Goal: Task Accomplishment & Management: Use online tool/utility

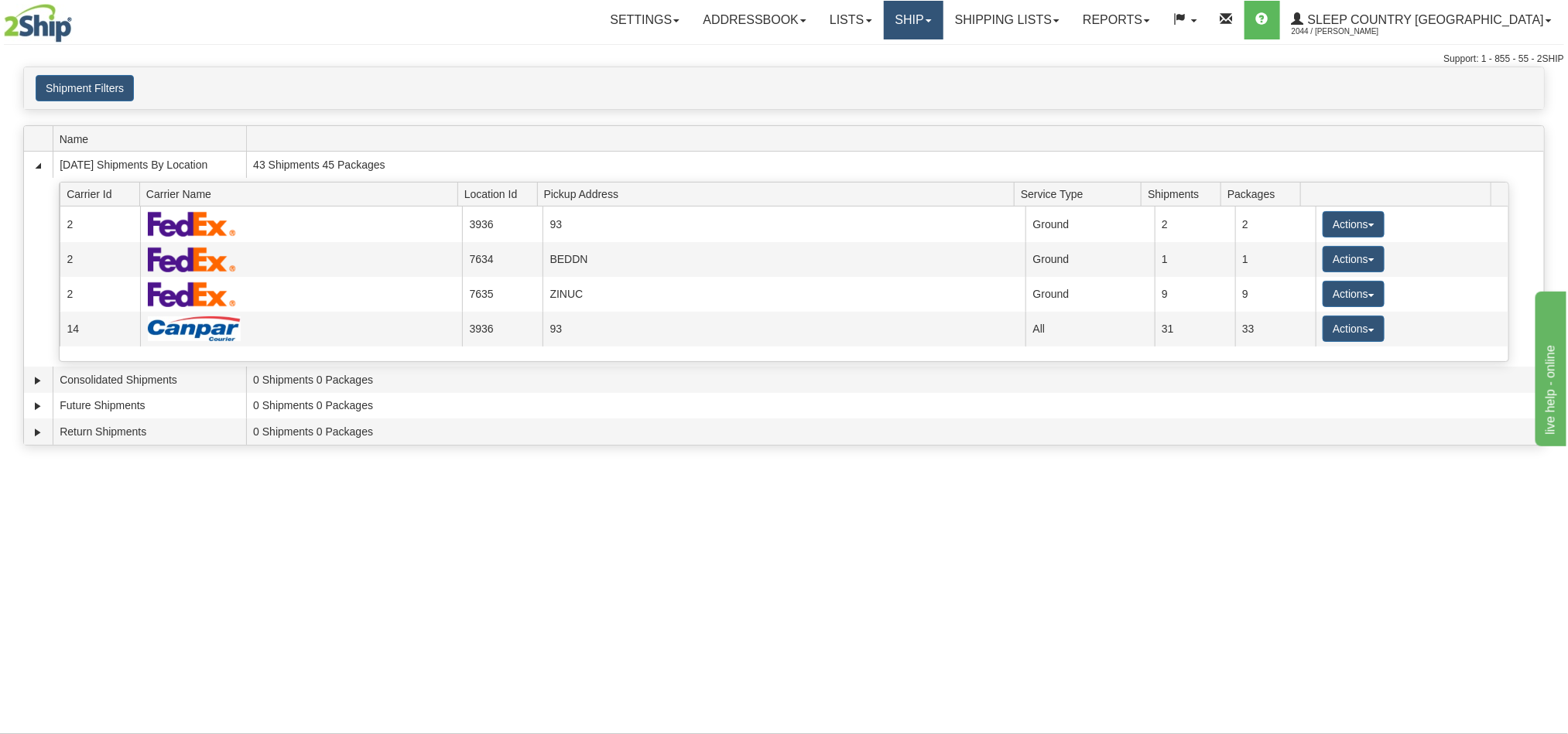
click at [944, 21] on link "Ship" at bounding box center [914, 20] width 60 height 39
click at [927, 77] on span "OnHold / Order Queue" at bounding box center [872, 74] width 109 height 12
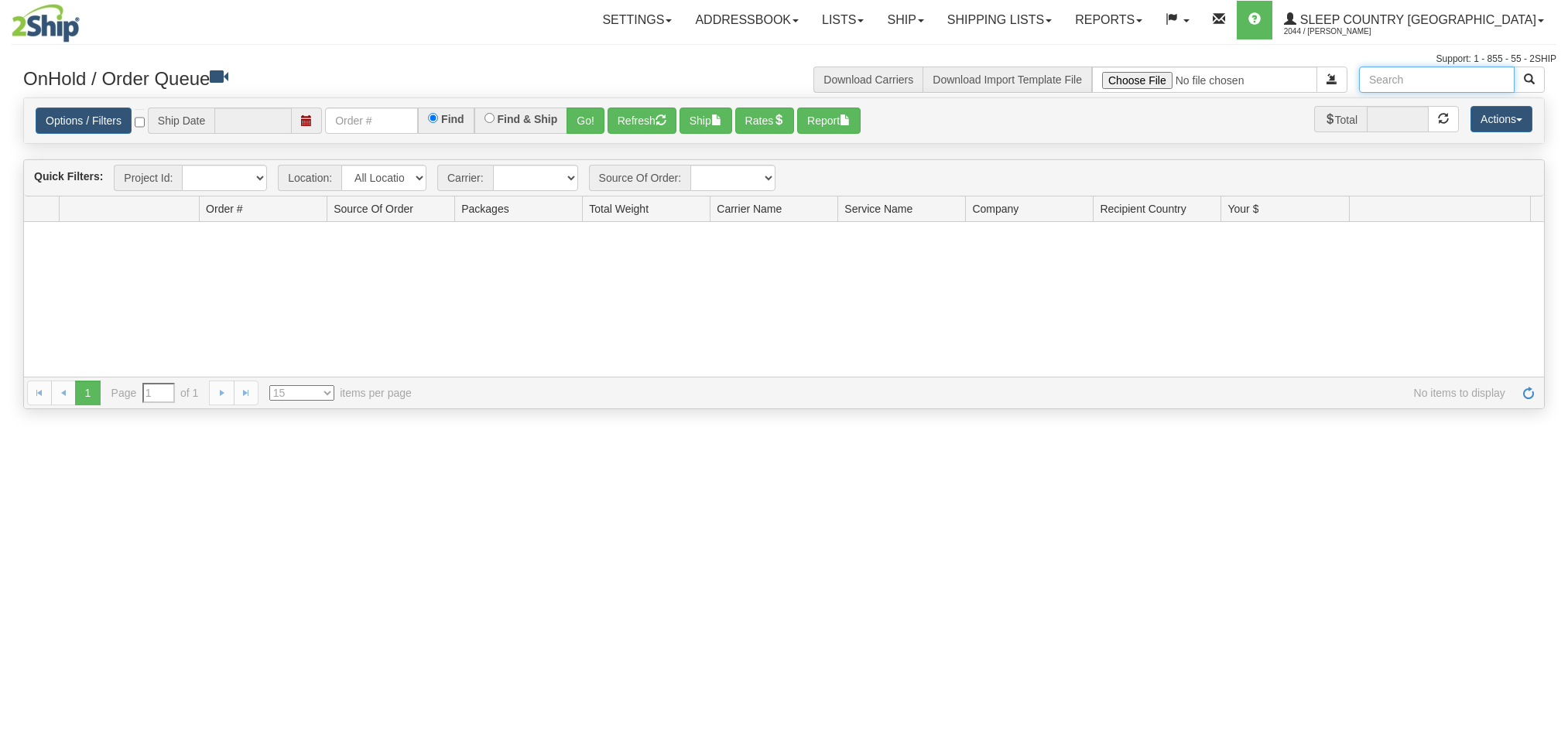
click at [1449, 79] on input "text" at bounding box center [1437, 79] width 155 height 26
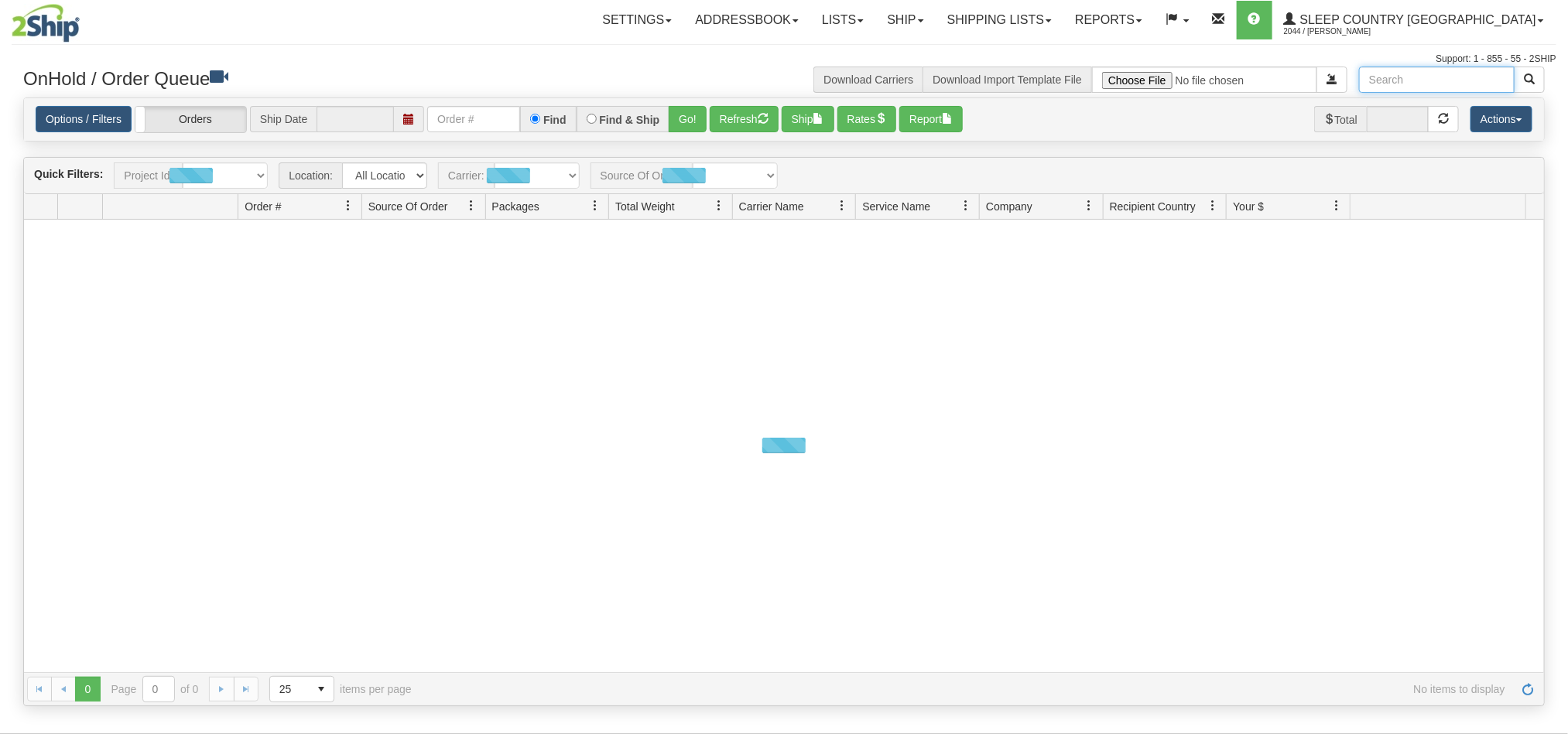
type input "[DATE]"
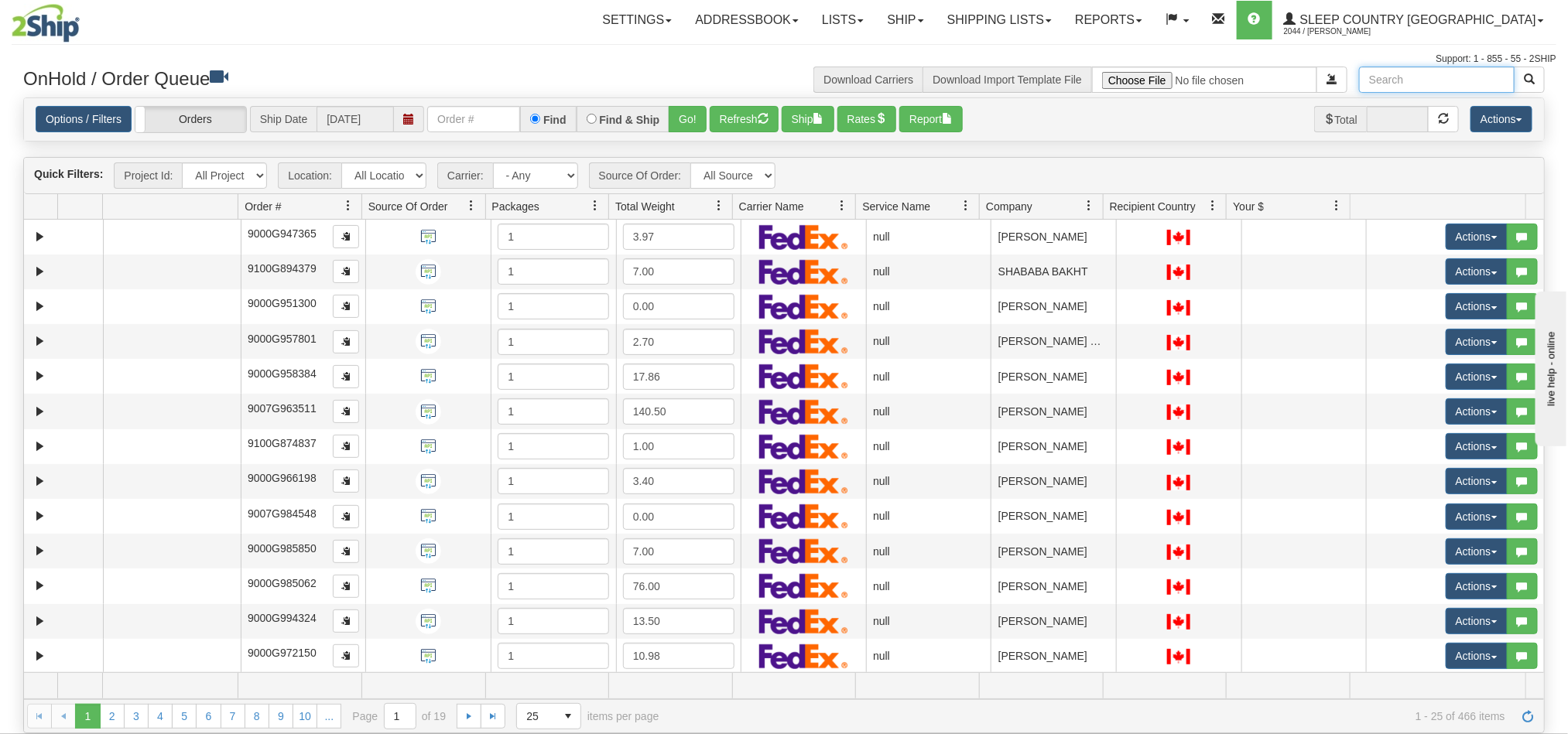
click at [1428, 84] on input "text" at bounding box center [1437, 79] width 155 height 26
paste input "Isabel Simard"
type input "Isabel Simard"
click at [1536, 78] on button "button" at bounding box center [1529, 79] width 31 height 26
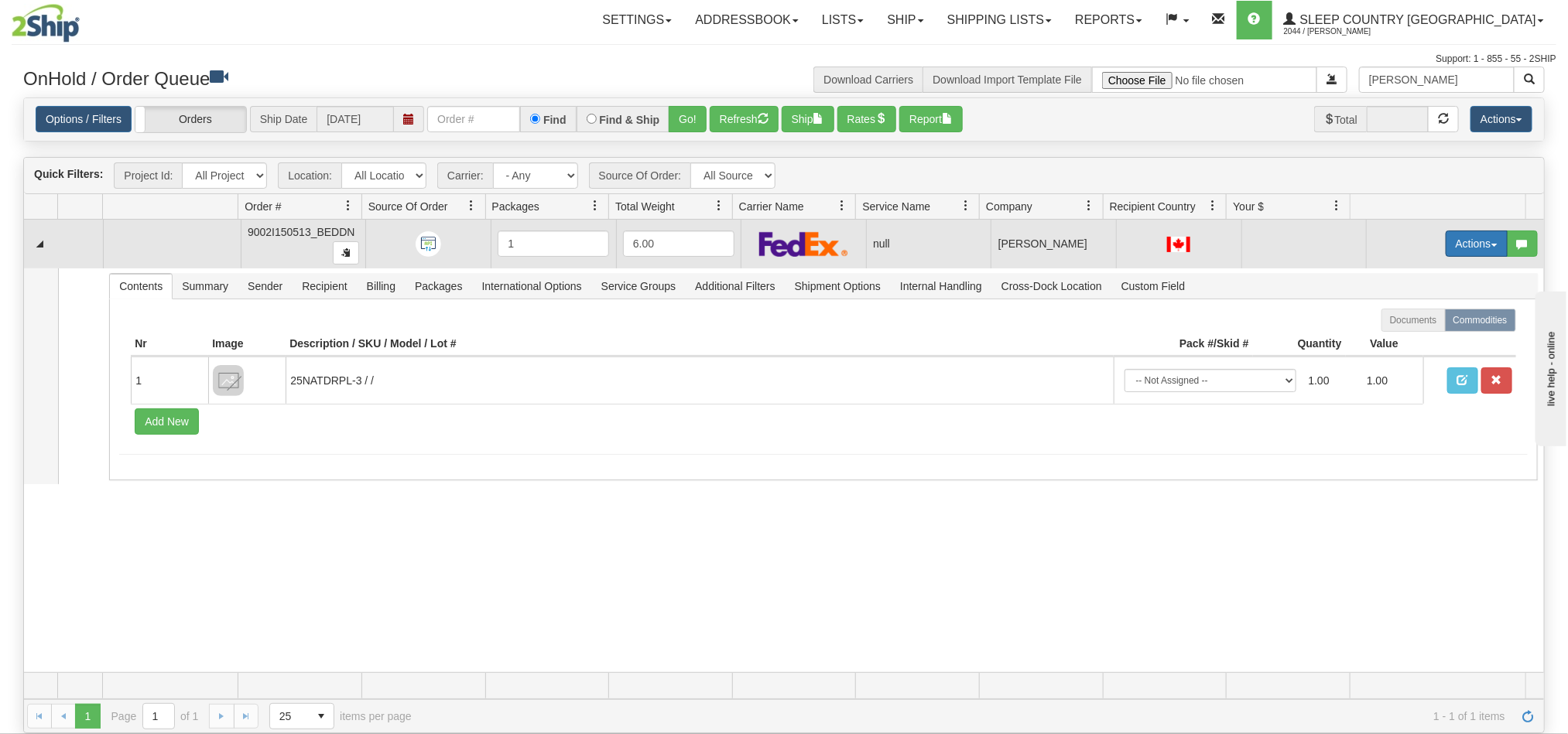
click at [1446, 241] on button "Actions" at bounding box center [1476, 244] width 62 height 26
click at [1389, 274] on span "Open" at bounding box center [1407, 273] width 37 height 12
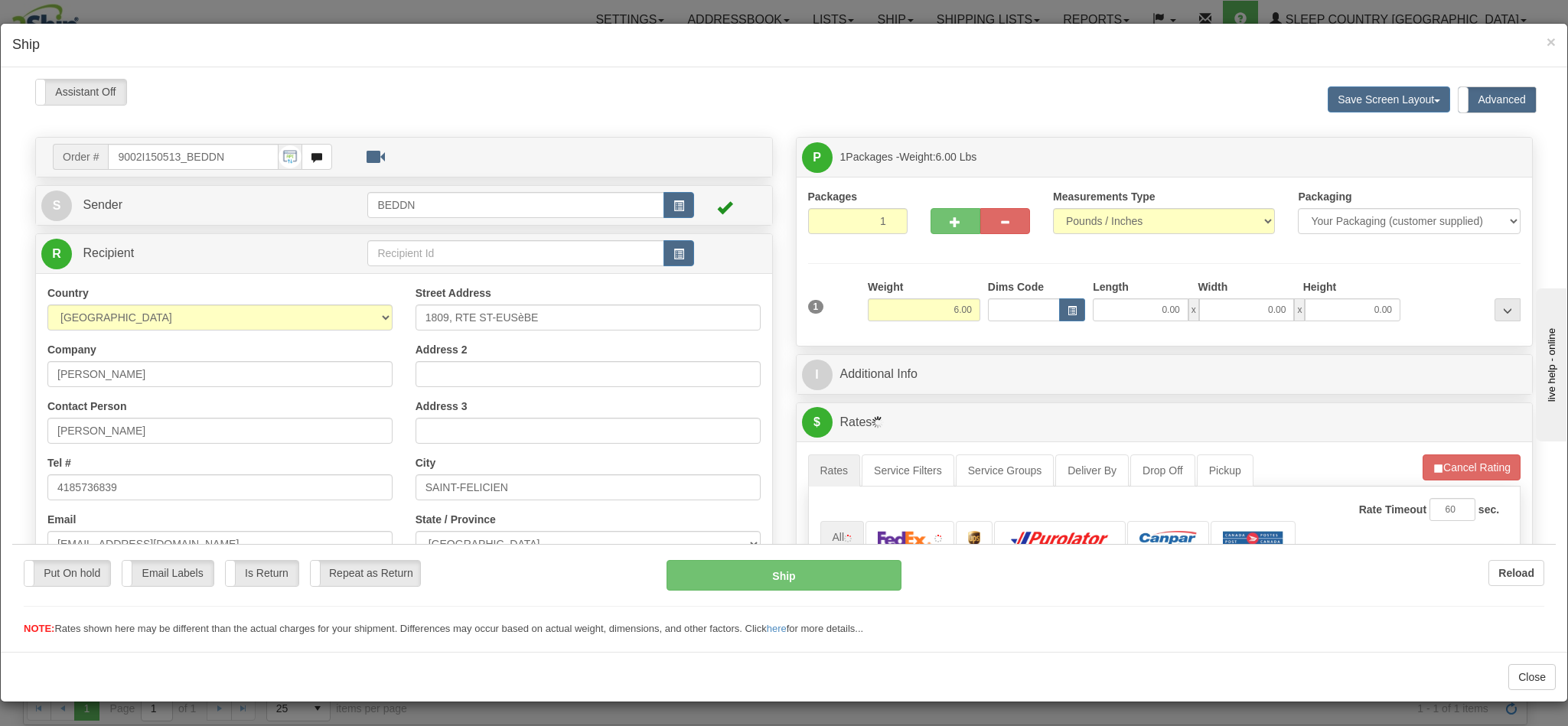
type input "14:26"
type input "16:00"
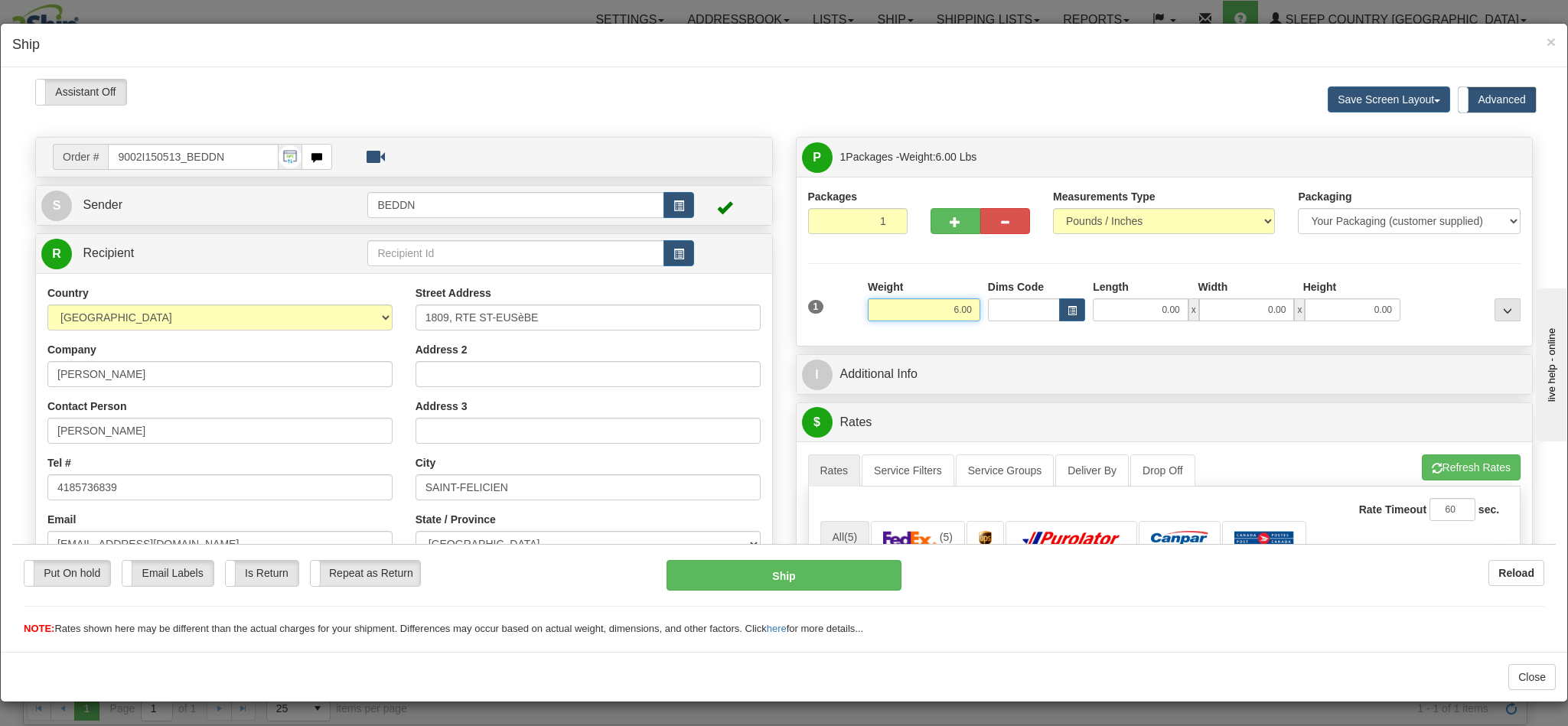
drag, startPoint x: 901, startPoint y: 314, endPoint x: 962, endPoint y: 316, distance: 61.0
click at [962, 316] on div "1 Weight 6.00 Dims Code 0.00" at bounding box center [1165, 306] width 721 height 54
type input "3.00"
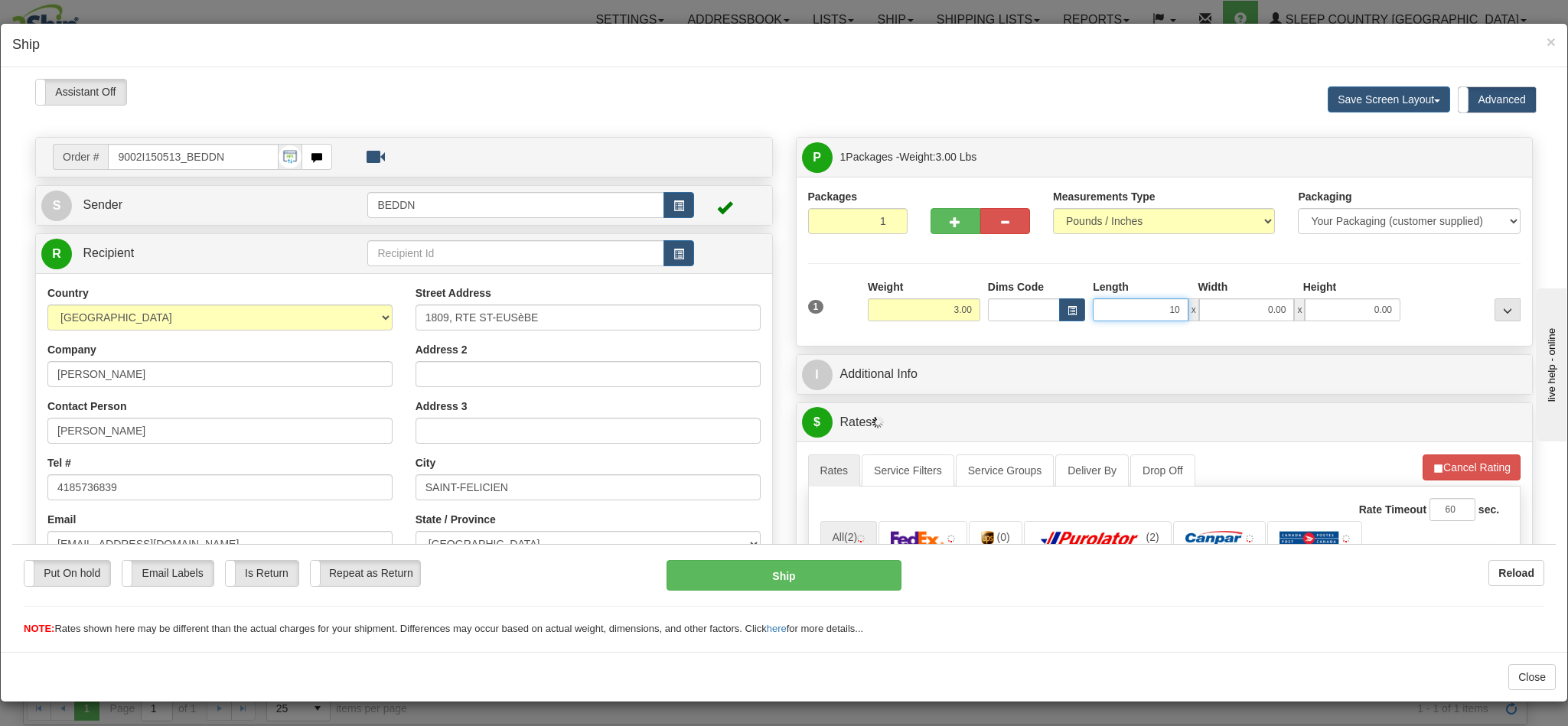
type input "10"
type input "1"
type input "10.00"
type input "10"
type input "2"
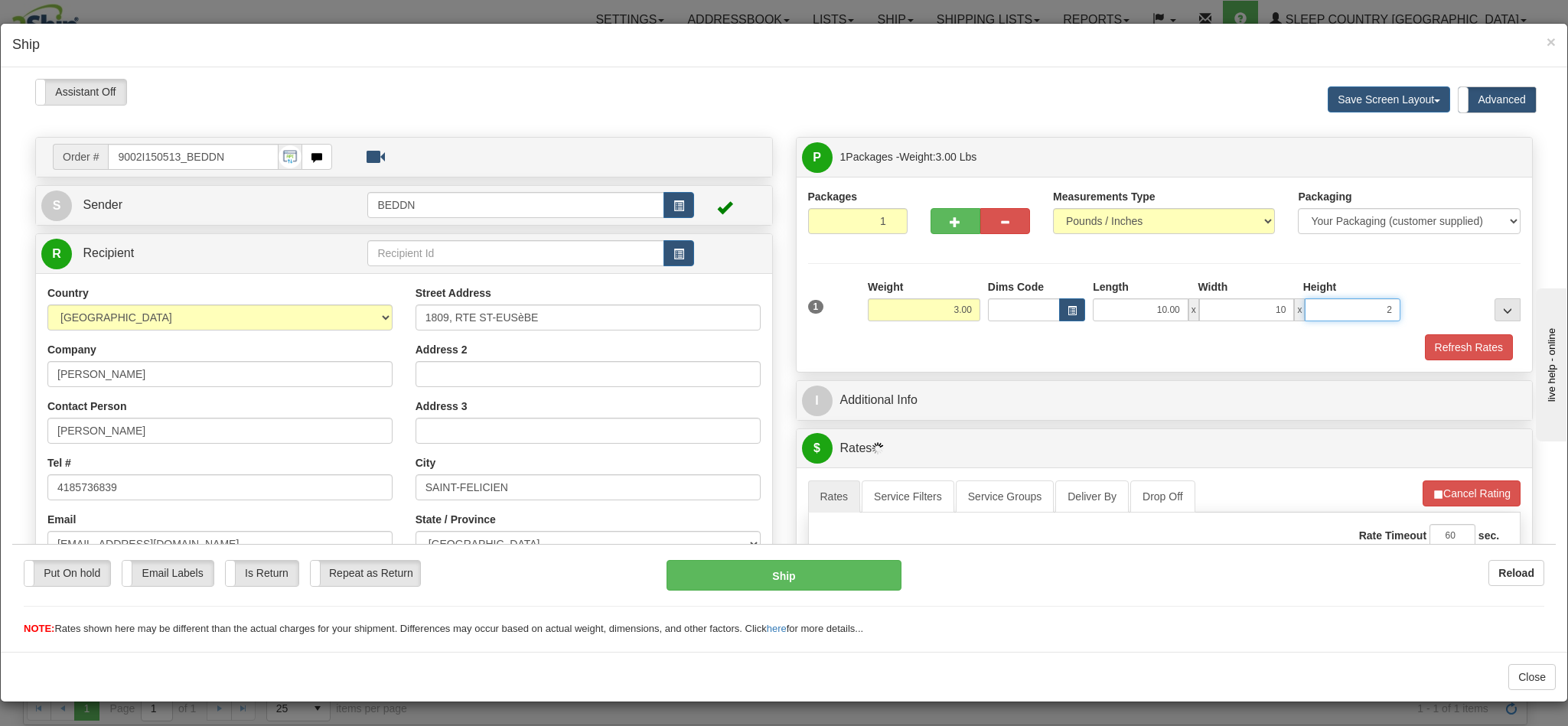
type input "10.00"
type input "20"
type input "20.00"
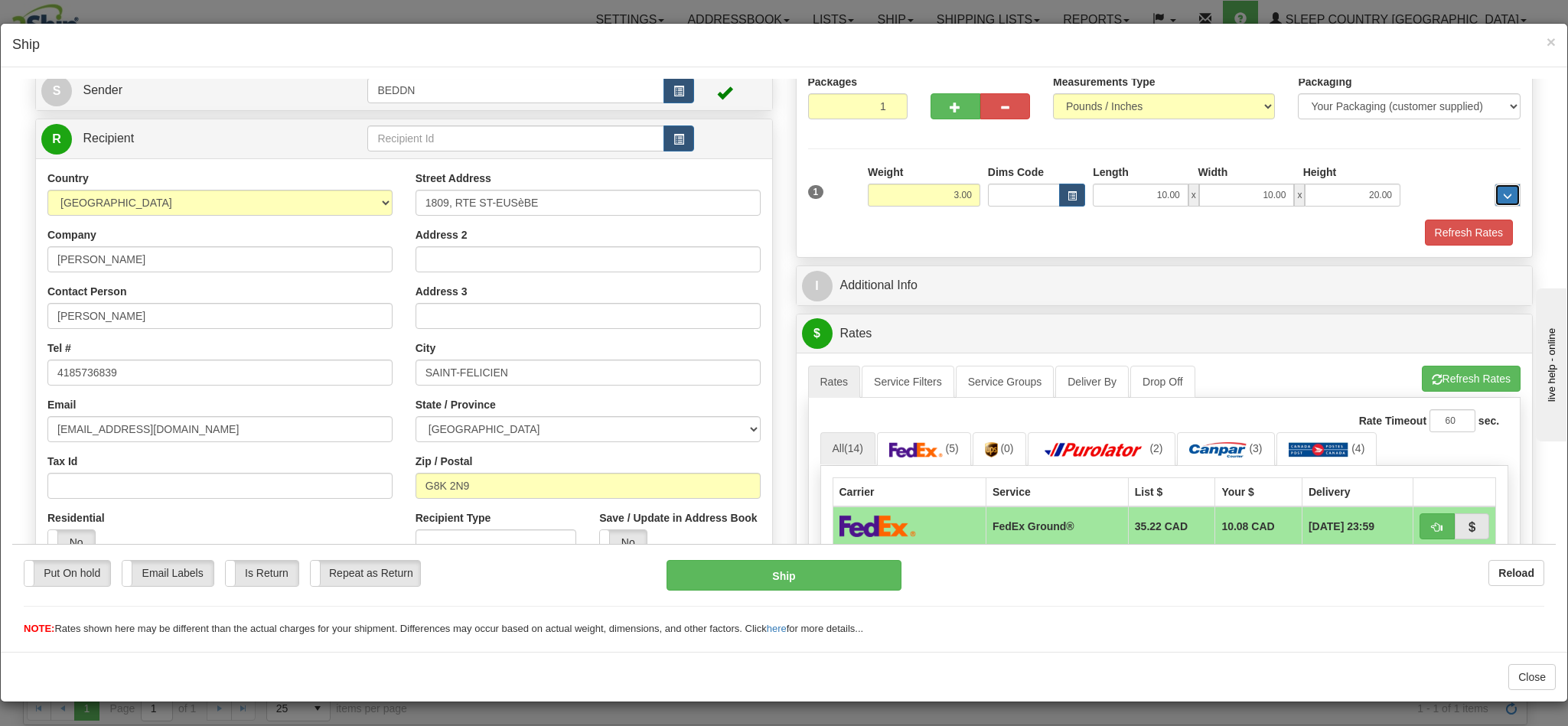
scroll to position [344, 0]
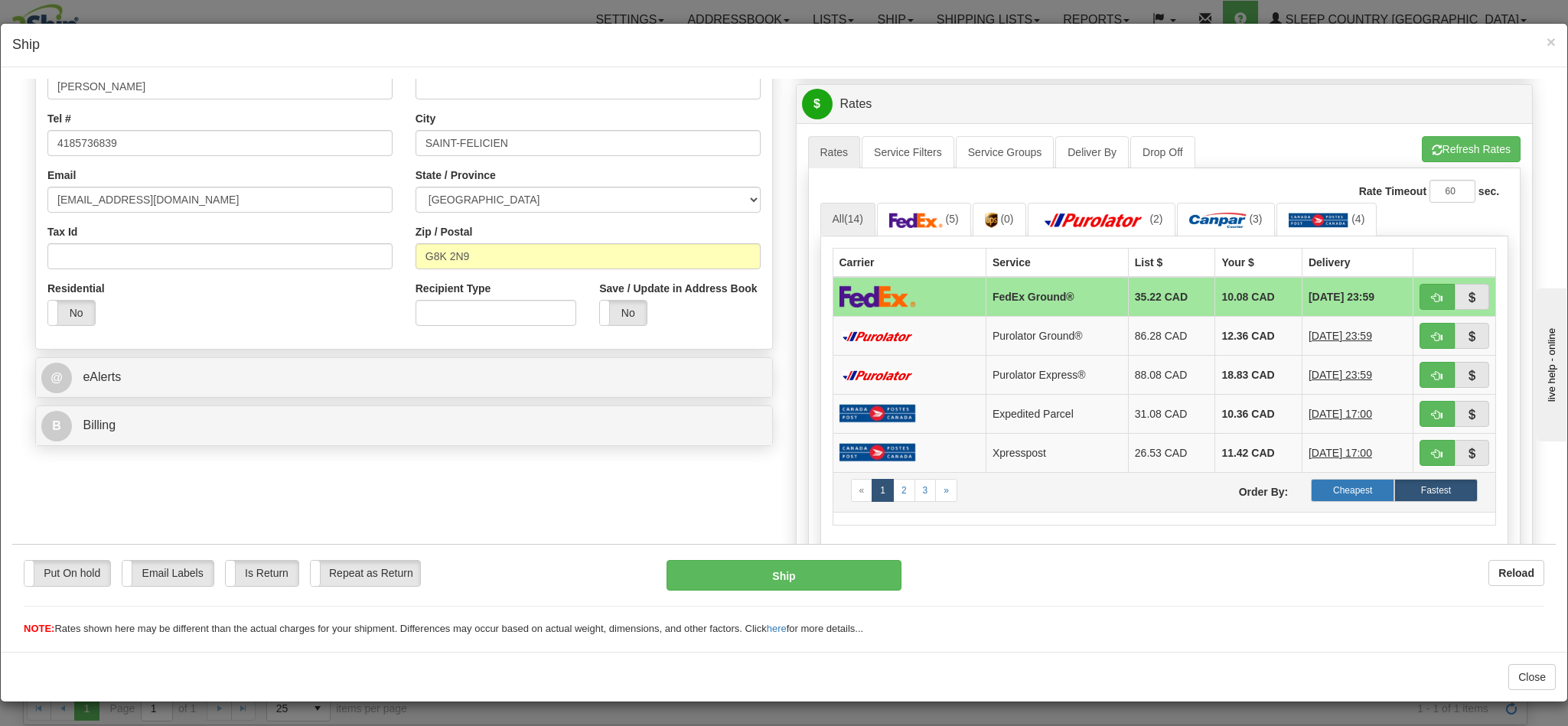
click at [1331, 501] on label "Cheapest" at bounding box center [1352, 490] width 83 height 23
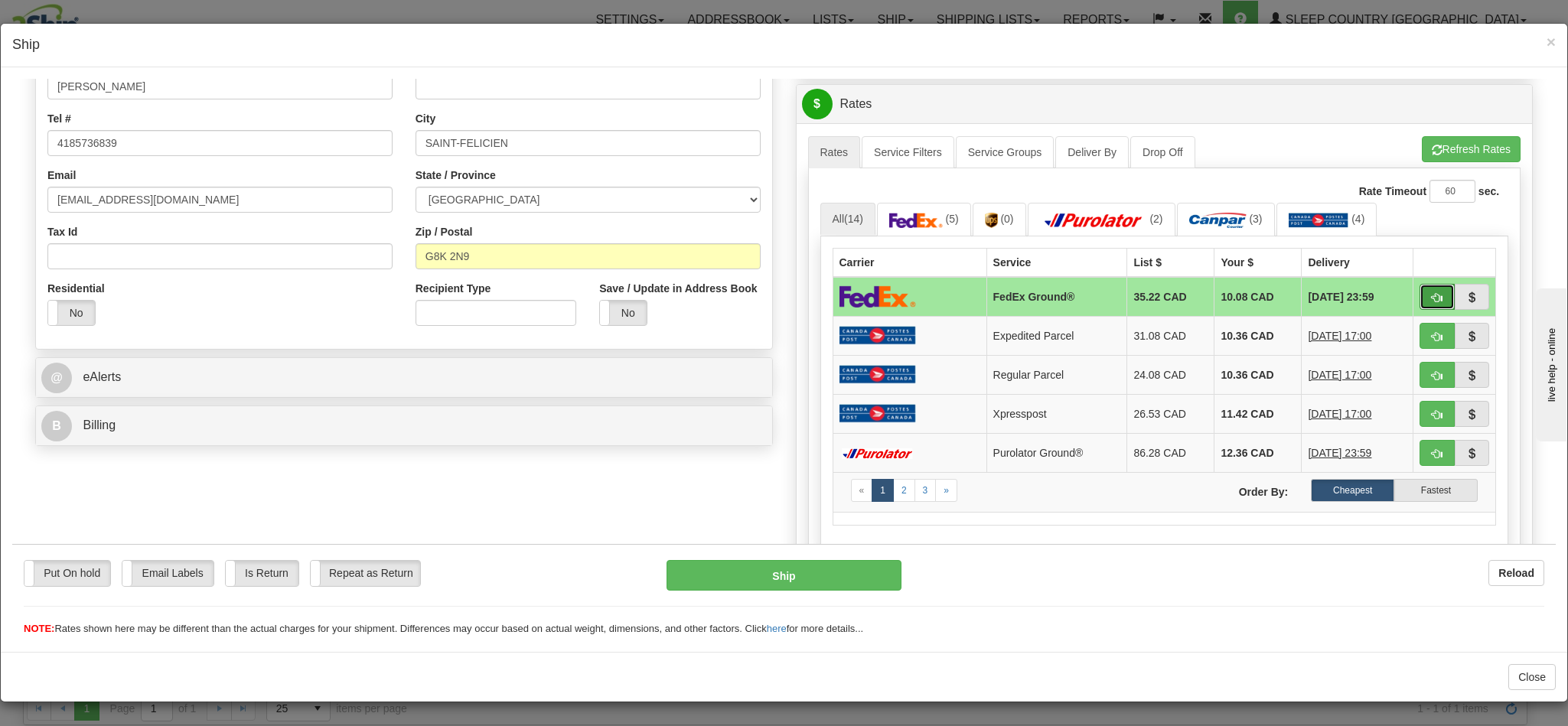
click at [1419, 297] on button "button" at bounding box center [1436, 296] width 35 height 26
type input "92"
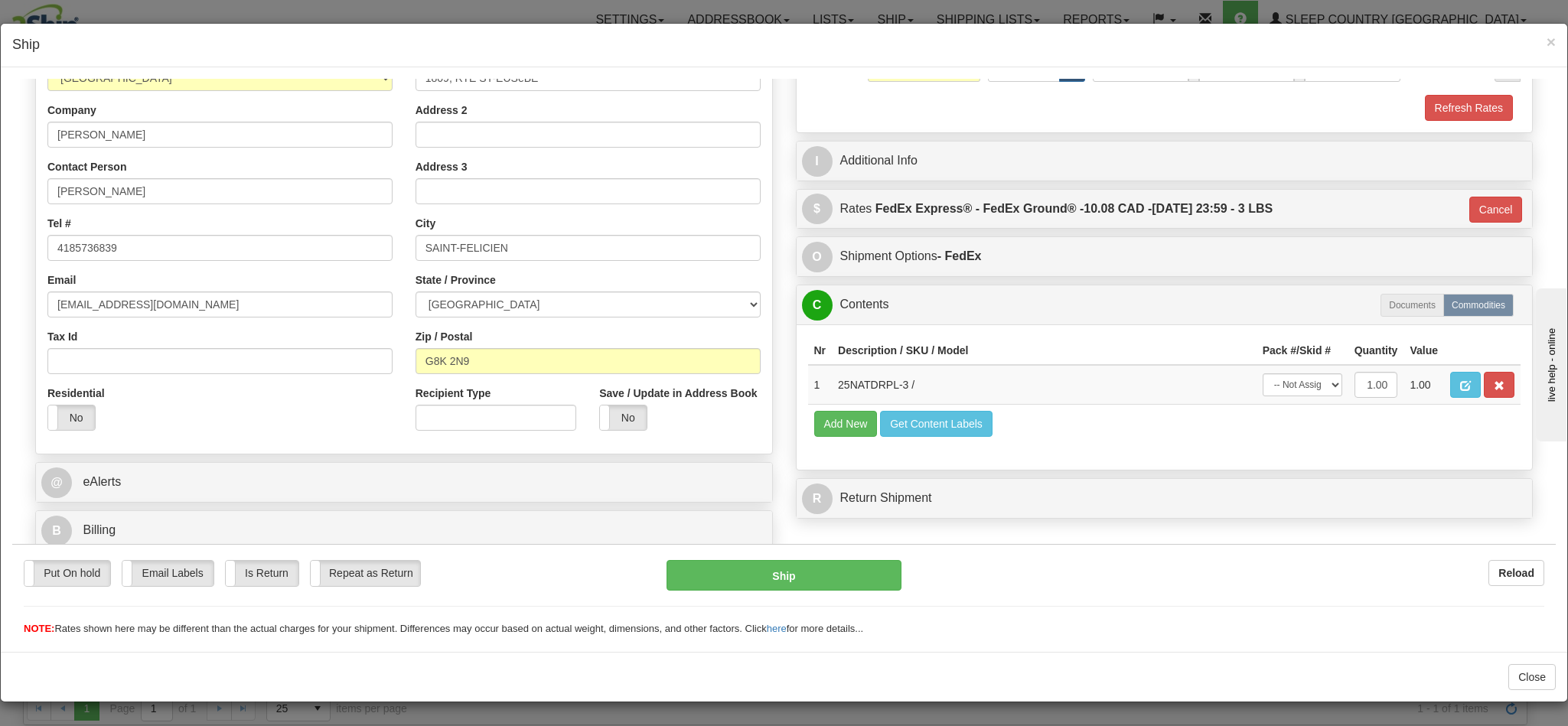
scroll to position [260, 0]
click at [771, 576] on button "Ship" at bounding box center [783, 574] width 234 height 30
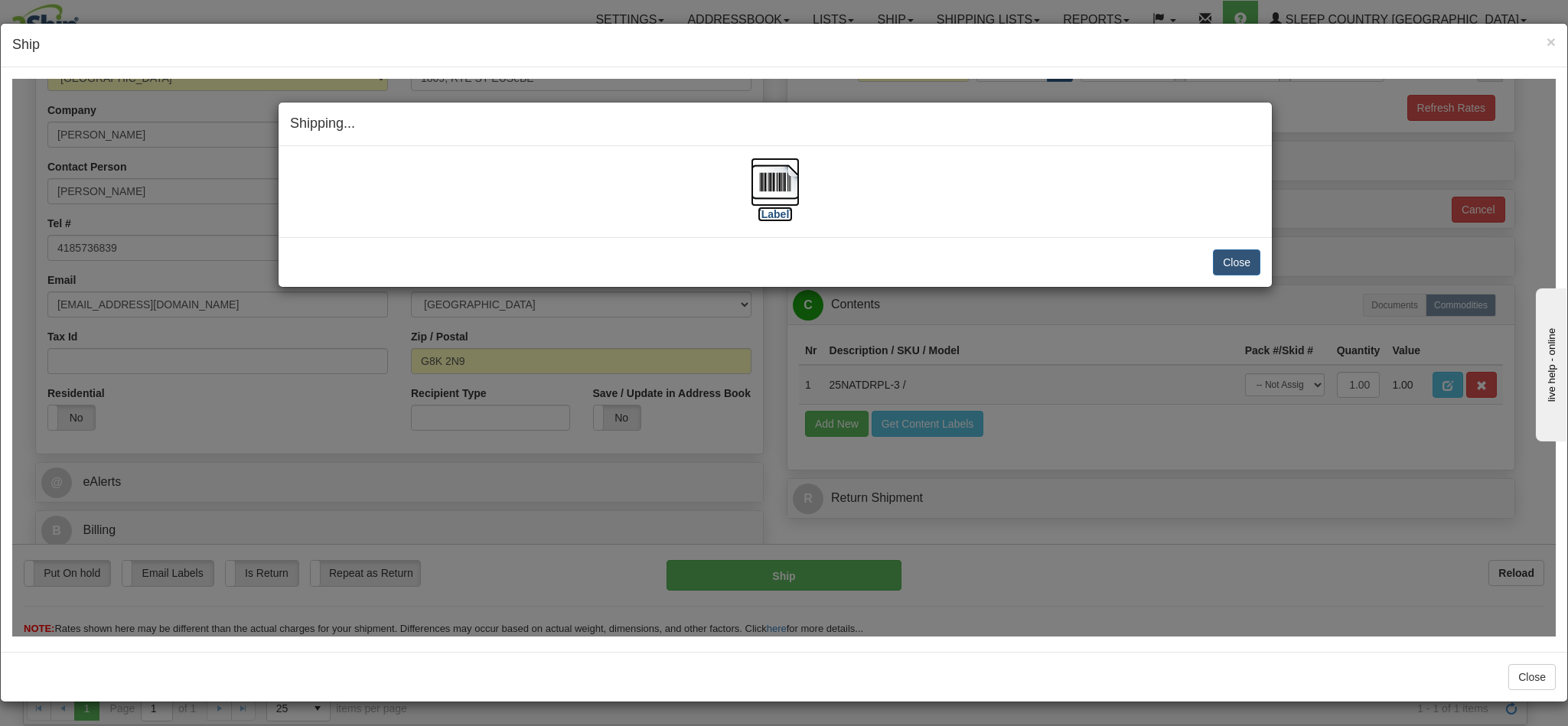
click at [784, 192] on img at bounding box center [775, 182] width 49 height 49
click at [1231, 260] on button "Close" at bounding box center [1237, 262] width 47 height 26
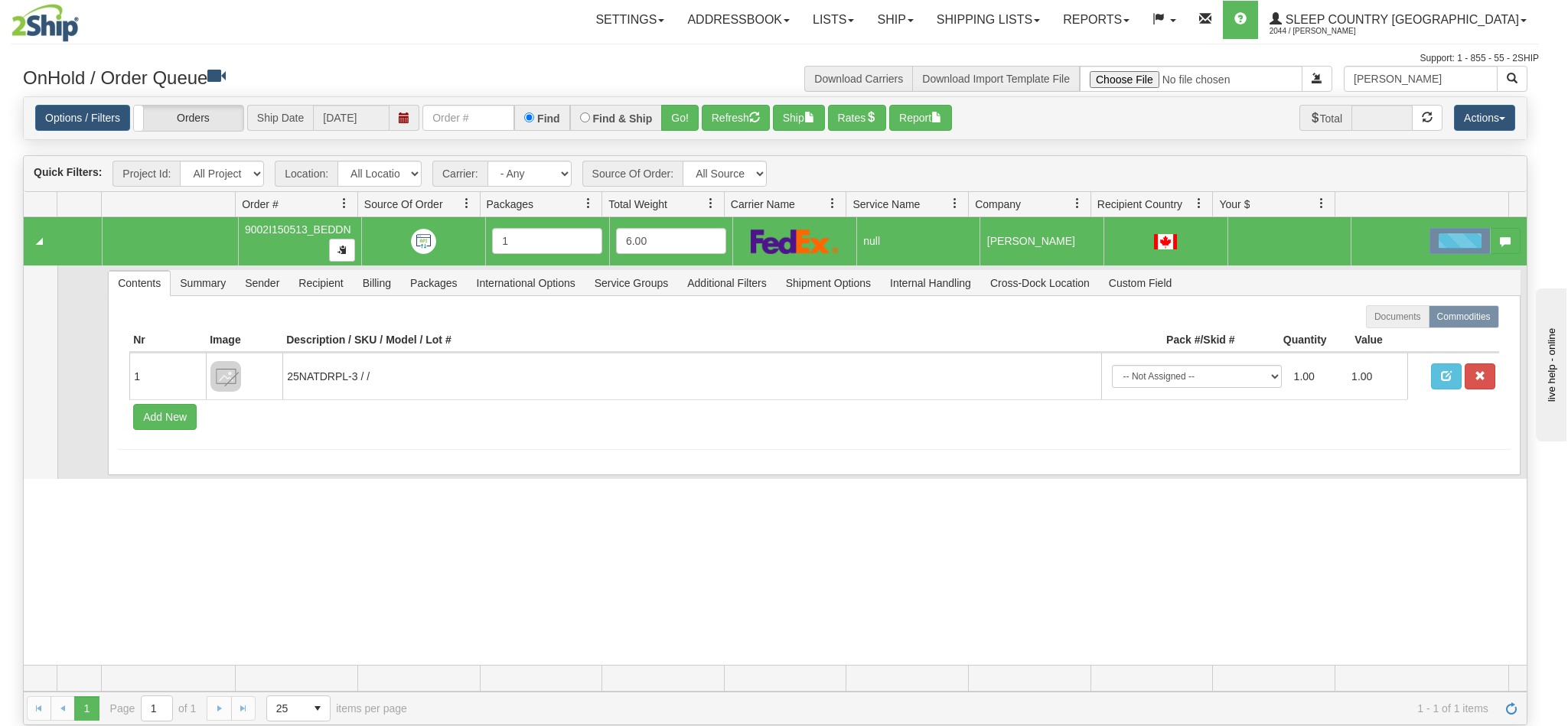
scroll to position [0, 0]
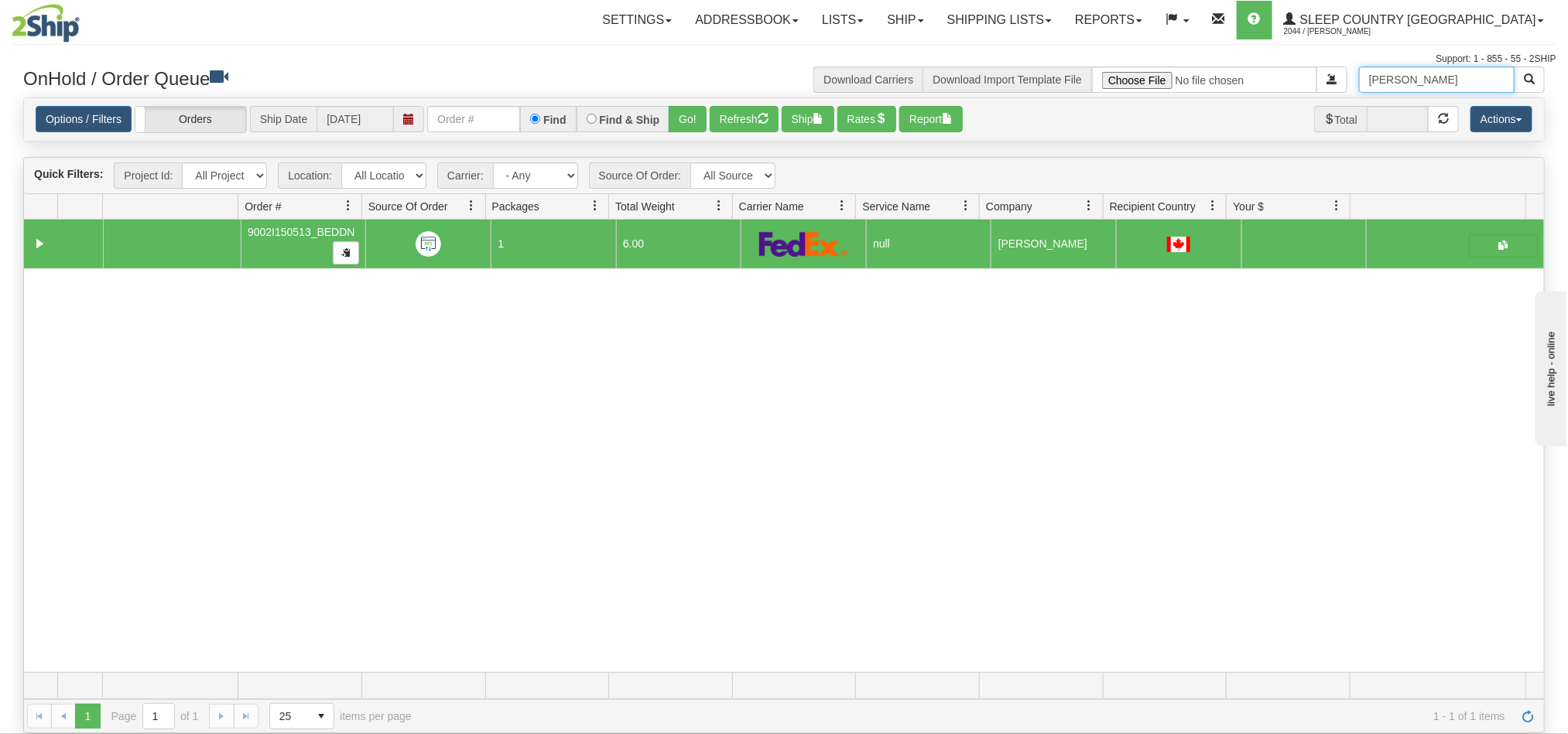
drag, startPoint x: 1450, startPoint y: 82, endPoint x: 1282, endPoint y: 74, distance: 168.2
click at [1282, 74] on div "Isabel Simard Download Carriers Download Import Template File" at bounding box center [1170, 79] width 772 height 26
paste input "Laurie Bowers"
type input "Laurie Bowers"
click at [1522, 77] on button "button" at bounding box center [1529, 79] width 31 height 26
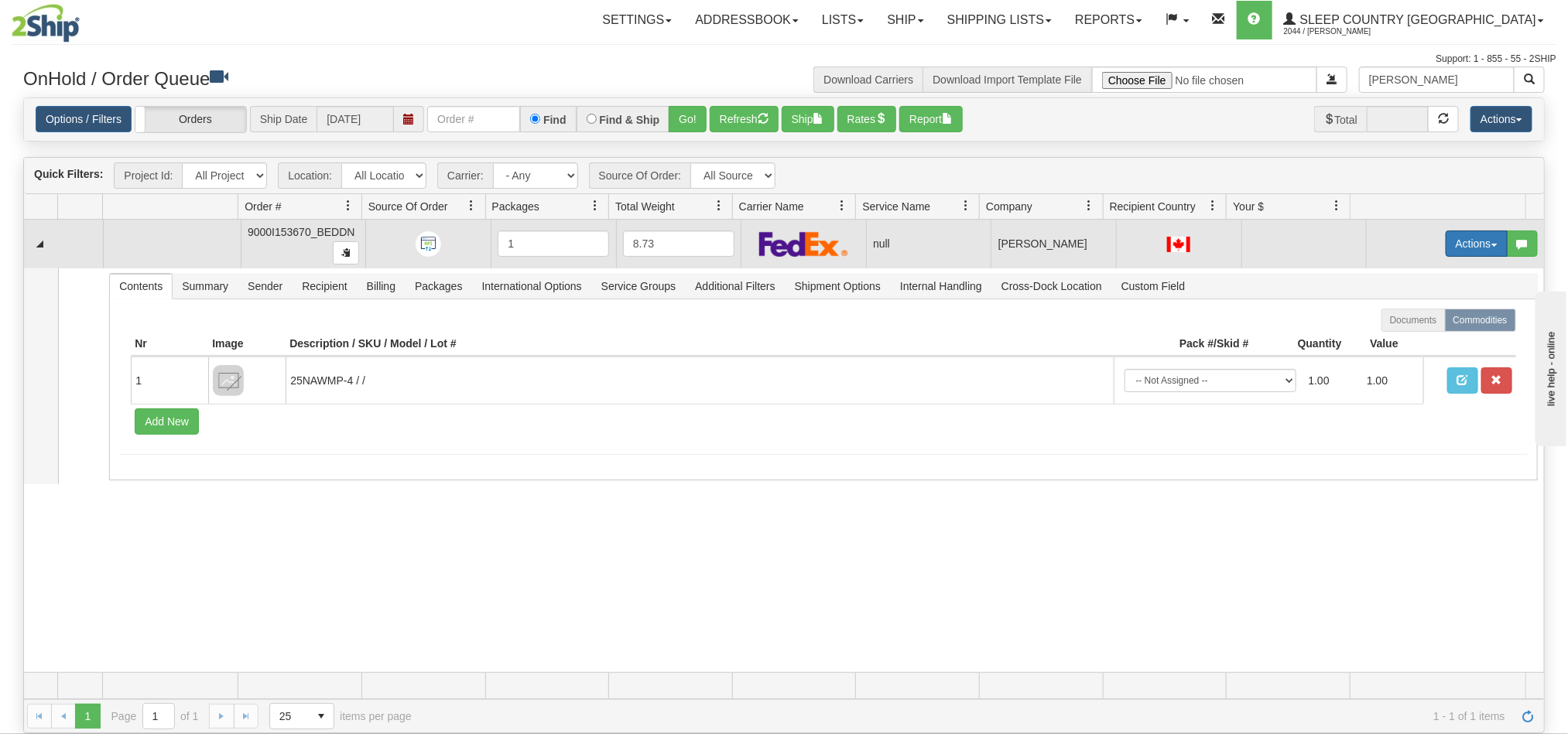
click at [1446, 241] on button "Actions" at bounding box center [1476, 244] width 62 height 26
click at [1389, 272] on span "Open" at bounding box center [1407, 273] width 37 height 12
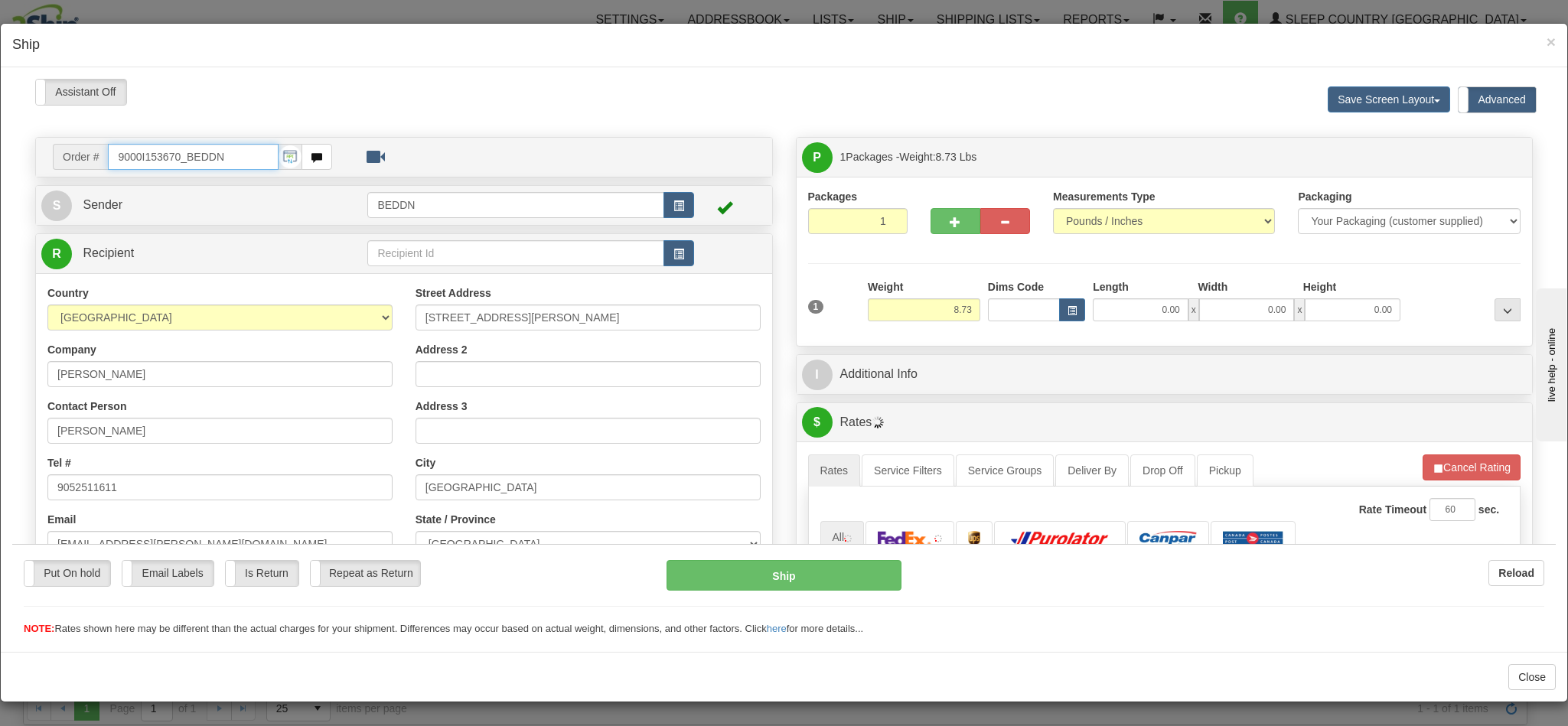
type input "14:27"
type input "16:00"
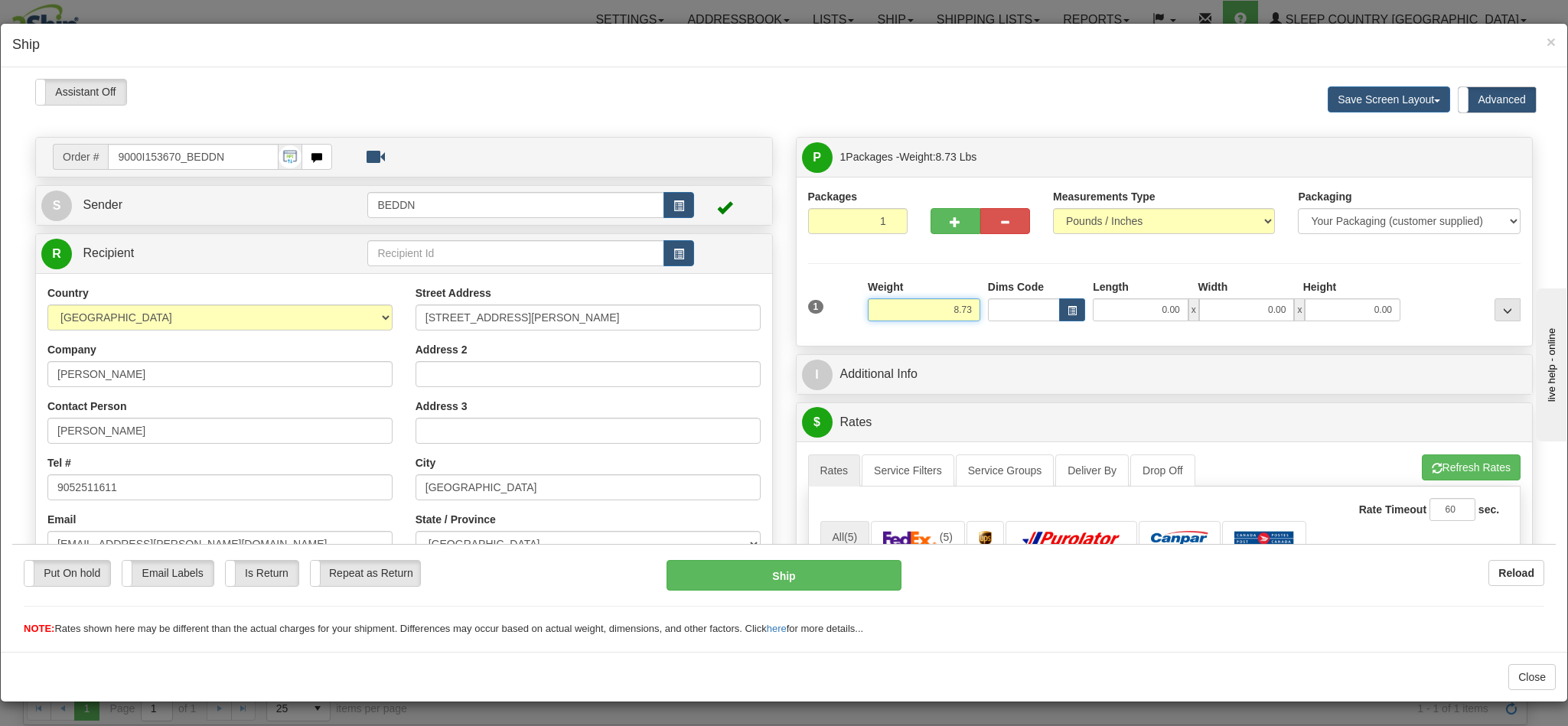
drag, startPoint x: 907, startPoint y: 307, endPoint x: 956, endPoint y: 316, distance: 49.8
click at [956, 316] on input "8.73" at bounding box center [924, 309] width 113 height 23
type input "4.00"
type input "14"
type input "1"
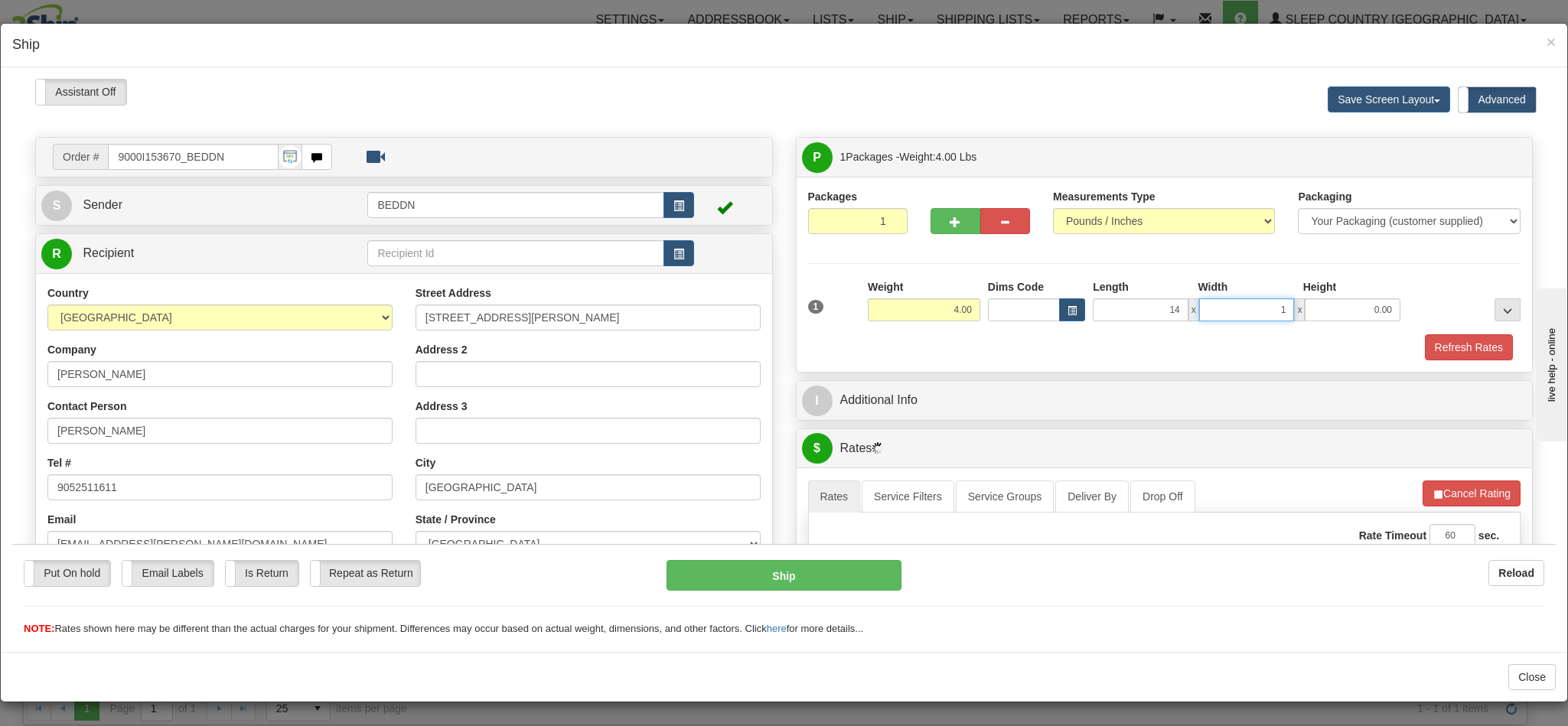
type input "14.00"
type input "10.00"
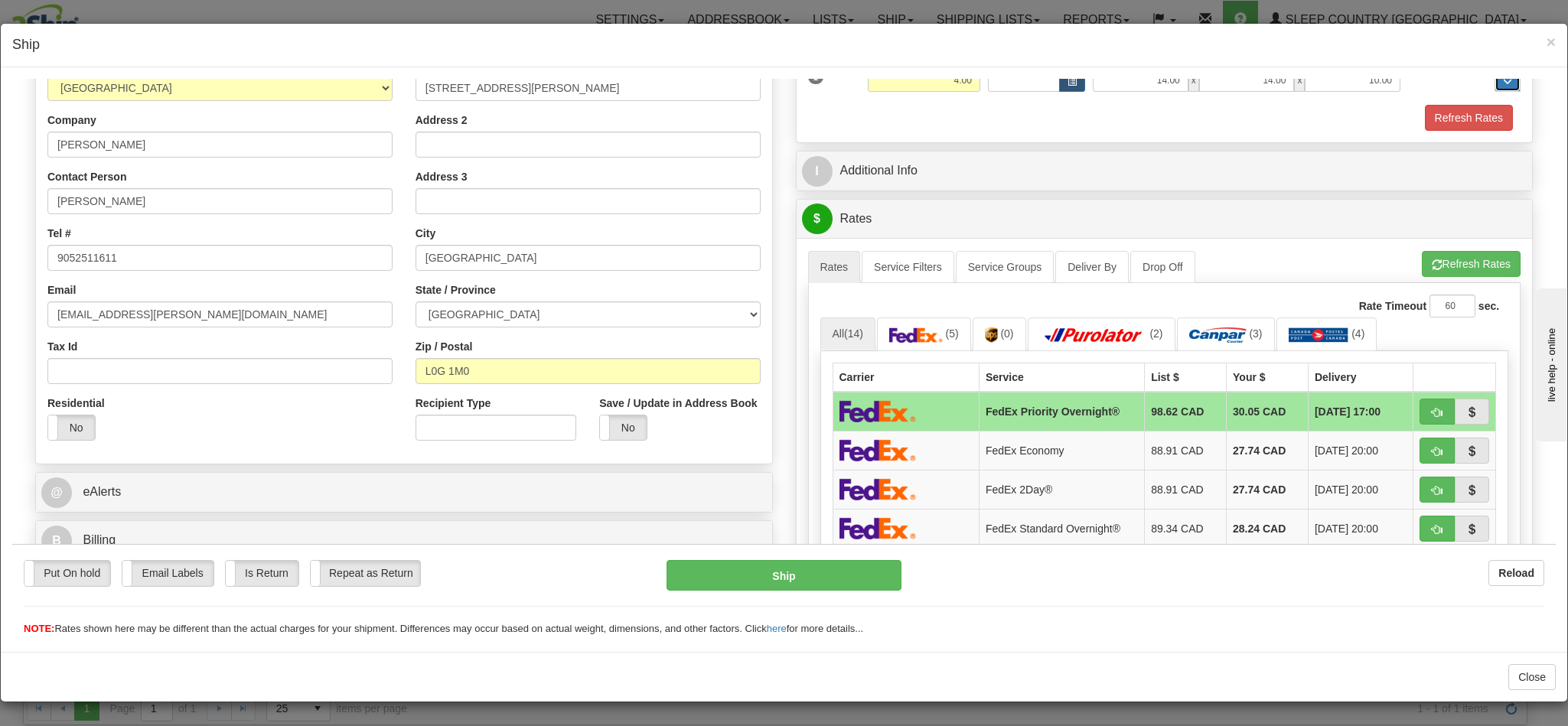
scroll to position [344, 0]
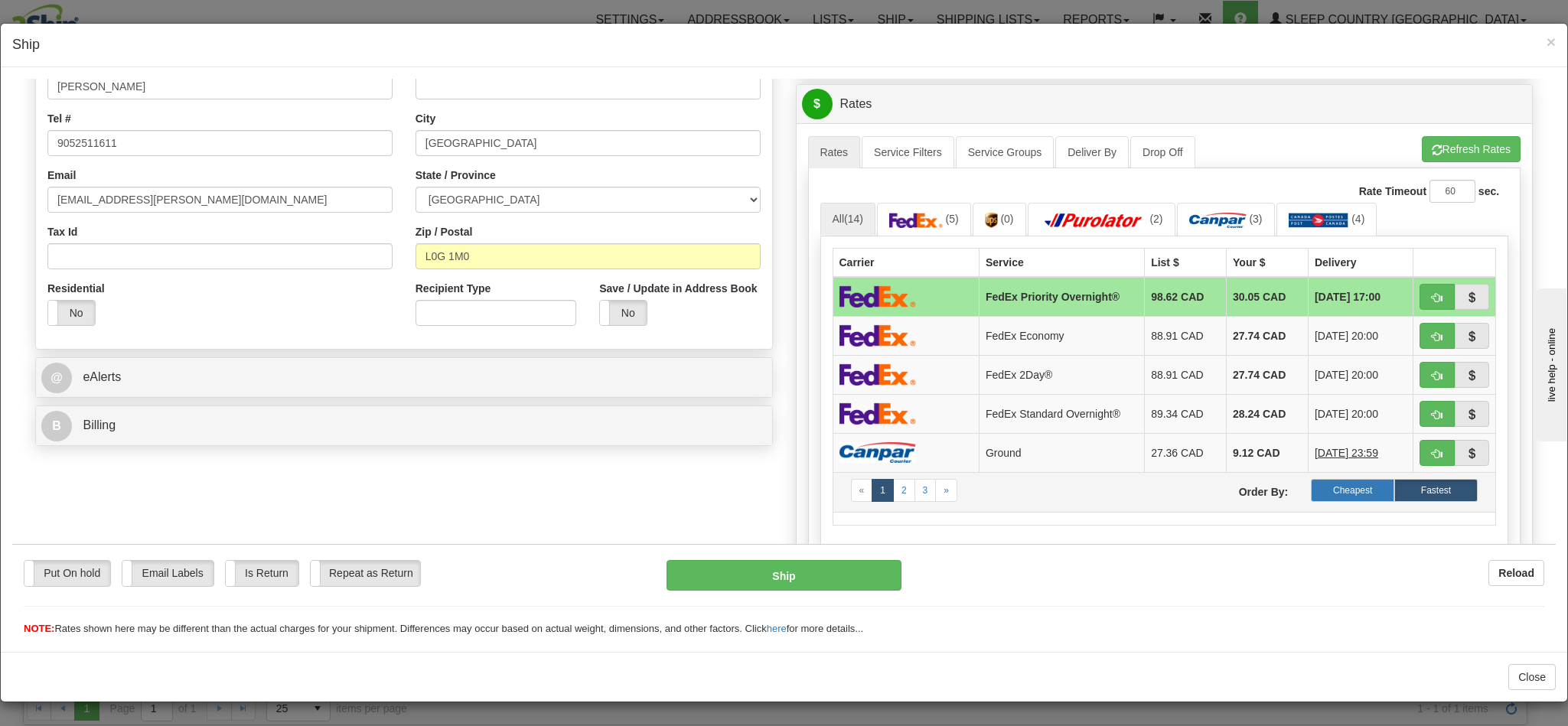
click at [1310, 500] on label "Cheapest" at bounding box center [1352, 490] width 83 height 23
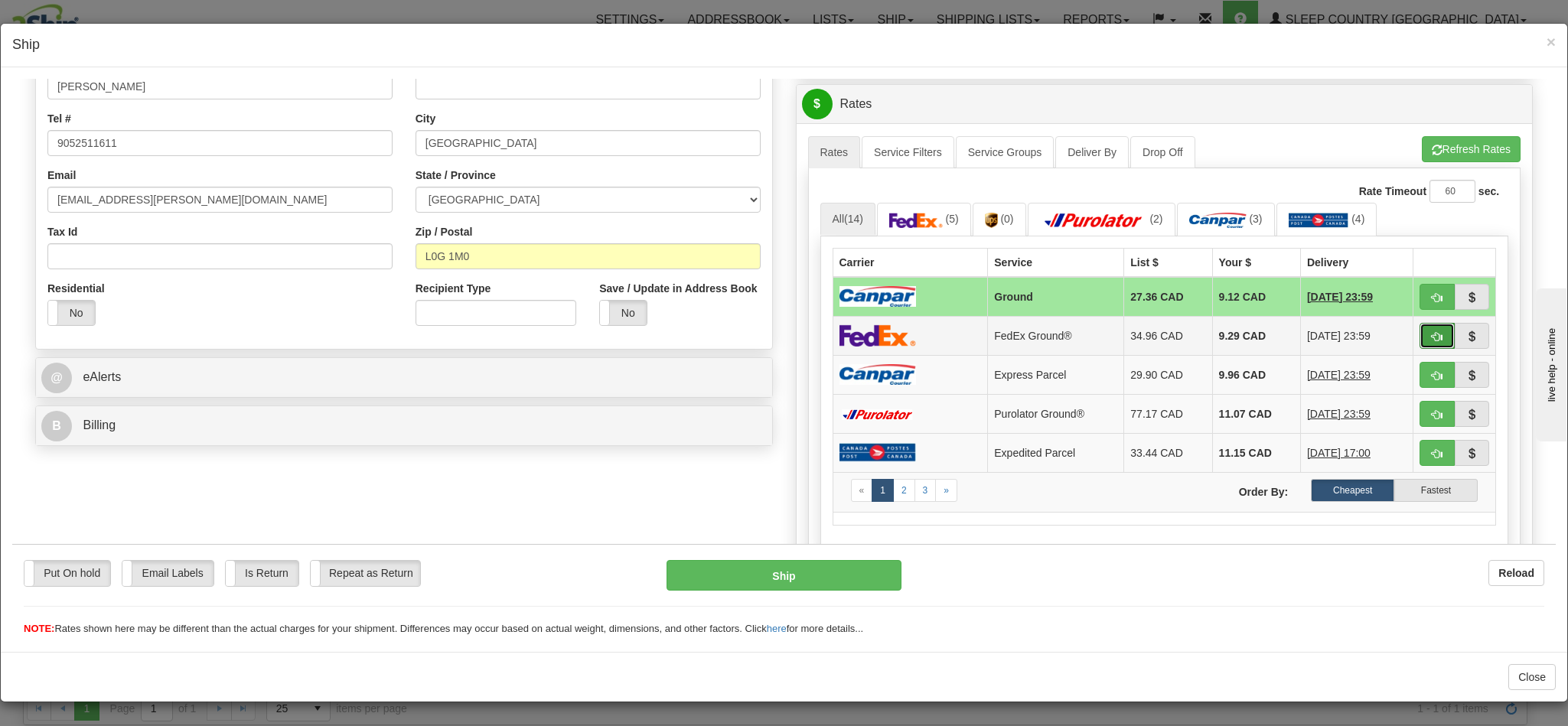
click at [1431, 341] on span "button" at bounding box center [1436, 336] width 11 height 10
type input "92"
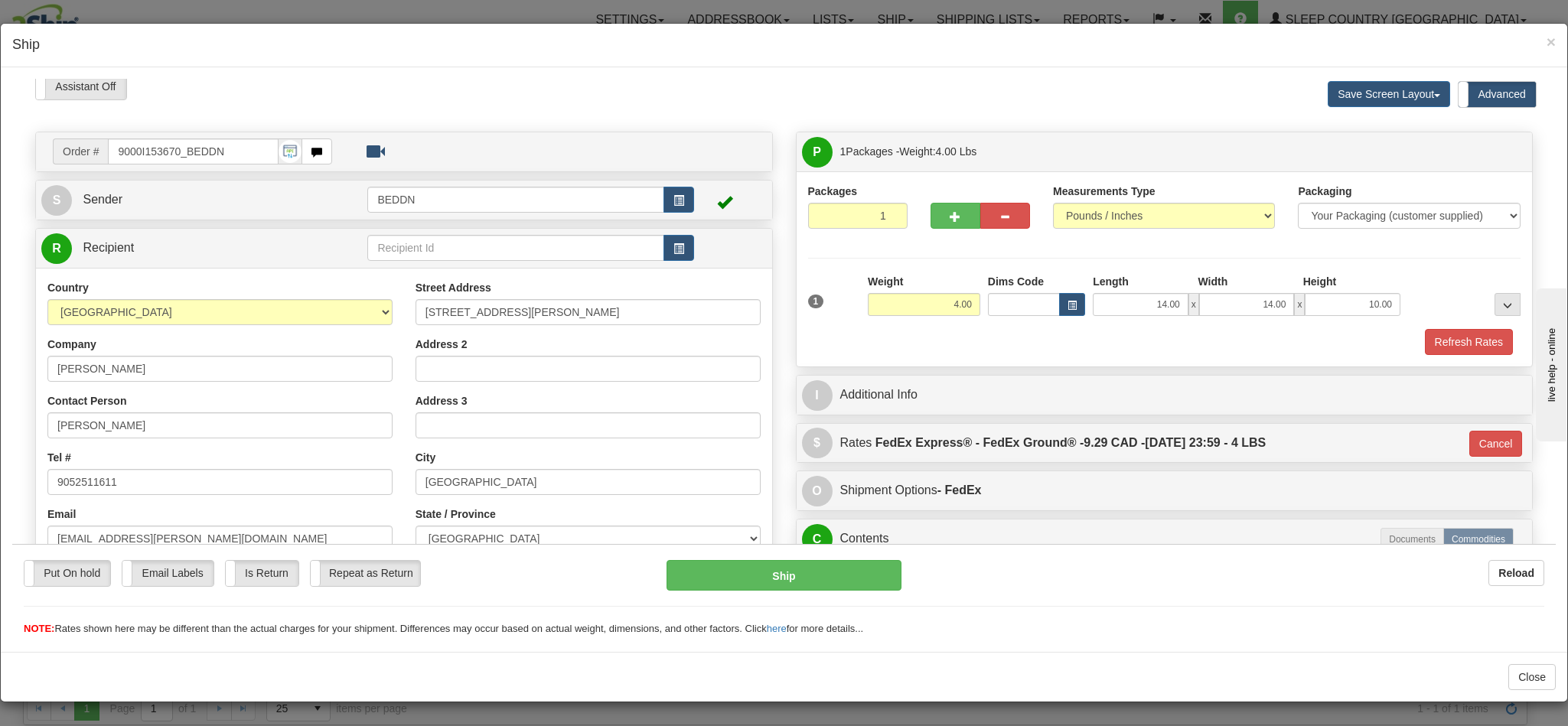
scroll to position [0, 0]
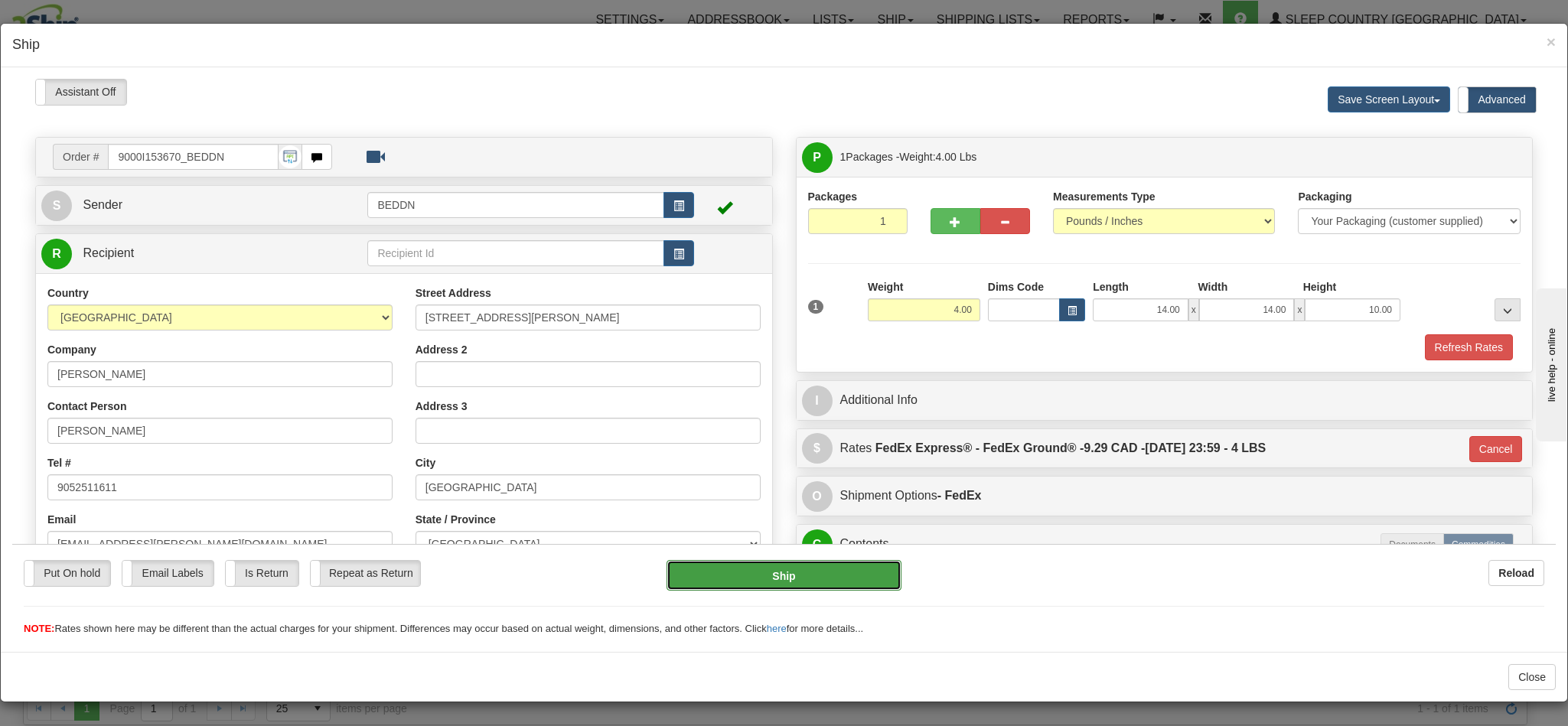
click at [783, 581] on button "Ship" at bounding box center [783, 574] width 234 height 30
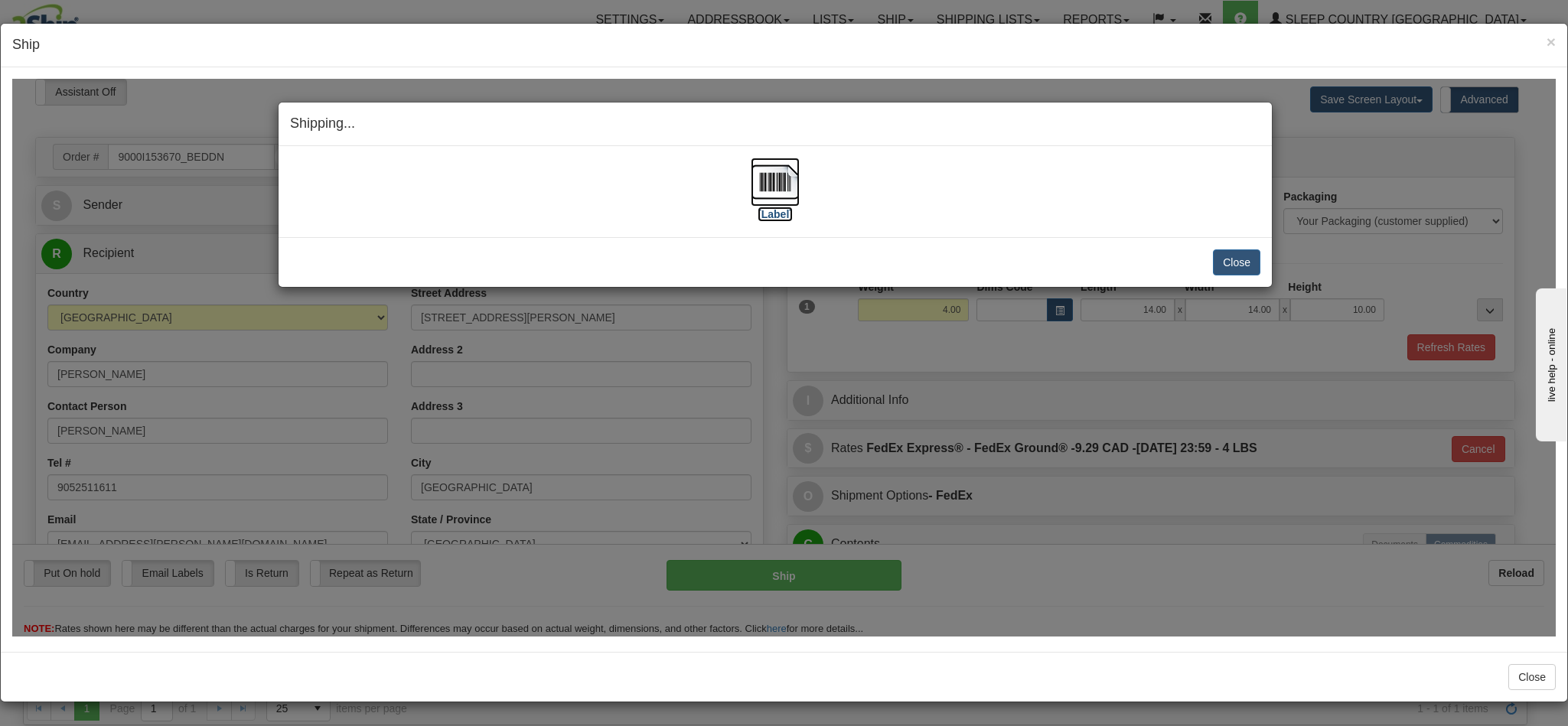
click at [761, 189] on img at bounding box center [775, 182] width 49 height 49
drag, startPoint x: 1220, startPoint y: 265, endPoint x: 253, endPoint y: 385, distance: 974.4
click at [1220, 265] on button "Close" at bounding box center [1237, 262] width 47 height 26
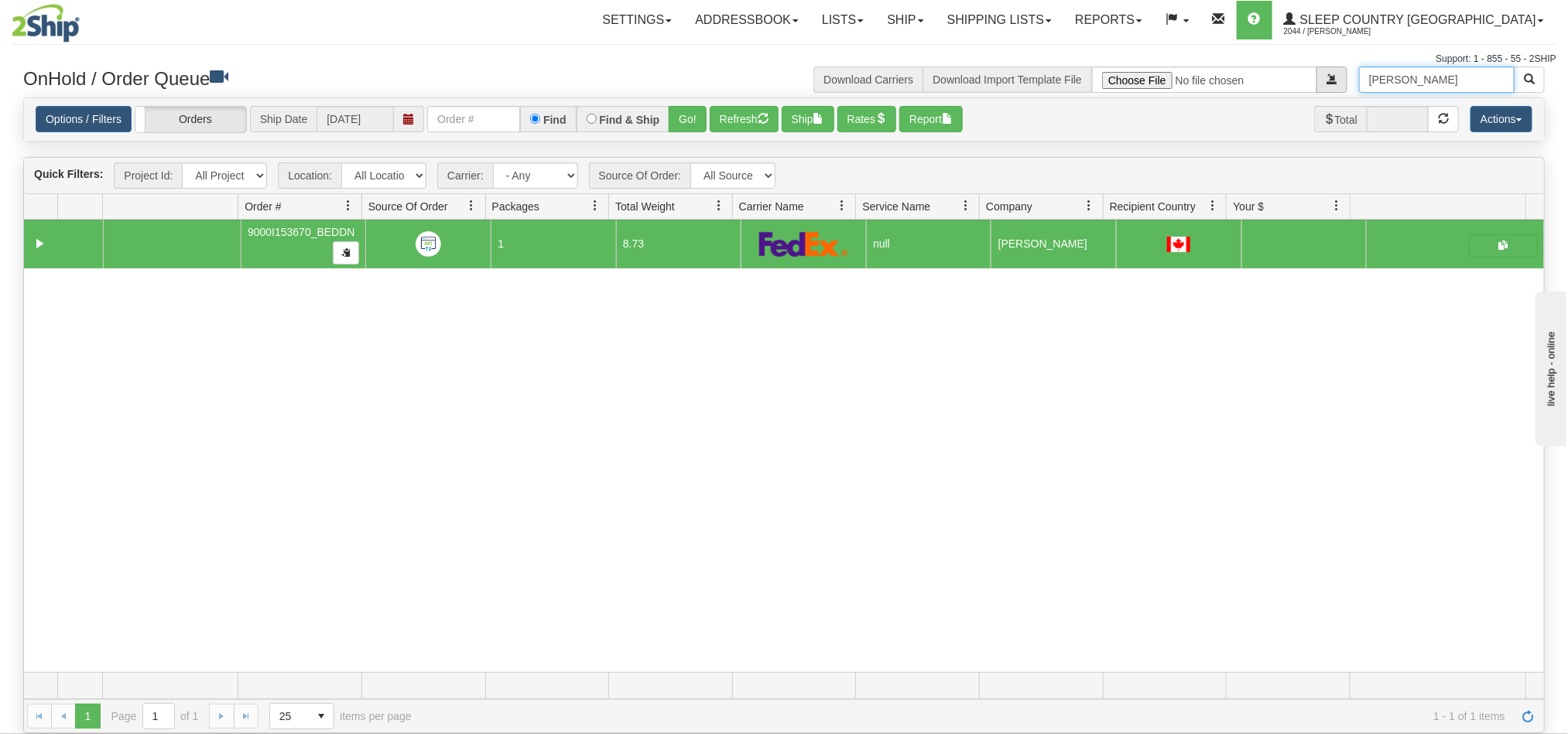
drag, startPoint x: 1478, startPoint y: 83, endPoint x: 1314, endPoint y: 78, distance: 164.1
click at [1314, 78] on div "Laurie Bowers Download Carriers Download Import Template File" at bounding box center [1170, 79] width 772 height 26
paste input "Colette Massie"
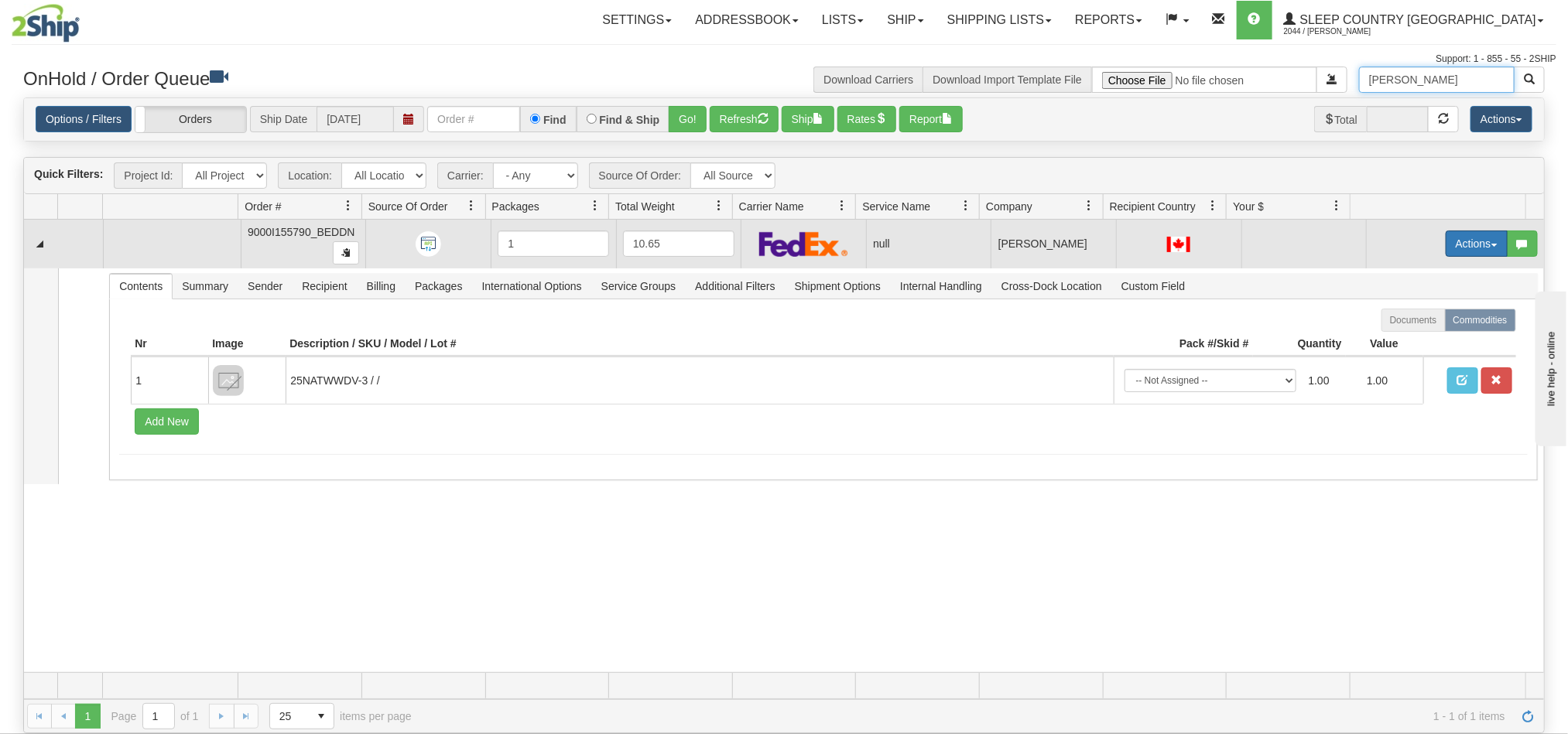
type input "Colette Massie"
click at [1446, 254] on button "Actions" at bounding box center [1476, 244] width 62 height 26
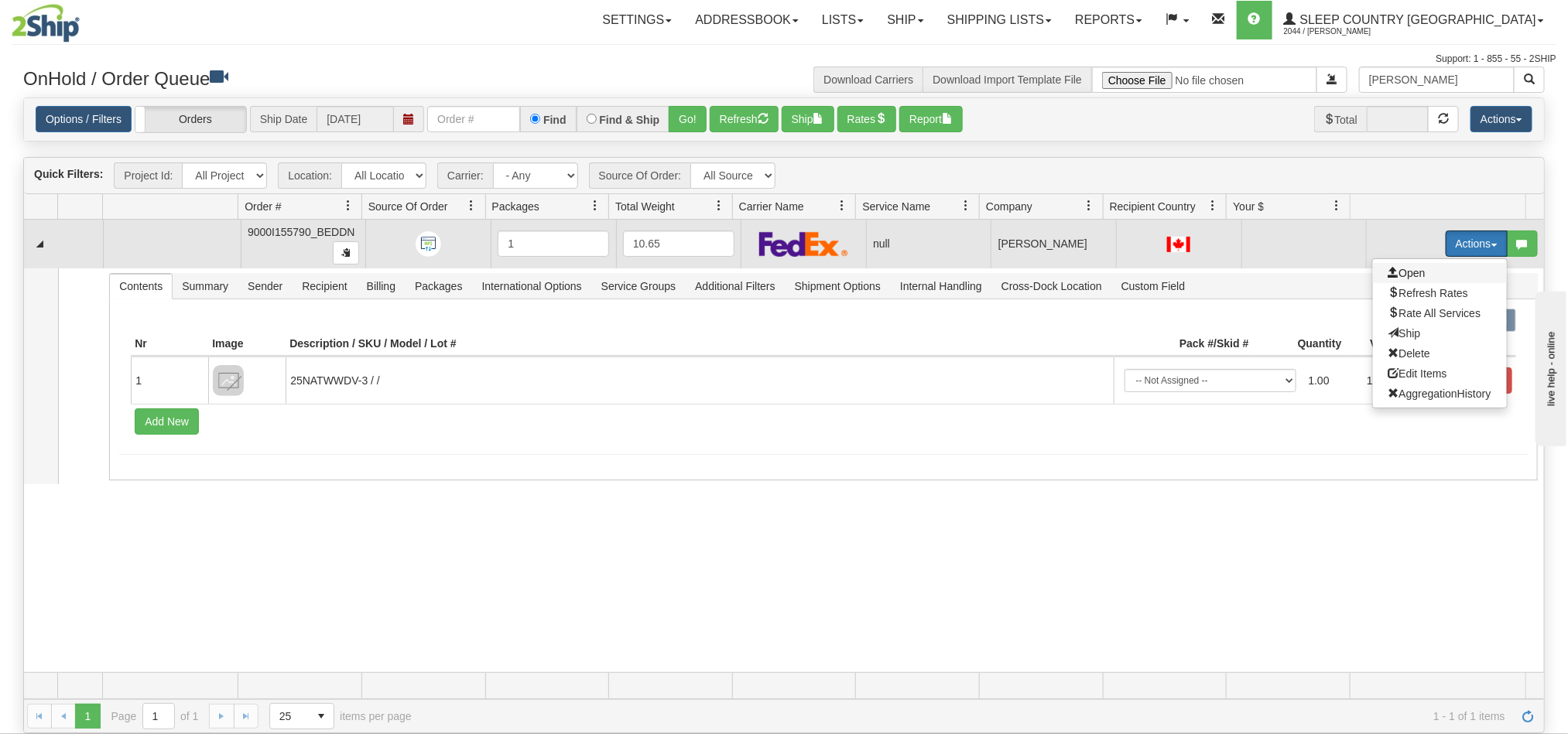
click at [1394, 270] on span "Open" at bounding box center [1407, 273] width 37 height 12
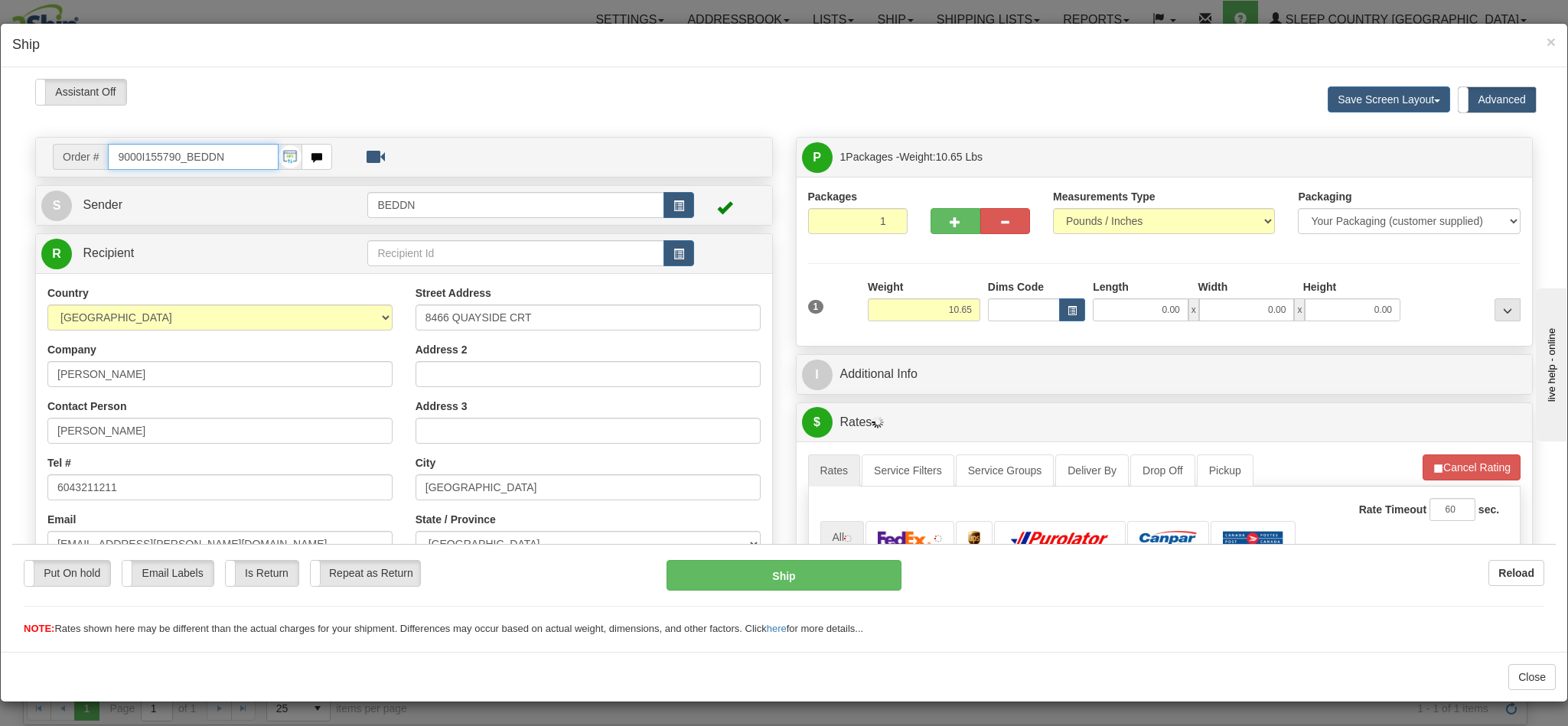
type input "14:31"
type input "16:00"
drag, startPoint x: 901, startPoint y: 311, endPoint x: 983, endPoint y: 320, distance: 82.5
click at [983, 320] on div "1 Weight 10.65 Dims Code x x" at bounding box center [1165, 306] width 721 height 54
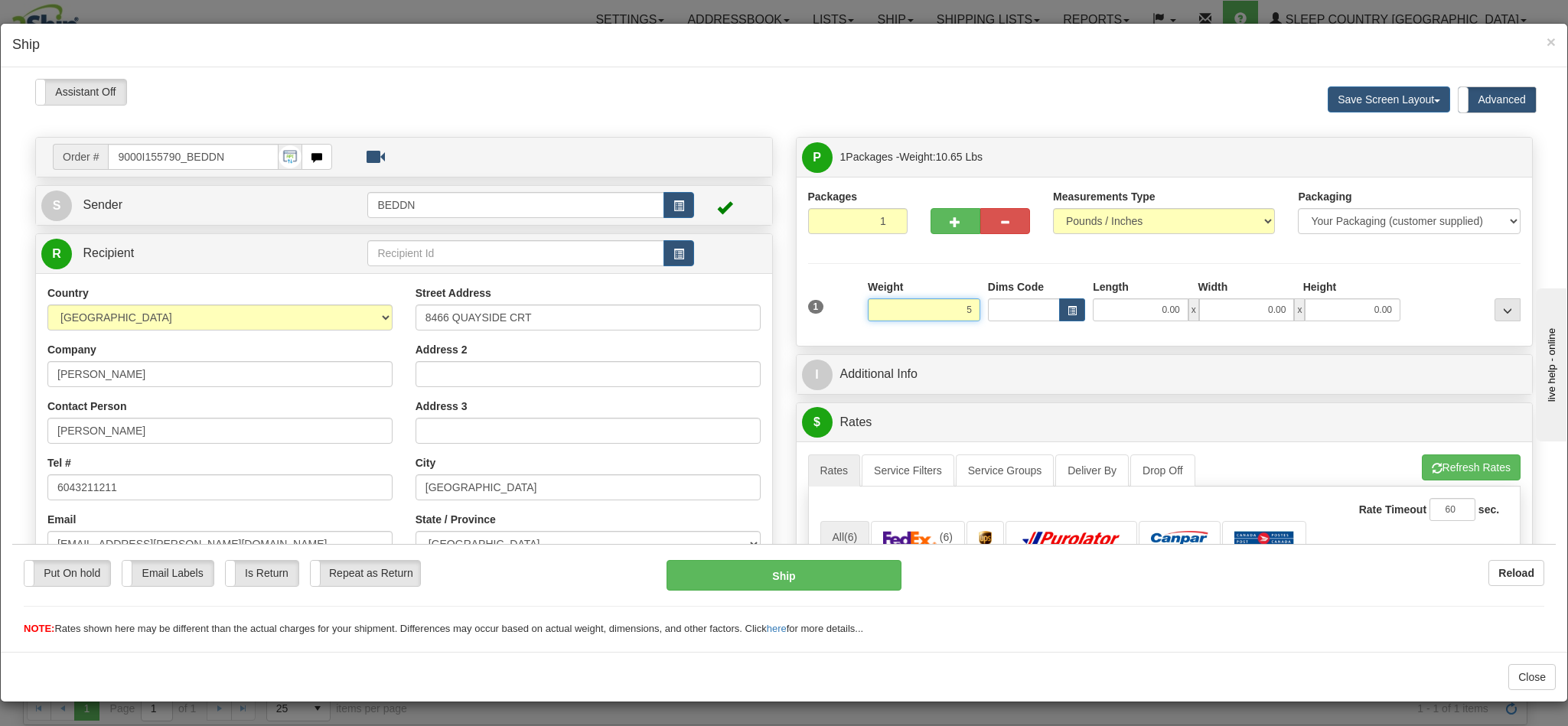
type input "5"
type input "5.00"
type input "16"
type input "1"
type input "16.00"
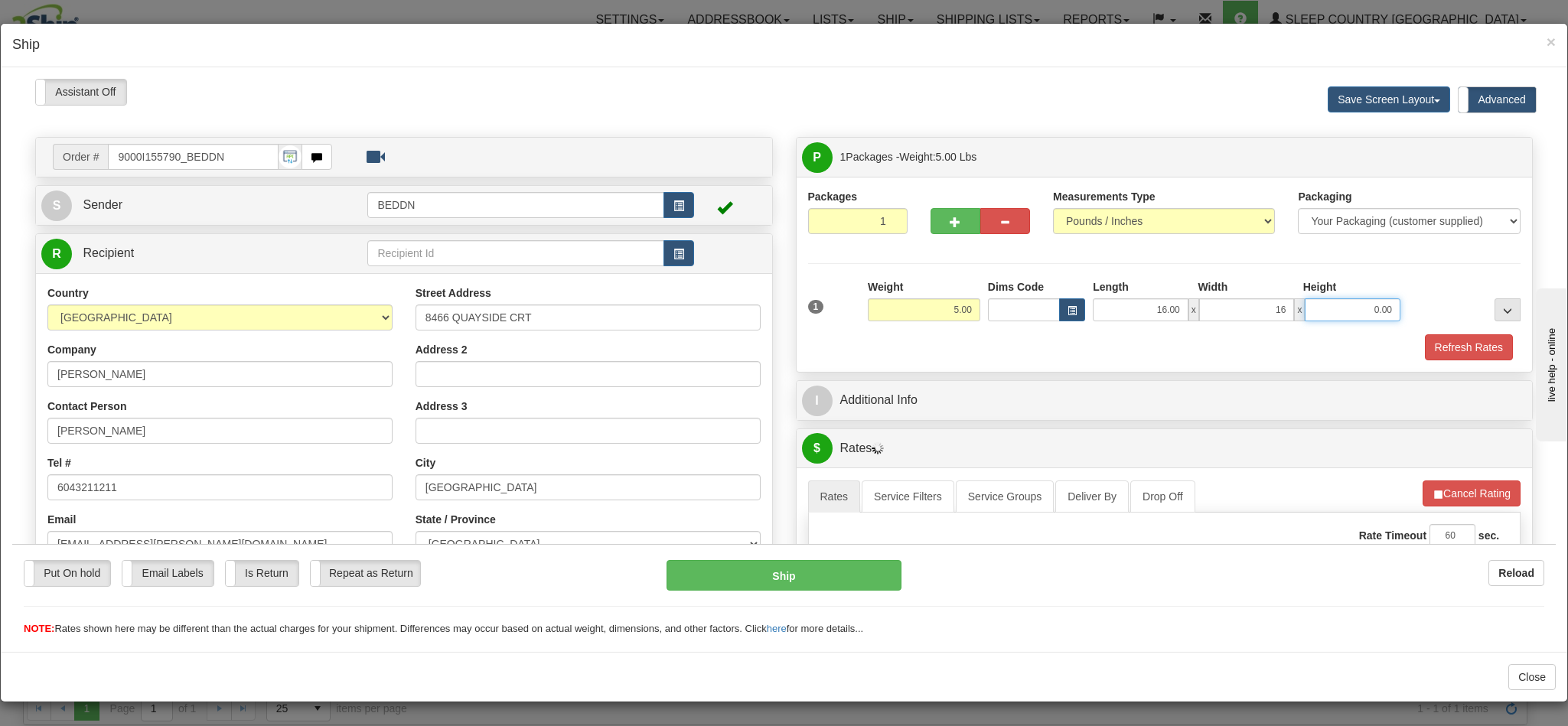
type input "16.00"
type input "10.00"
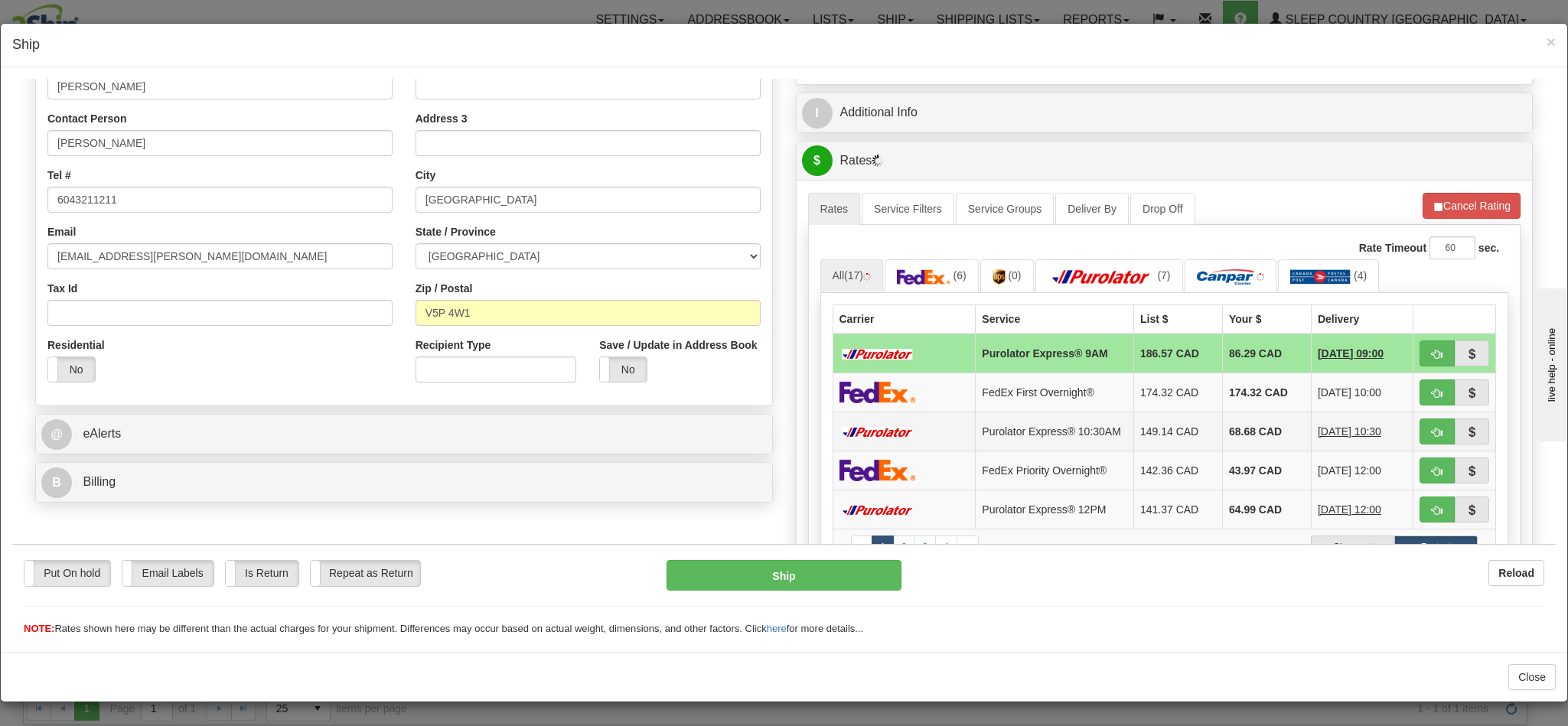
scroll to position [344, 0]
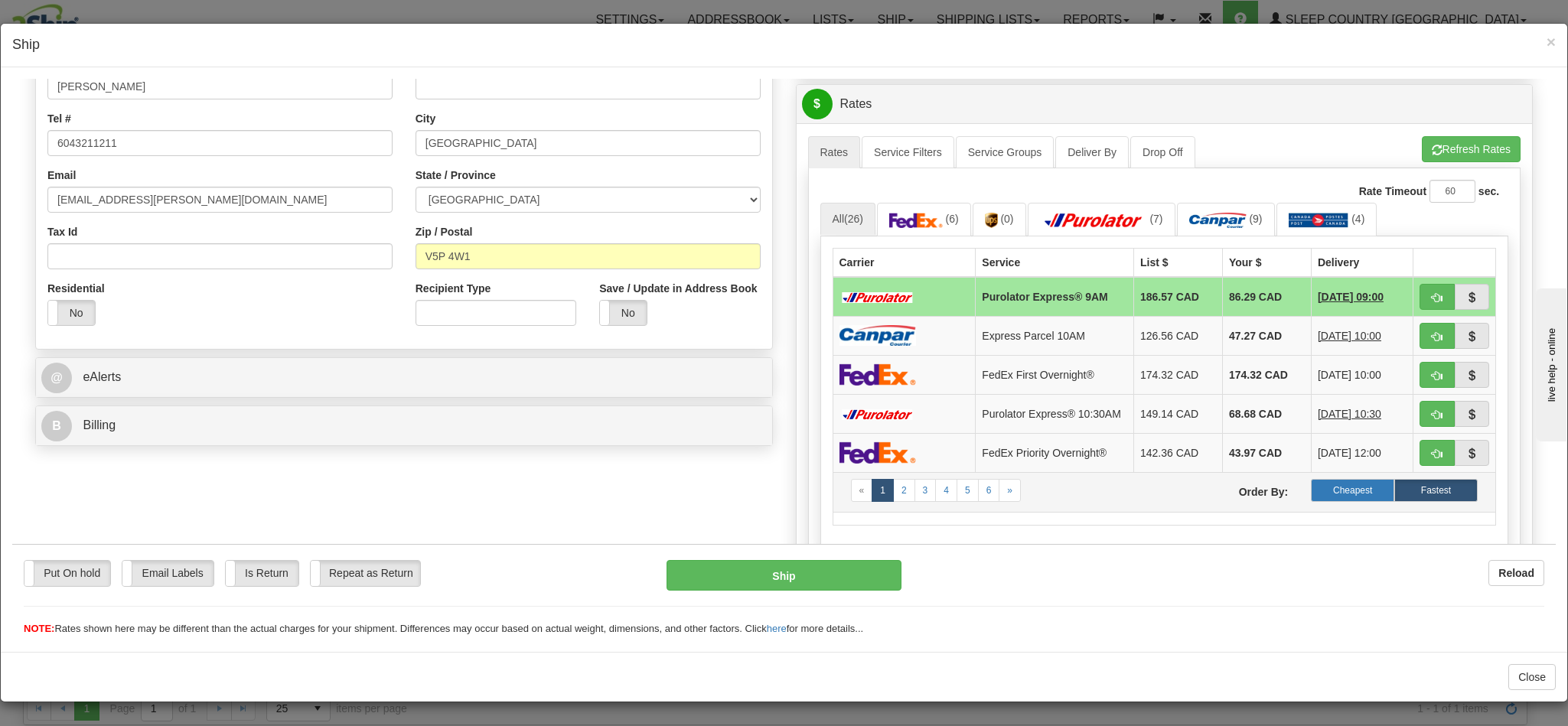
click at [1319, 501] on label "Cheapest" at bounding box center [1352, 490] width 83 height 23
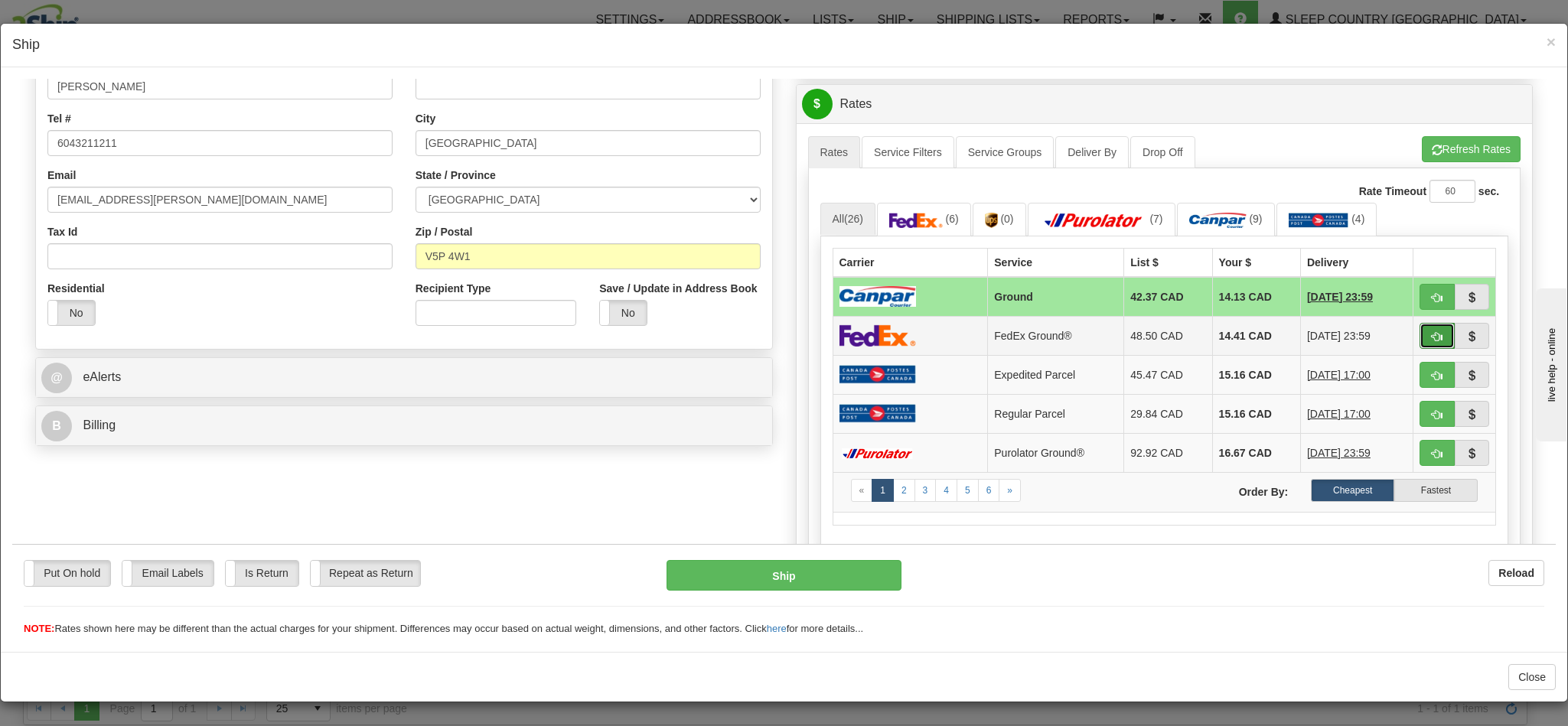
click at [1431, 341] on span "button" at bounding box center [1436, 336] width 11 height 10
type input "92"
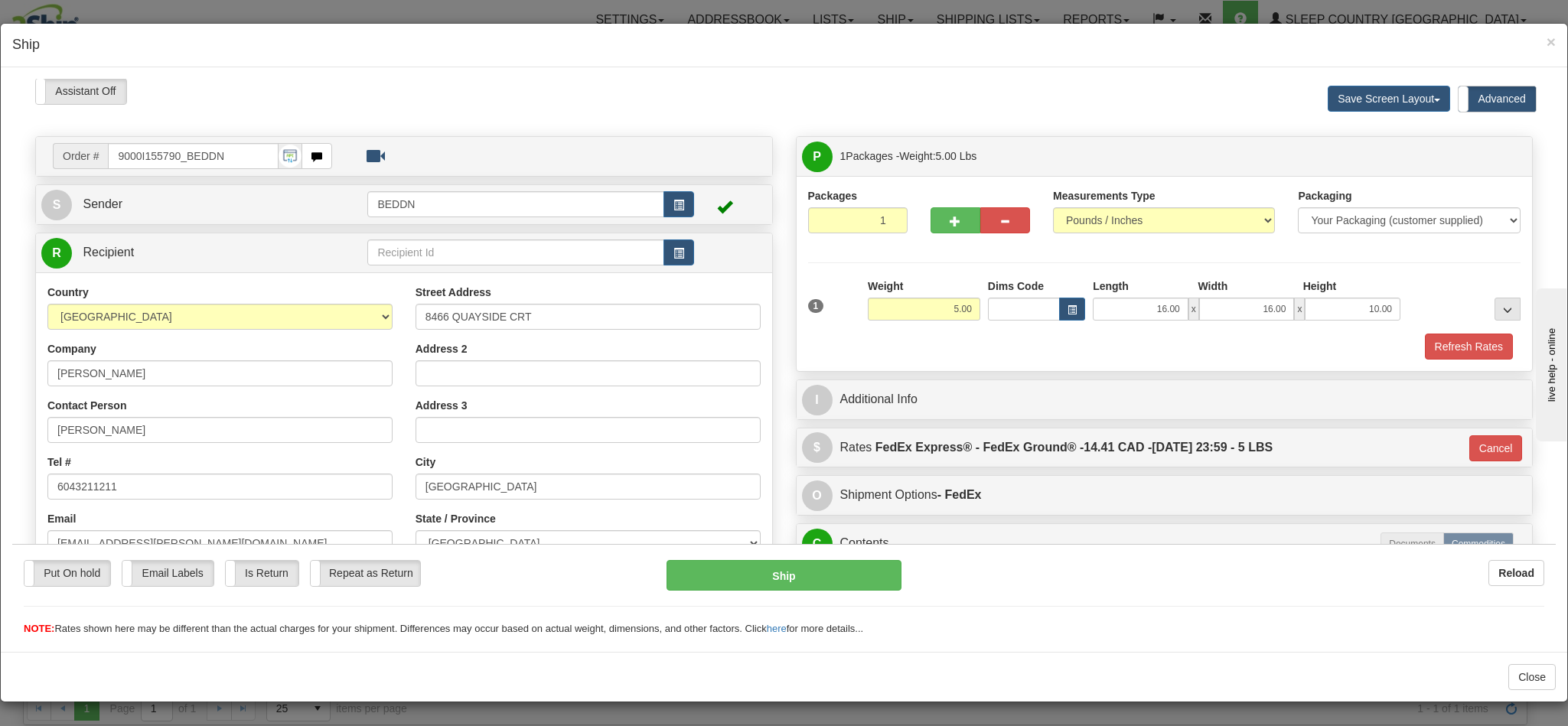
scroll to position [0, 0]
click at [797, 572] on button "Ship" at bounding box center [783, 574] width 234 height 30
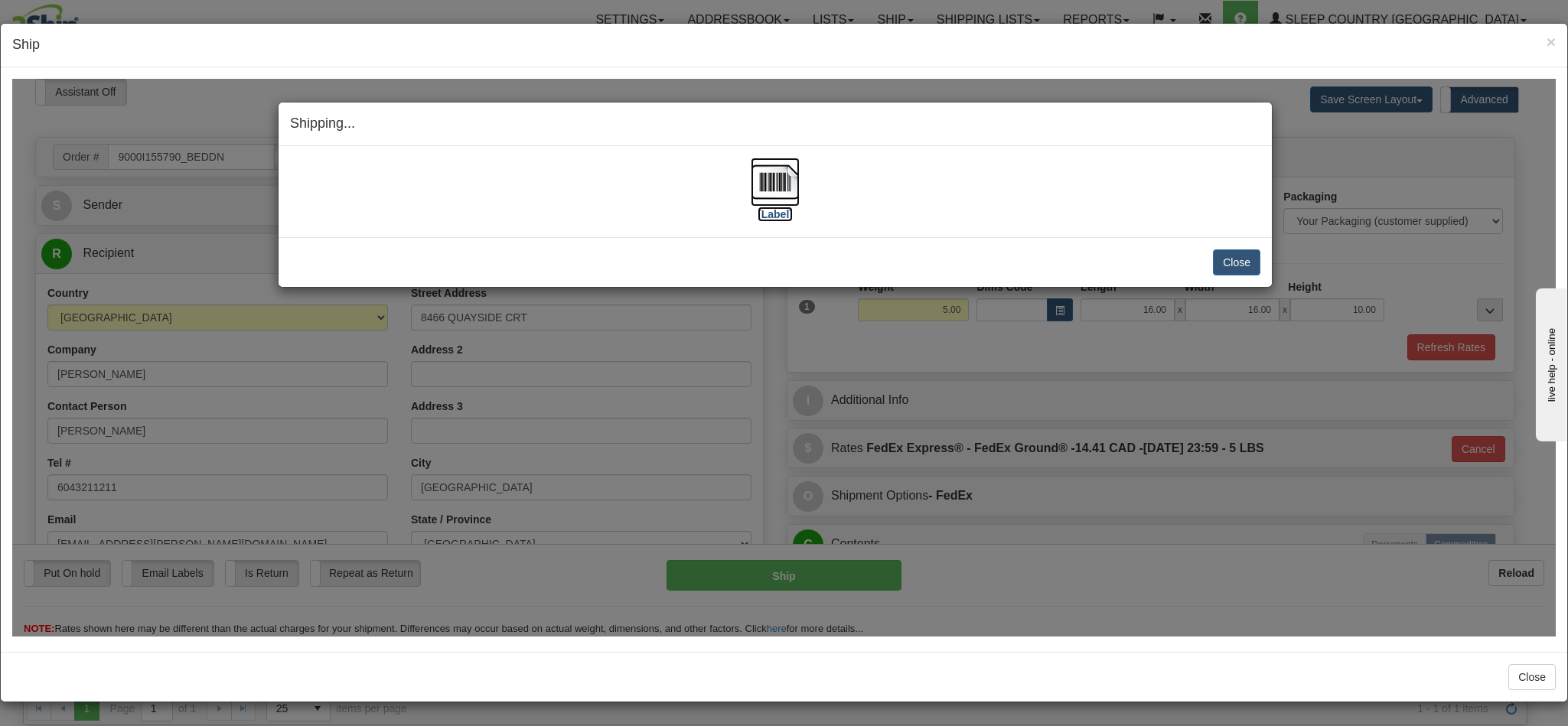
click at [773, 182] on img at bounding box center [775, 182] width 49 height 49
click at [1231, 262] on button "Close" at bounding box center [1237, 262] width 47 height 26
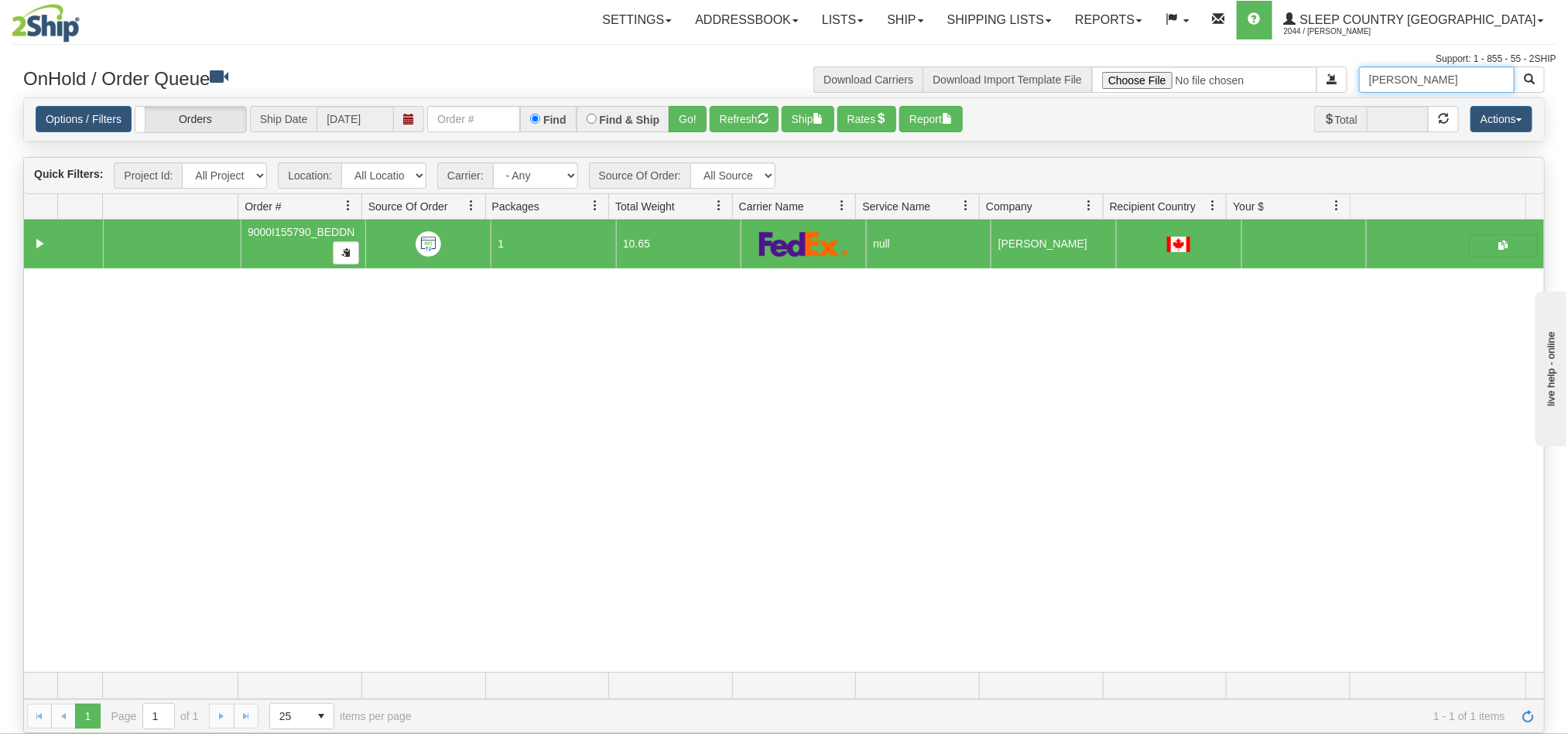
drag, startPoint x: 1458, startPoint y: 75, endPoint x: 1266, endPoint y: 64, distance: 192.3
click at [1266, 64] on div "Toggle navigation Settings Shipping Preferences Fields Preferences New" at bounding box center [784, 367] width 1568 height 734
paste input "Jodie Weber"
type input "Jodie Weber"
click at [1528, 79] on span "button" at bounding box center [1529, 79] width 11 height 11
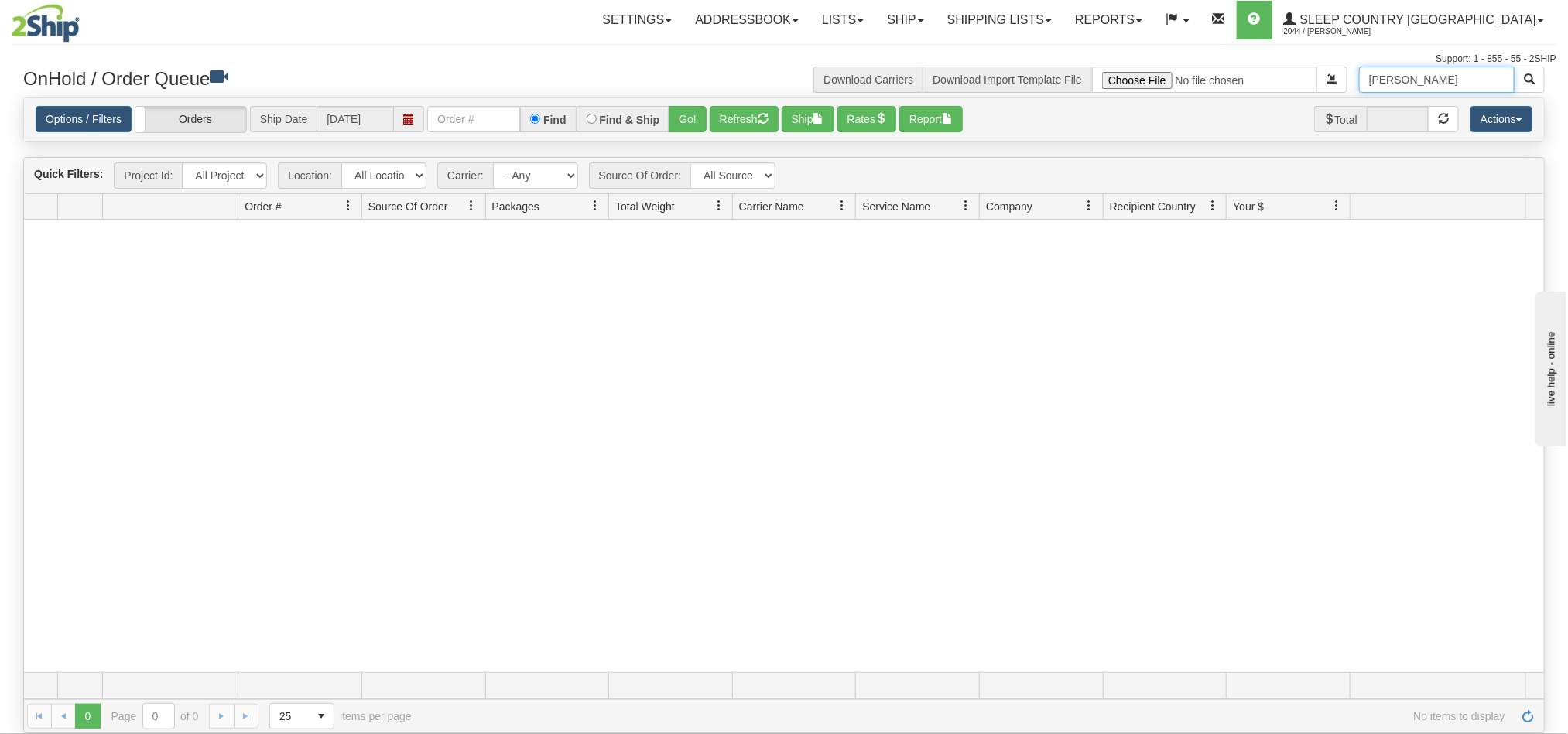
click at [1447, 77] on input "Jodie Weber" at bounding box center [1437, 79] width 155 height 26
drag, startPoint x: 1447, startPoint y: 77, endPoint x: 1277, endPoint y: 79, distance: 170.0
click at [1277, 79] on div "Jodie Weber Download Carriers Download Import Template File" at bounding box center [1170, 79] width 772 height 26
drag, startPoint x: 1408, startPoint y: 83, endPoint x: 1306, endPoint y: 81, distance: 102.0
click at [1306, 81] on div "Jodie Download Carriers Download Import Template File" at bounding box center [1170, 79] width 772 height 26
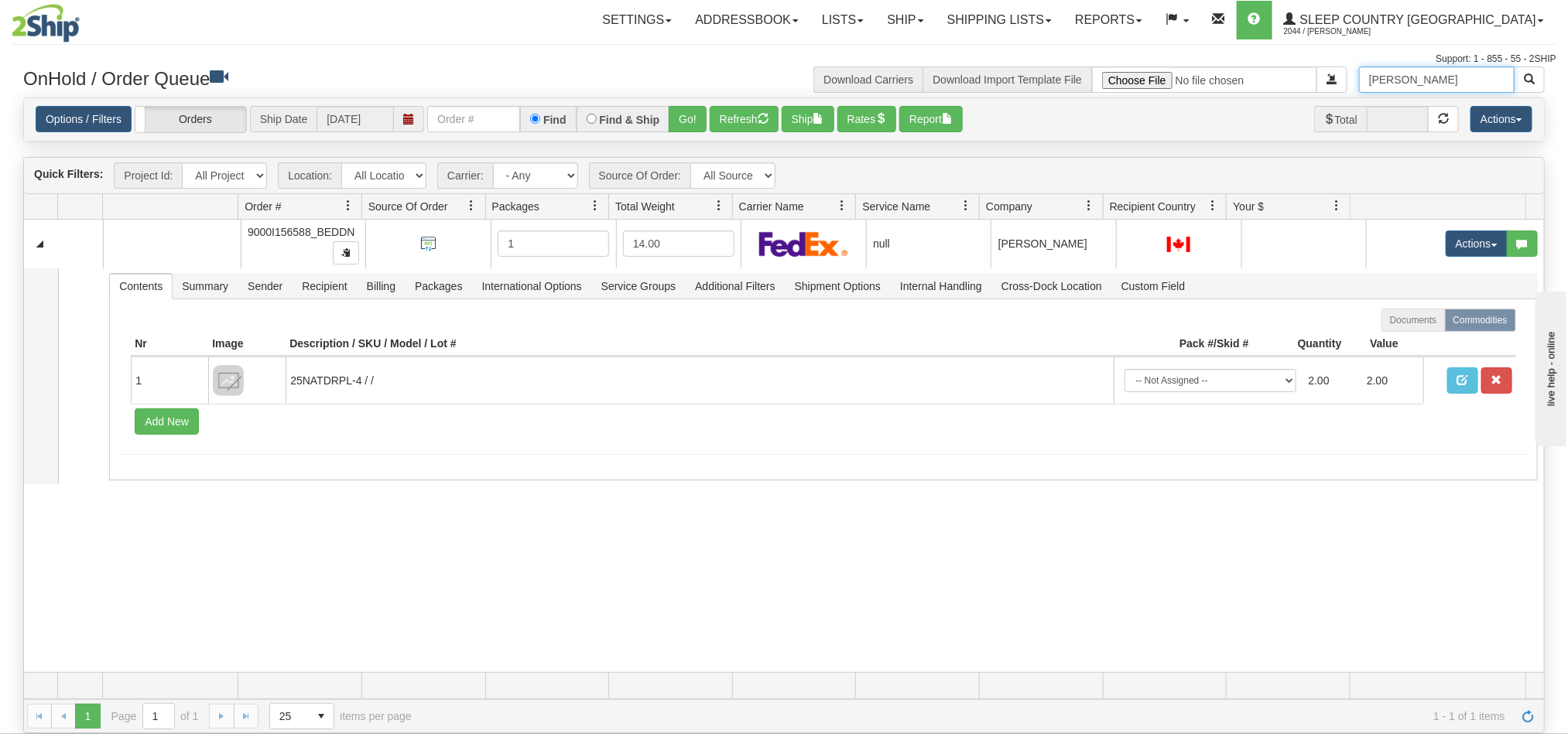
type input "Weber"
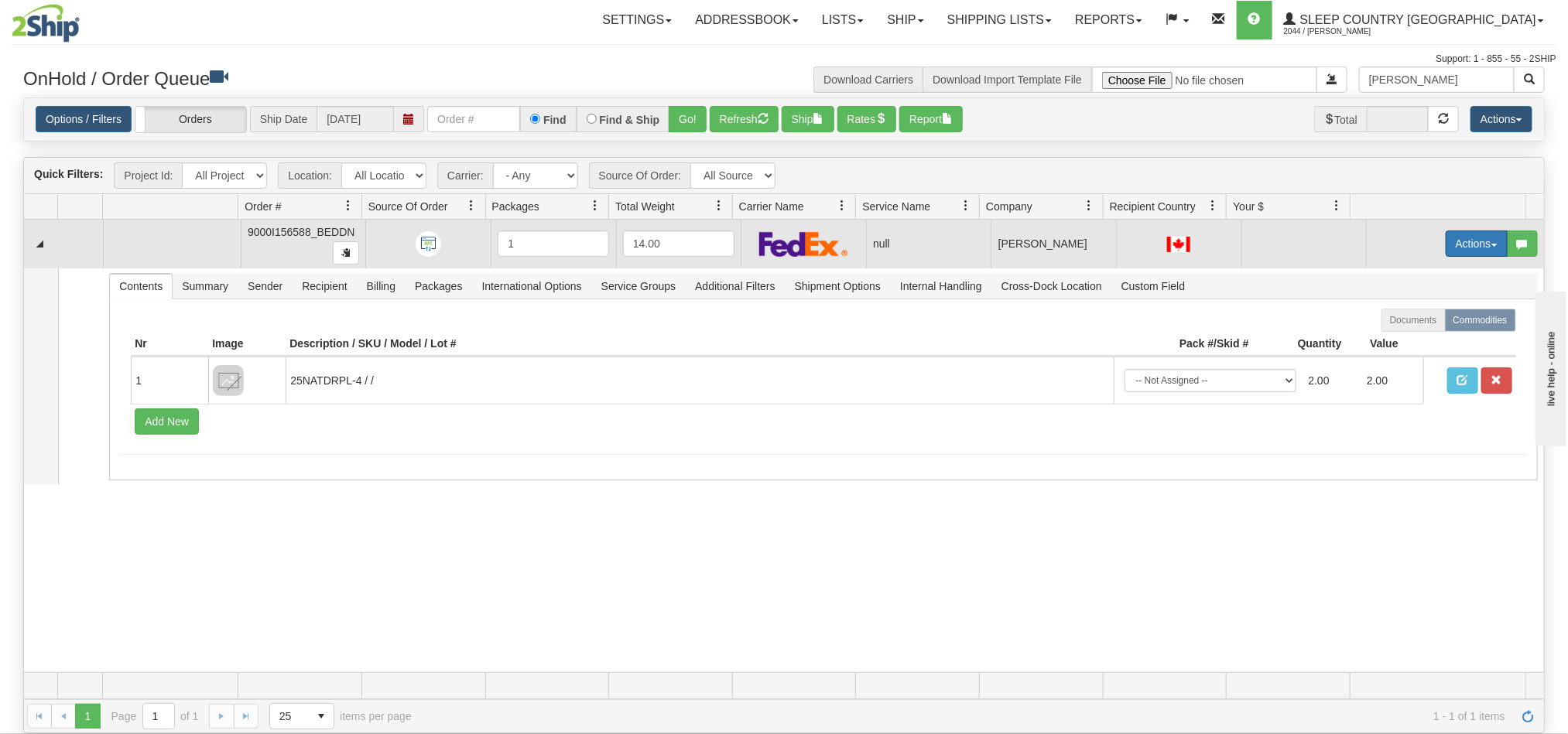
click at [1446, 240] on button "Actions" at bounding box center [1476, 244] width 62 height 26
click at [1400, 274] on span "Open" at bounding box center [1407, 273] width 37 height 12
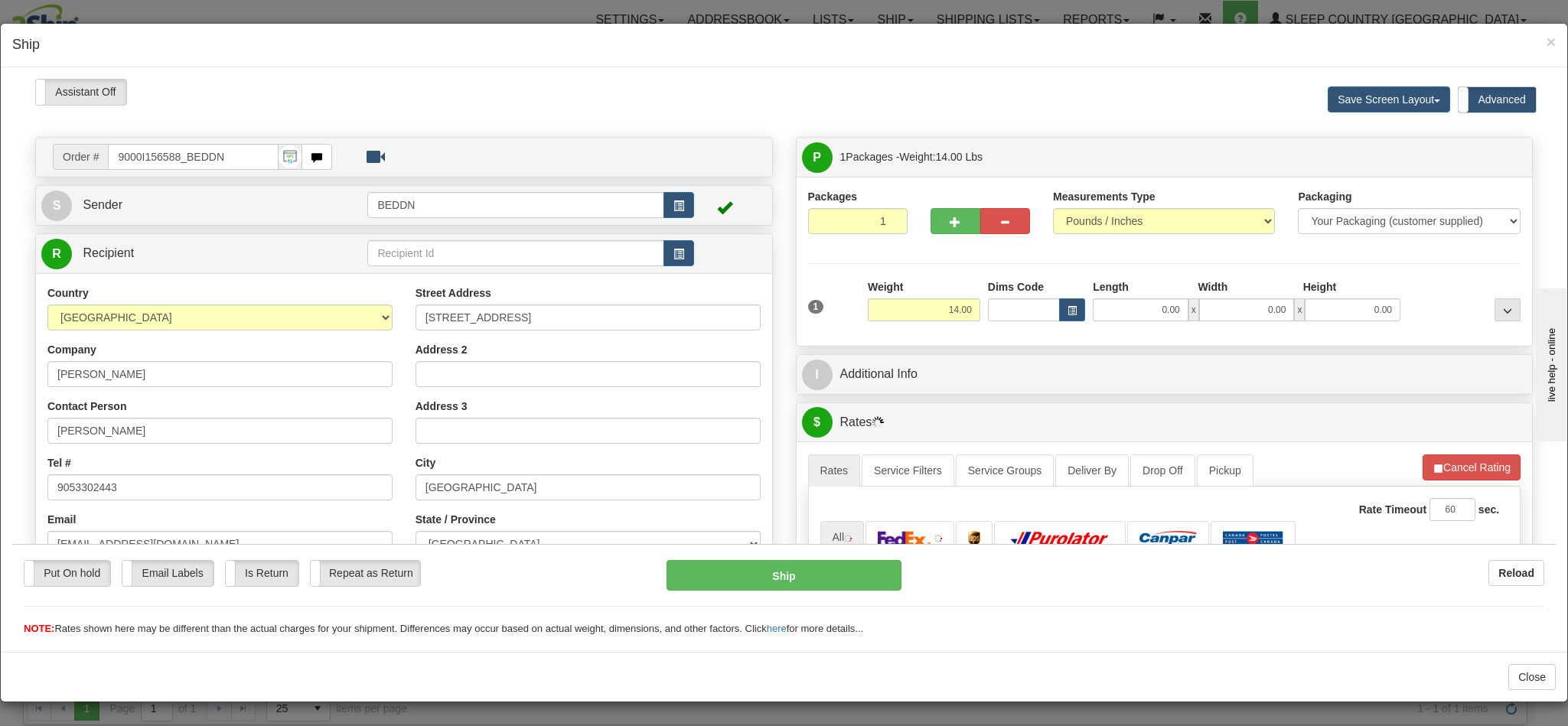
type input "14:32"
type input "16:00"
drag, startPoint x: 928, startPoint y: 314, endPoint x: 961, endPoint y: 317, distance: 33.1
click at [961, 317] on div "1 Weight 14.00 Dims Code x x" at bounding box center [1165, 306] width 721 height 54
type input "6.00"
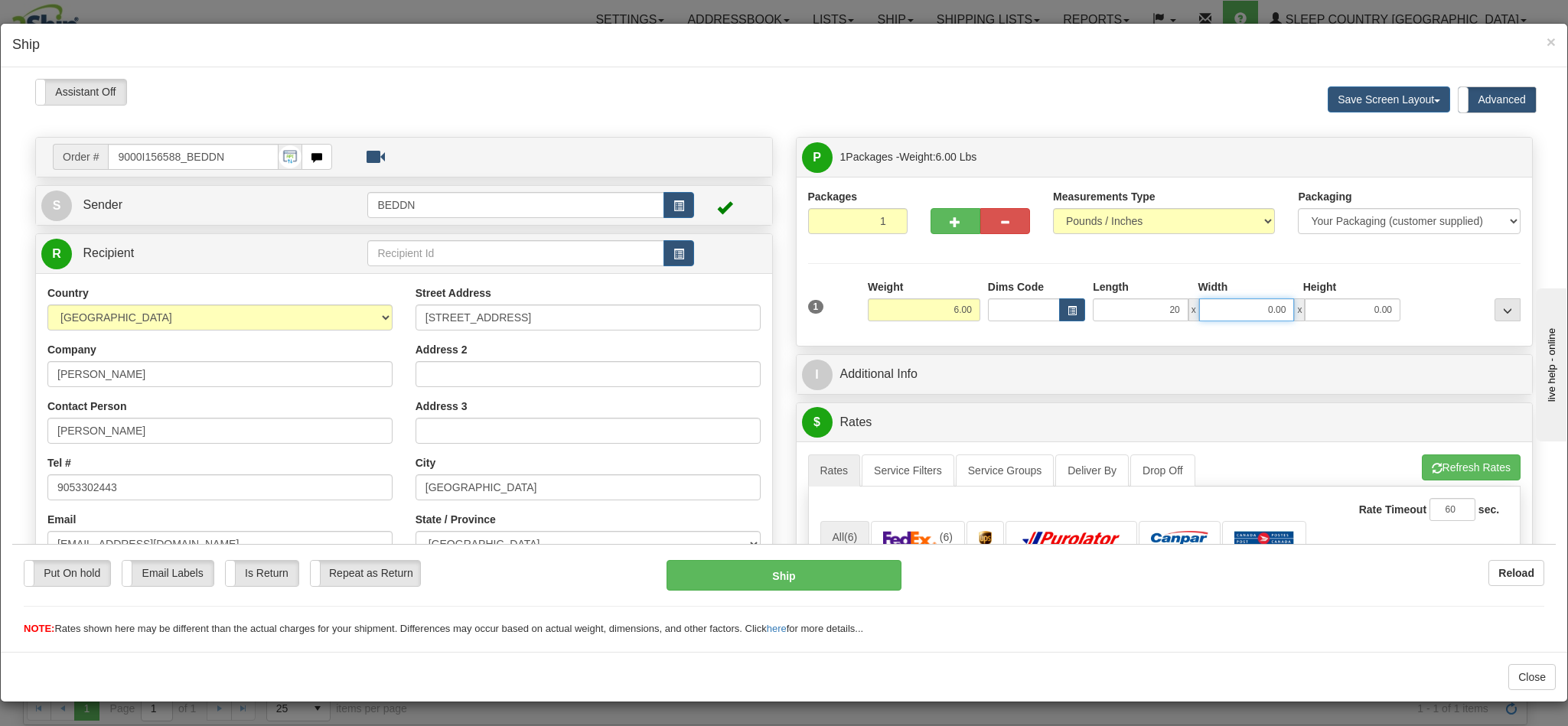
type input "20.00"
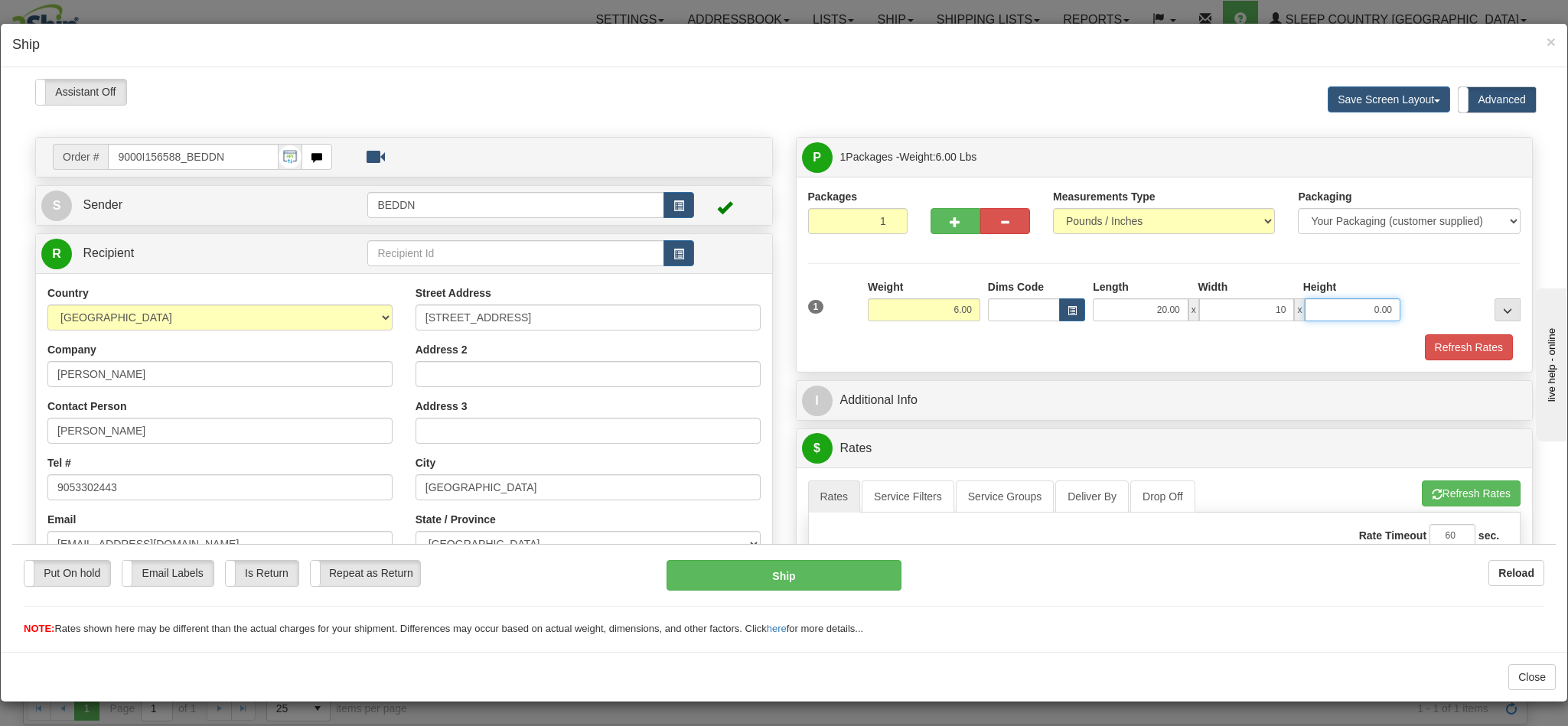
type input "10.00"
type input "20"
type input "20.00"
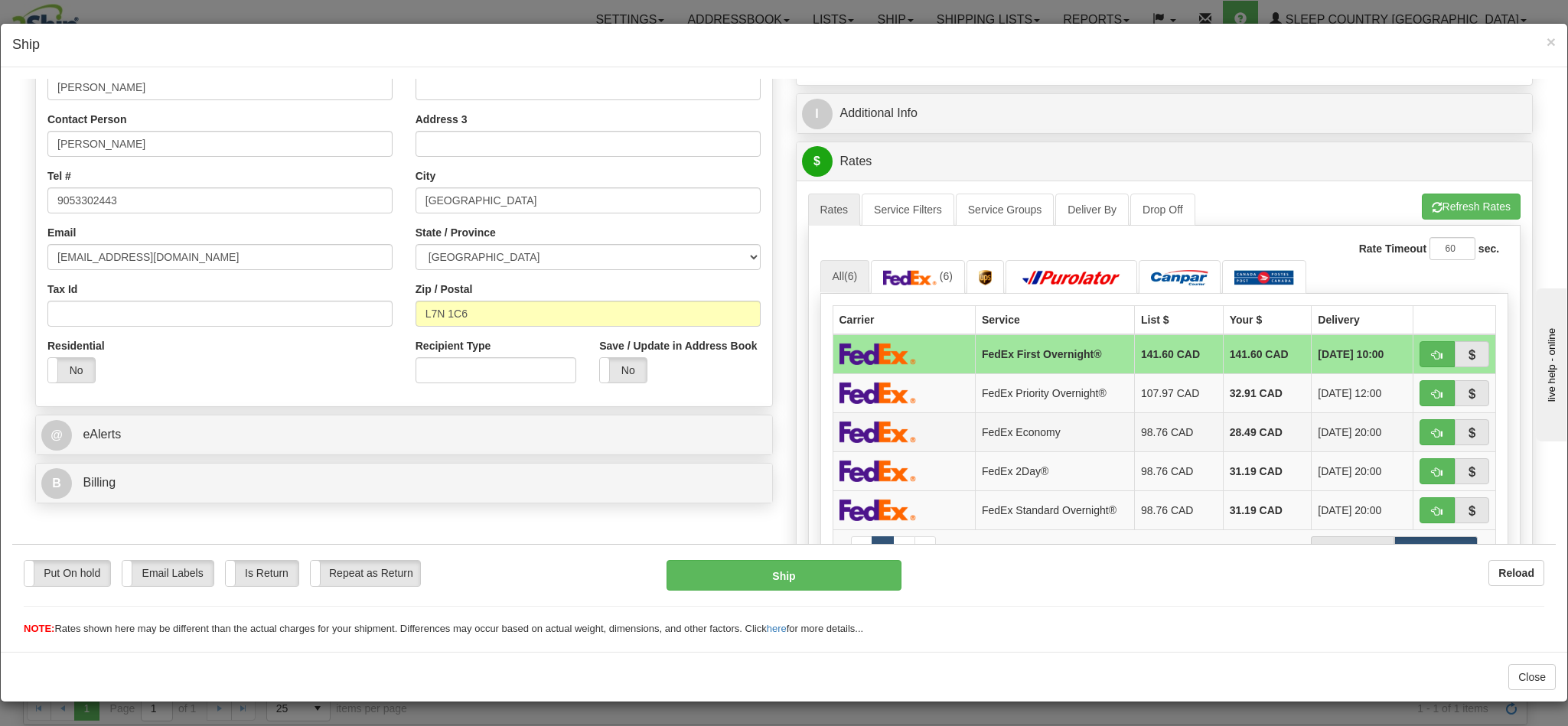
scroll to position [344, 0]
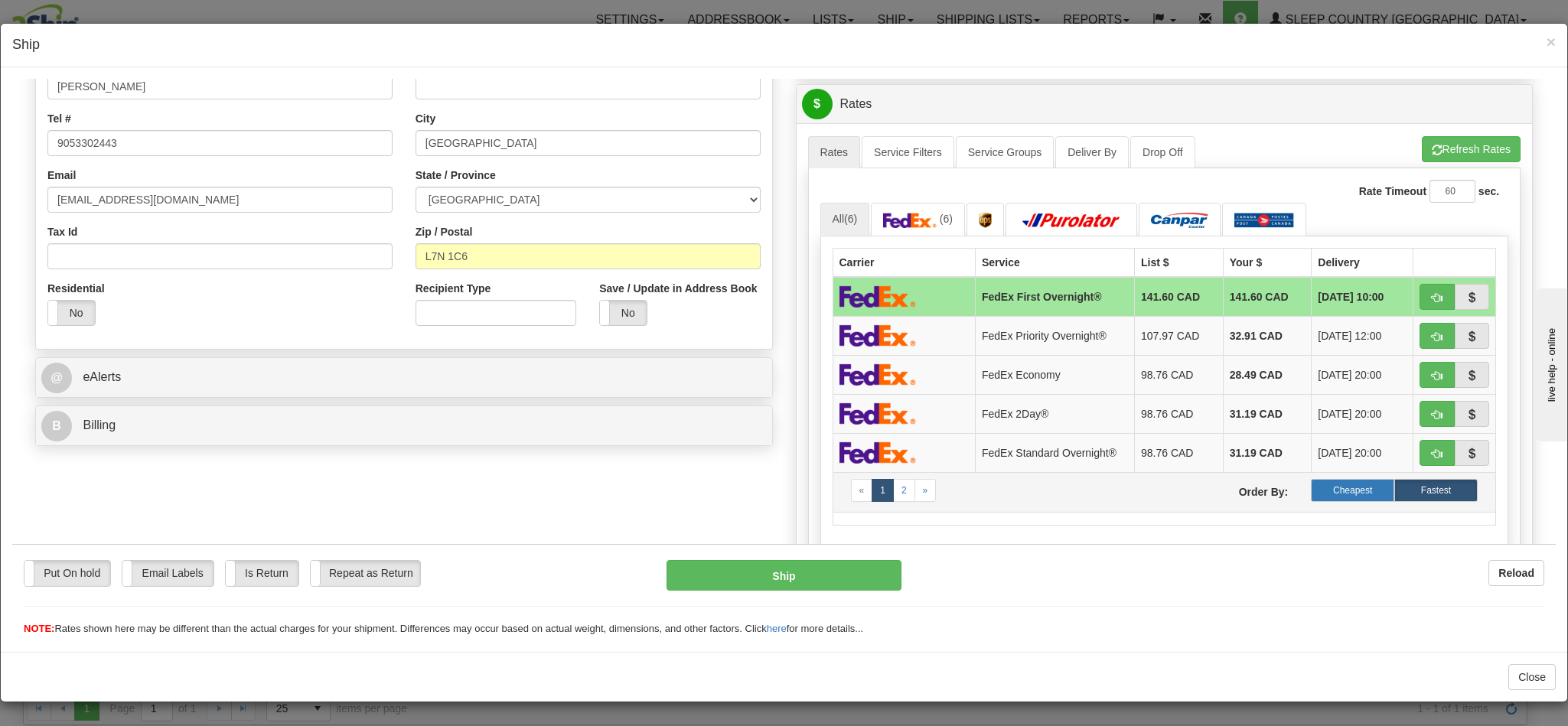
click at [1324, 501] on label "Cheapest" at bounding box center [1352, 490] width 83 height 23
click at [1431, 302] on span "button" at bounding box center [1436, 298] width 11 height 10
type input "92"
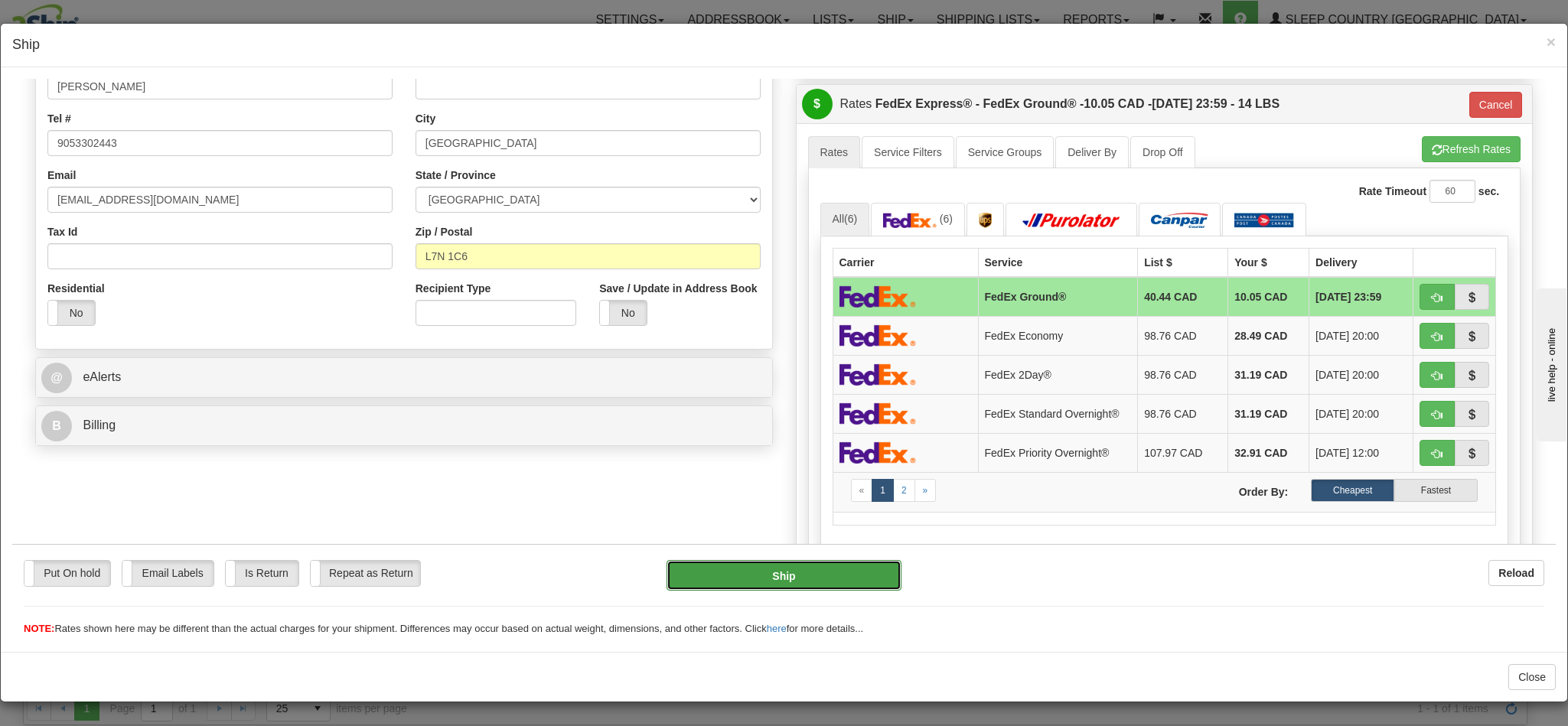
click at [777, 578] on button "Ship" at bounding box center [783, 574] width 234 height 30
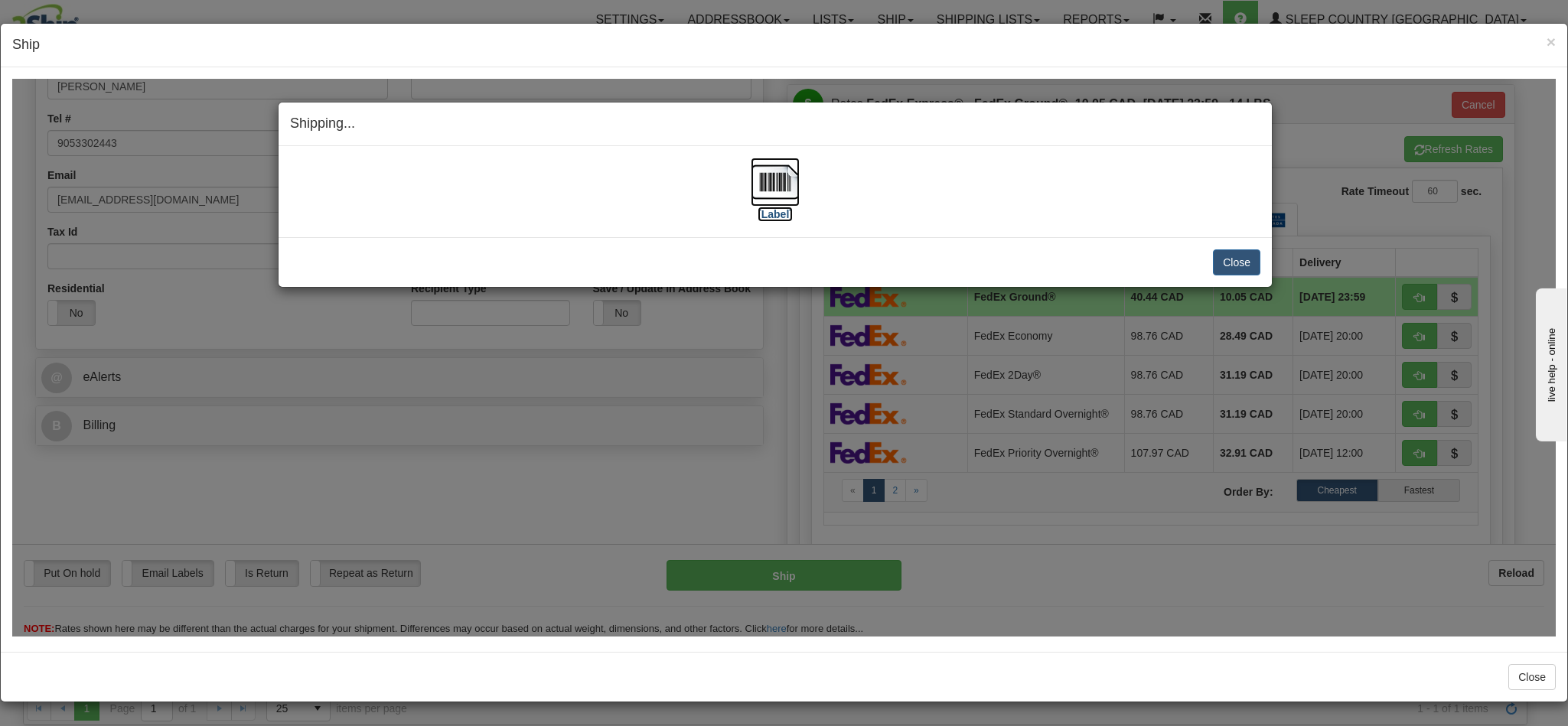
click at [763, 181] on img at bounding box center [775, 182] width 49 height 49
click at [1222, 266] on button "Close" at bounding box center [1237, 262] width 47 height 26
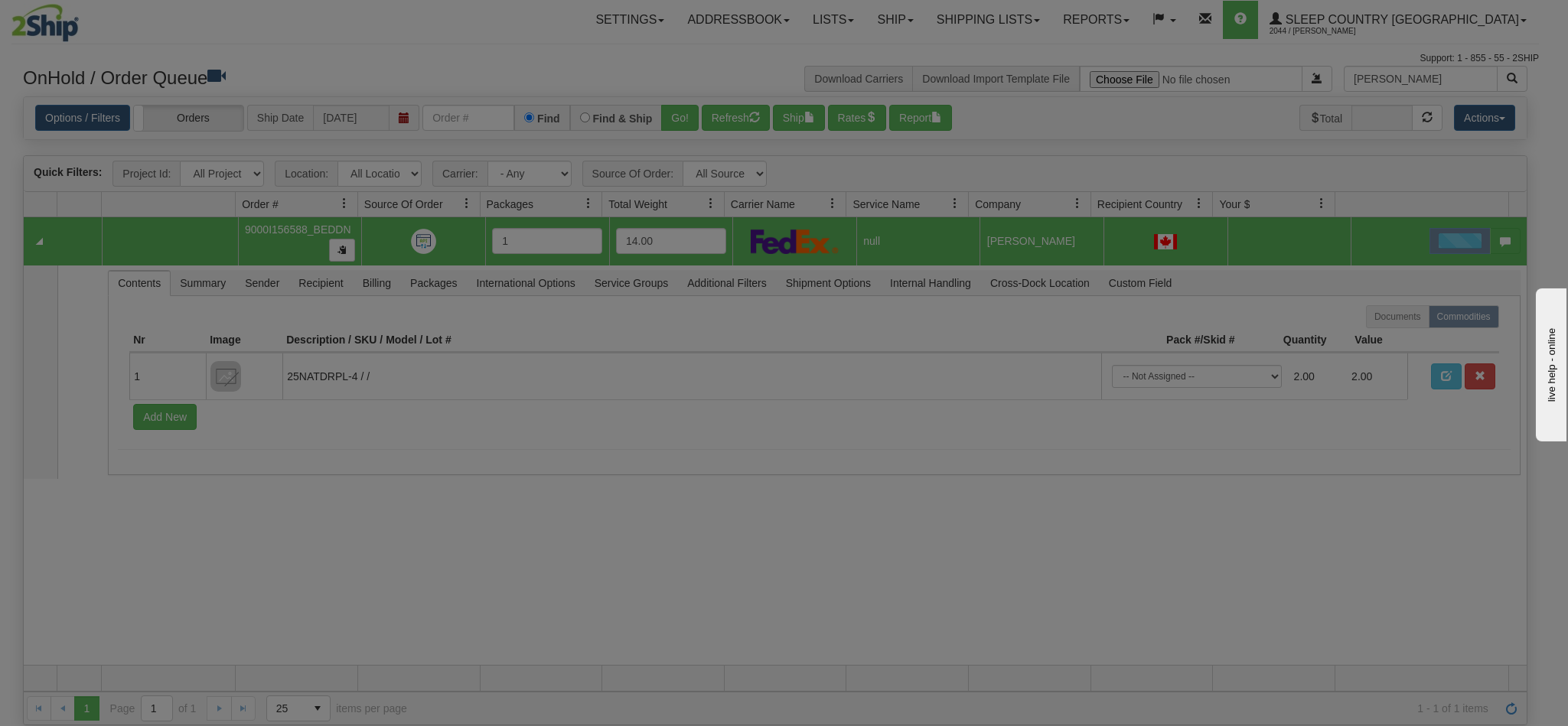
scroll to position [0, 0]
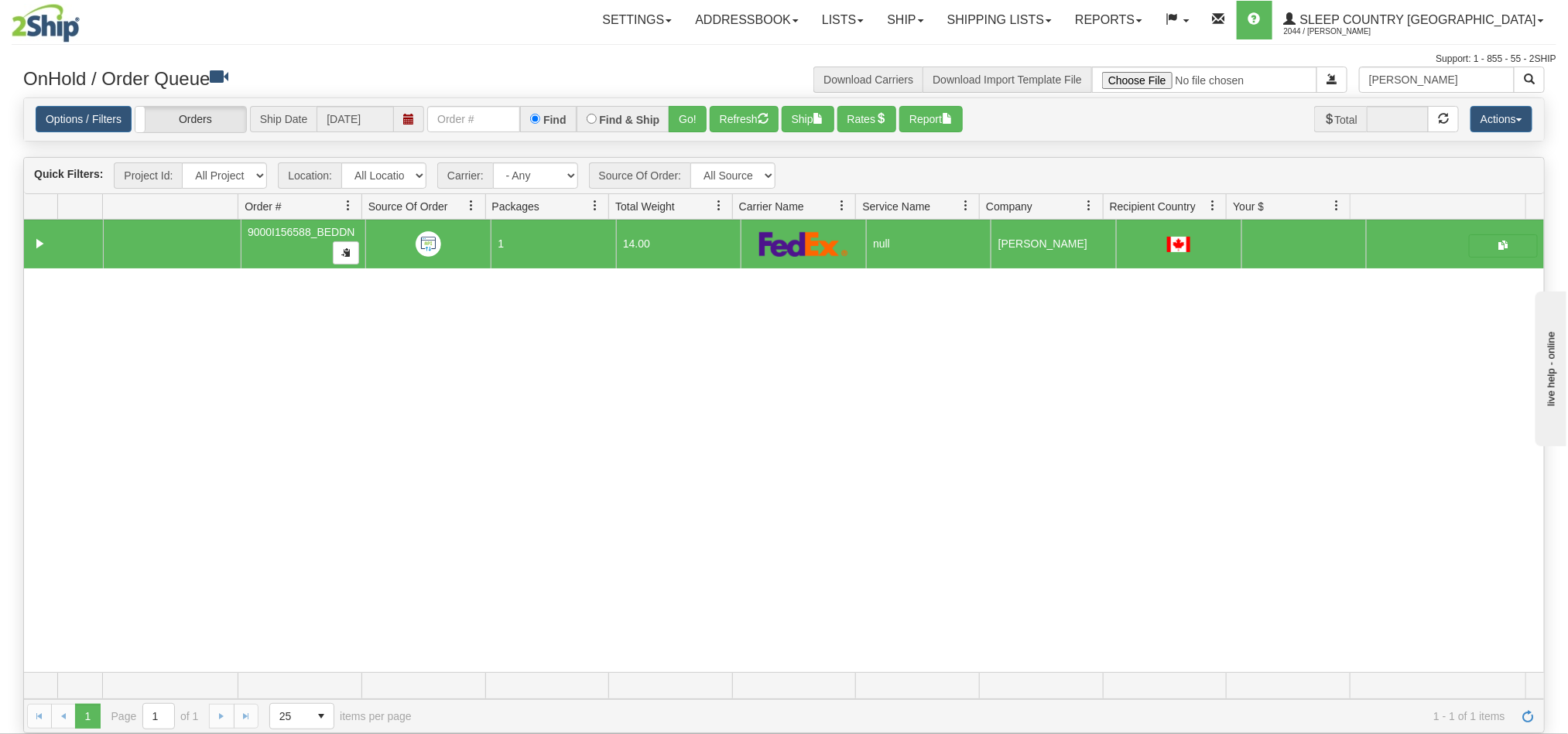
click at [1069, 504] on div "31737904 BEDDN 91411017 0 9000I156588_BEDDN 1 14.00 null Shipping department Sl…" at bounding box center [784, 446] width 1520 height 453
drag, startPoint x: 1441, startPoint y: 83, endPoint x: 1307, endPoint y: 93, distance: 134.4
click at [1307, 93] on div "Weber Download Carriers Download Import Template File" at bounding box center [1170, 79] width 772 height 26
paste input "Carolina Betancourt"
type input "Carolina Betancourt"
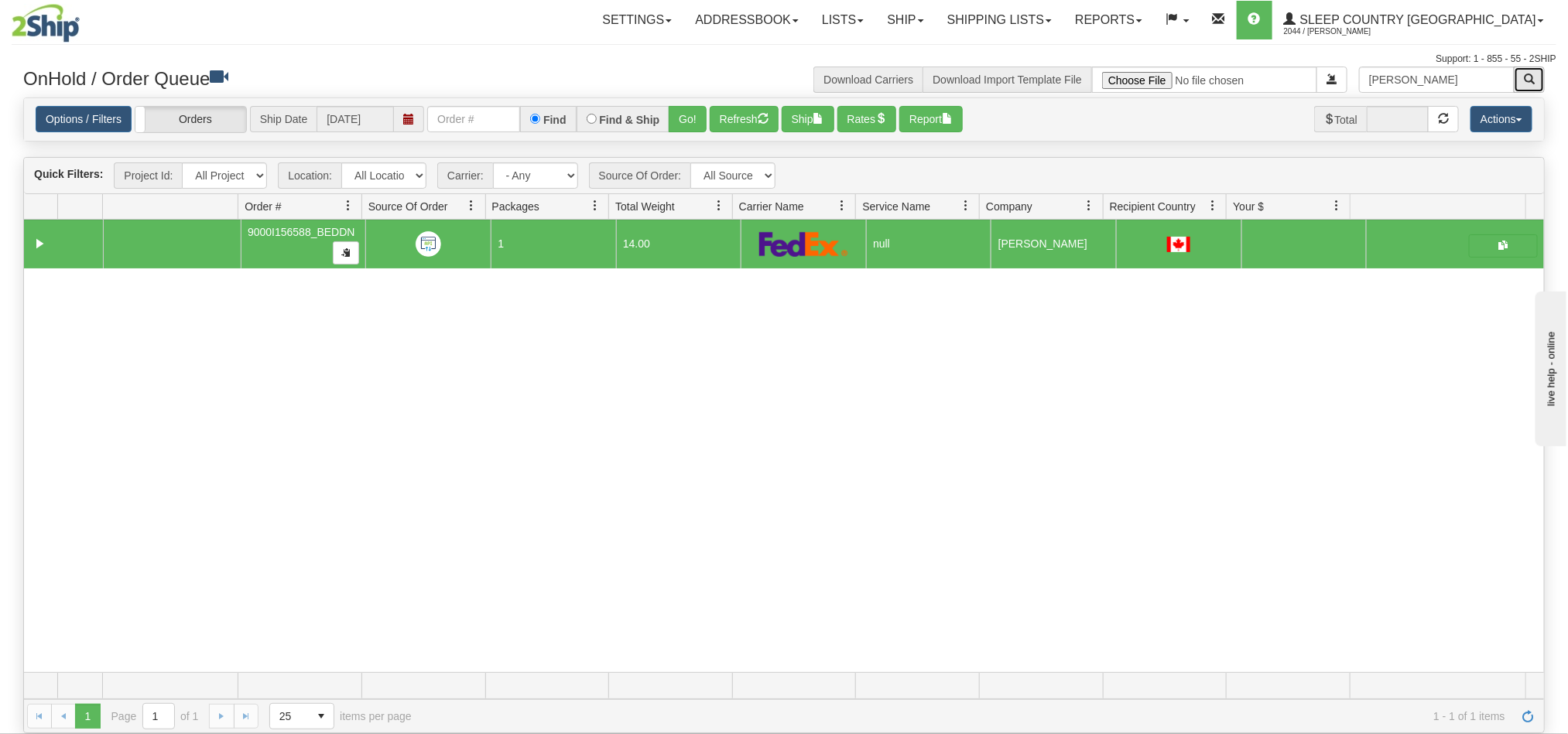
click at [1524, 82] on span "button" at bounding box center [1529, 79] width 11 height 11
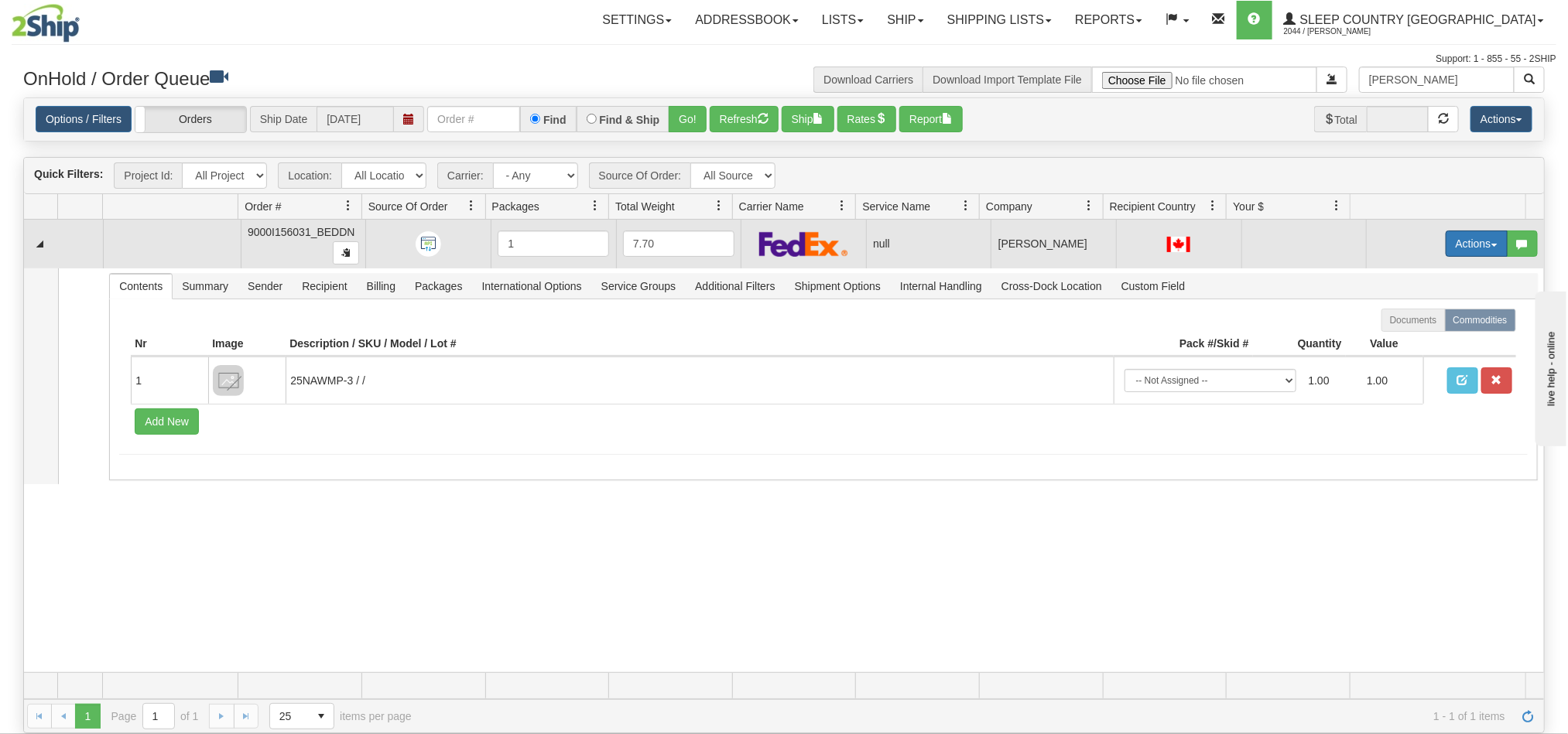
click at [1450, 251] on button "Actions" at bounding box center [1476, 244] width 62 height 26
click at [1389, 272] on span "Open" at bounding box center [1407, 273] width 37 height 12
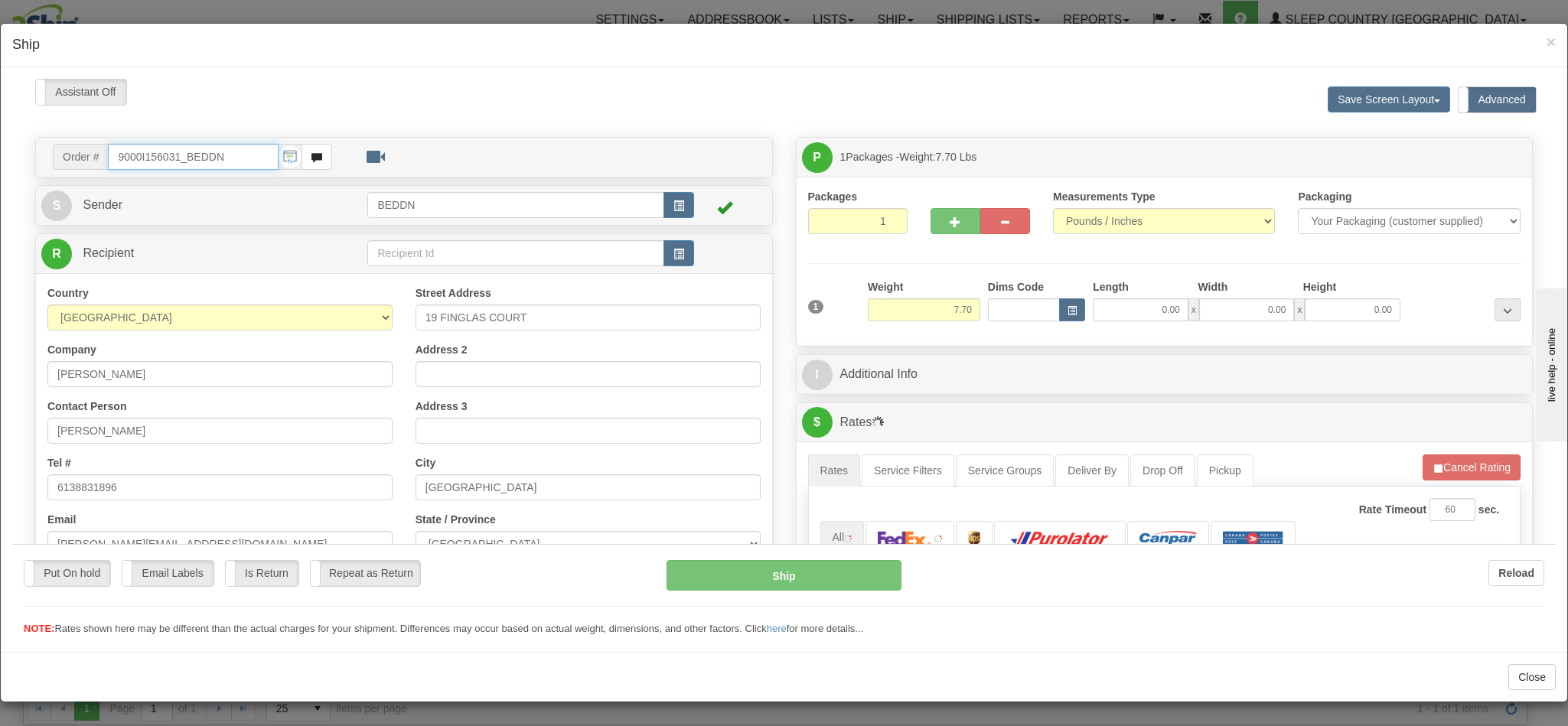
type input "14:34"
type input "16:00"
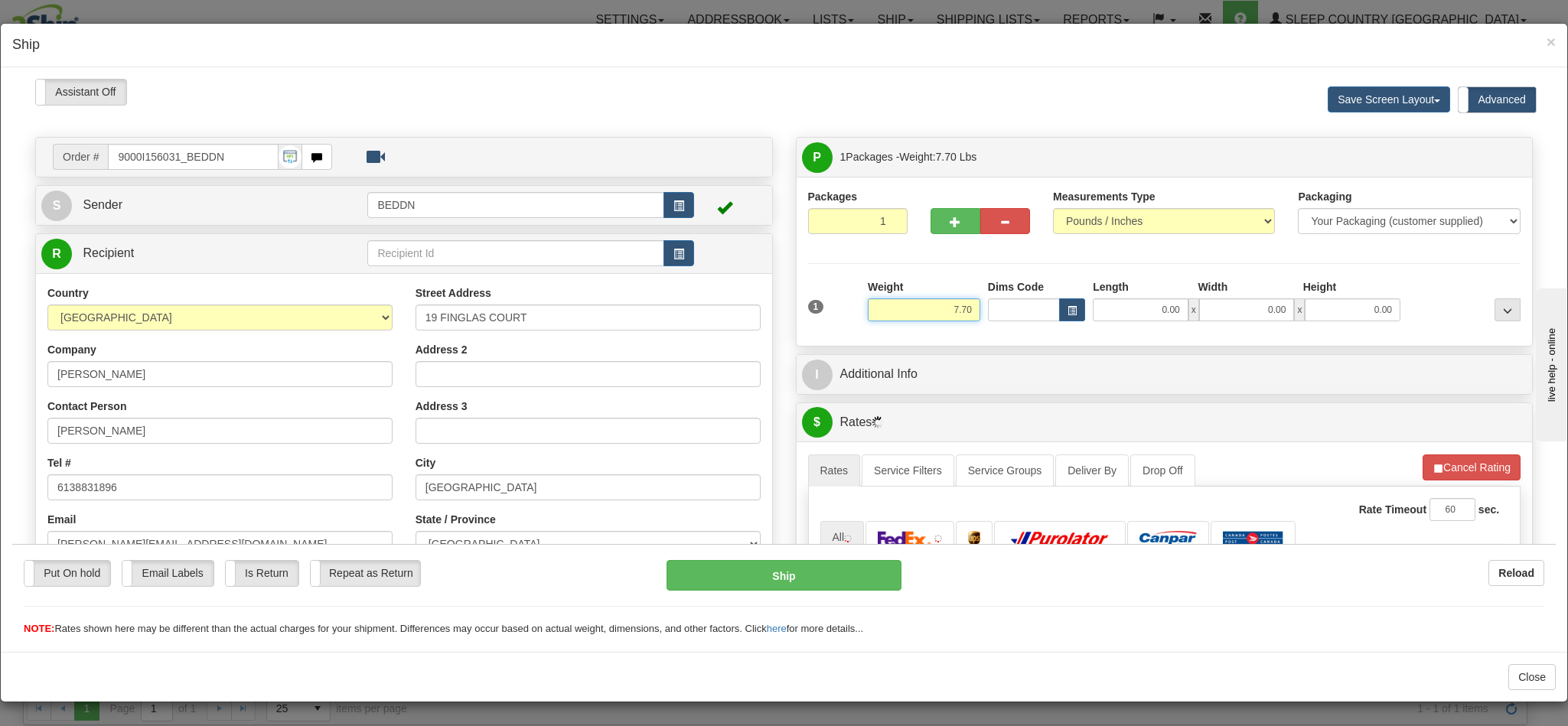
drag, startPoint x: 894, startPoint y: 311, endPoint x: 953, endPoint y: 320, distance: 59.7
click at [953, 320] on input "7.70" at bounding box center [924, 309] width 113 height 23
type input "4.00"
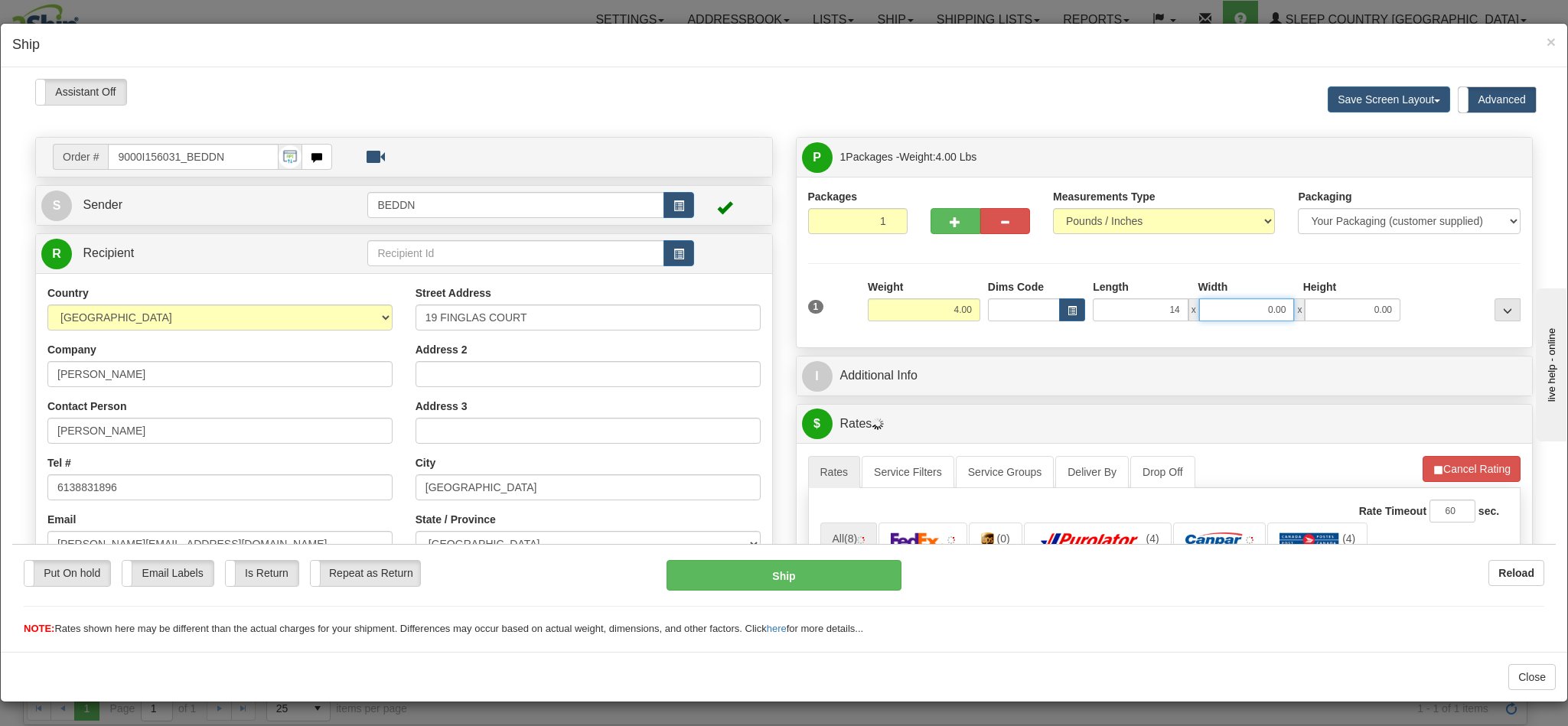
type input "14.00"
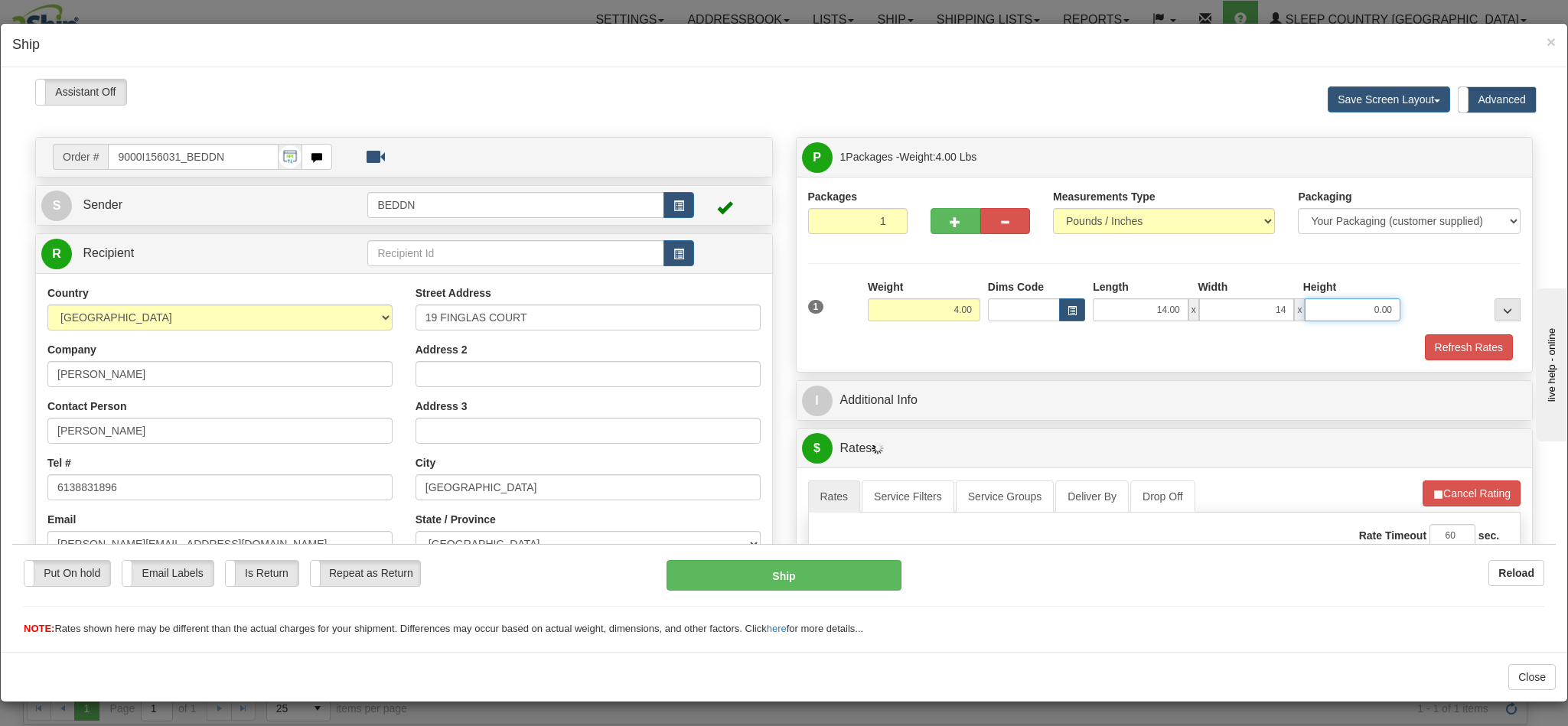
type input "14.00"
type input "10"
type input "10.00"
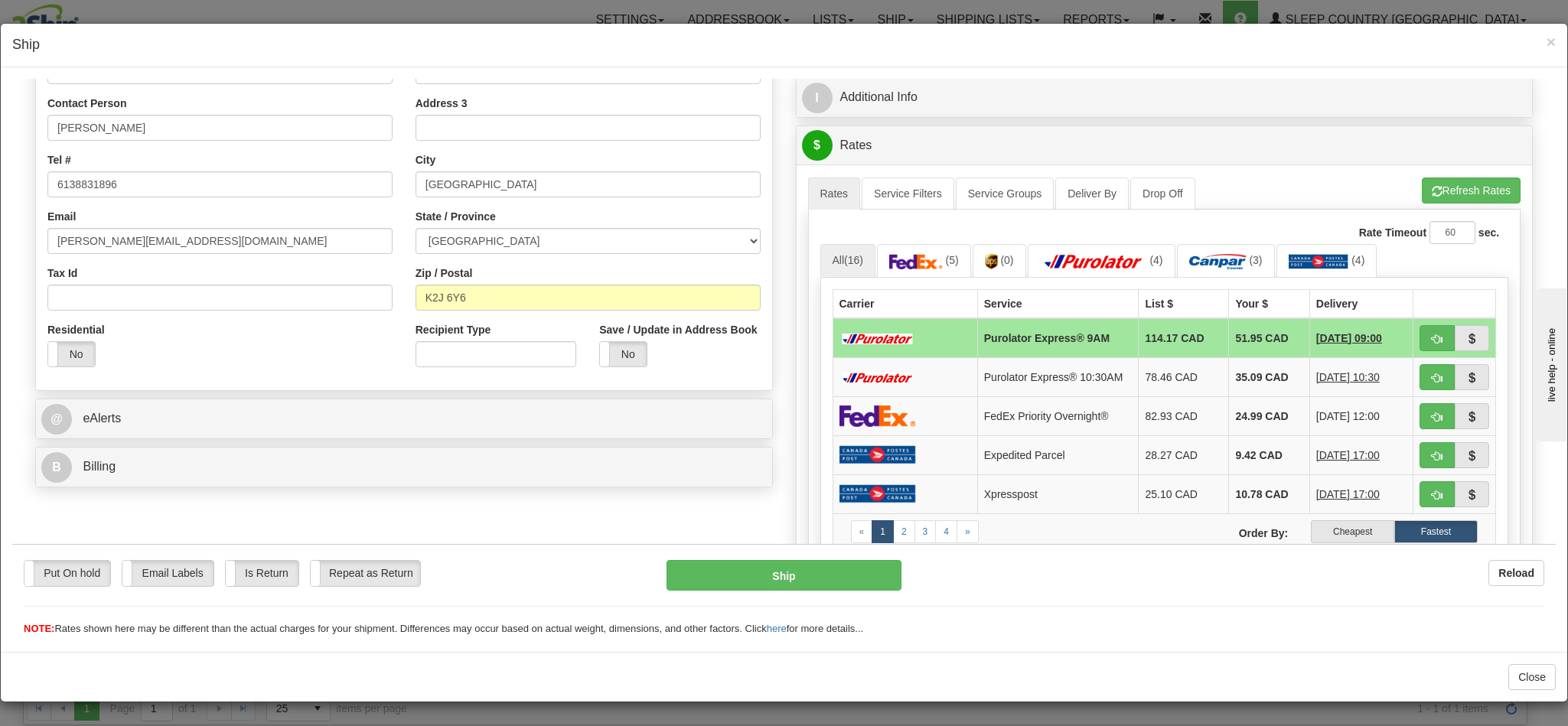
scroll to position [344, 0]
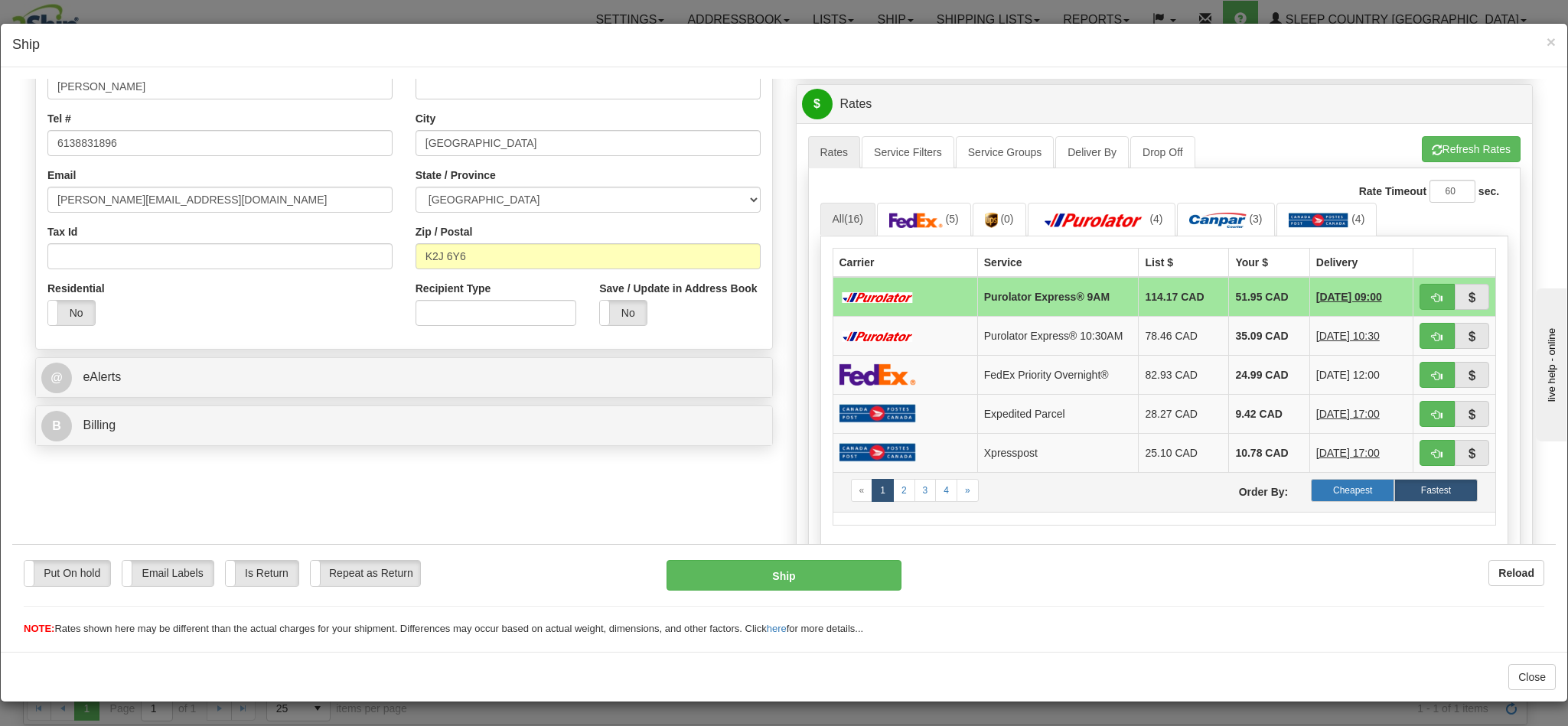
click at [1310, 501] on label "Cheapest" at bounding box center [1352, 490] width 83 height 23
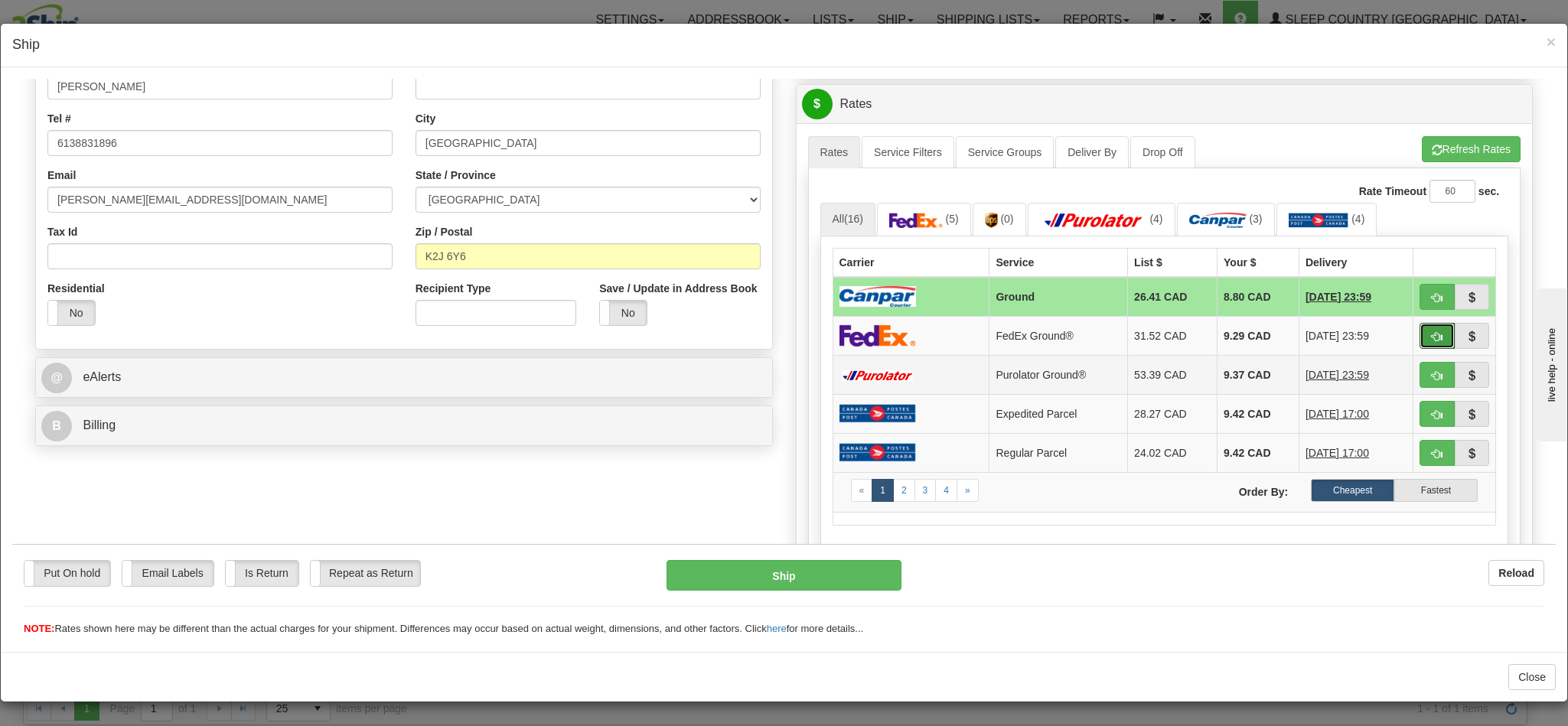
drag, startPoint x: 1401, startPoint y: 341, endPoint x: 1028, endPoint y: 371, distance: 374.2
click at [1431, 341] on span "button" at bounding box center [1436, 336] width 11 height 10
type input "92"
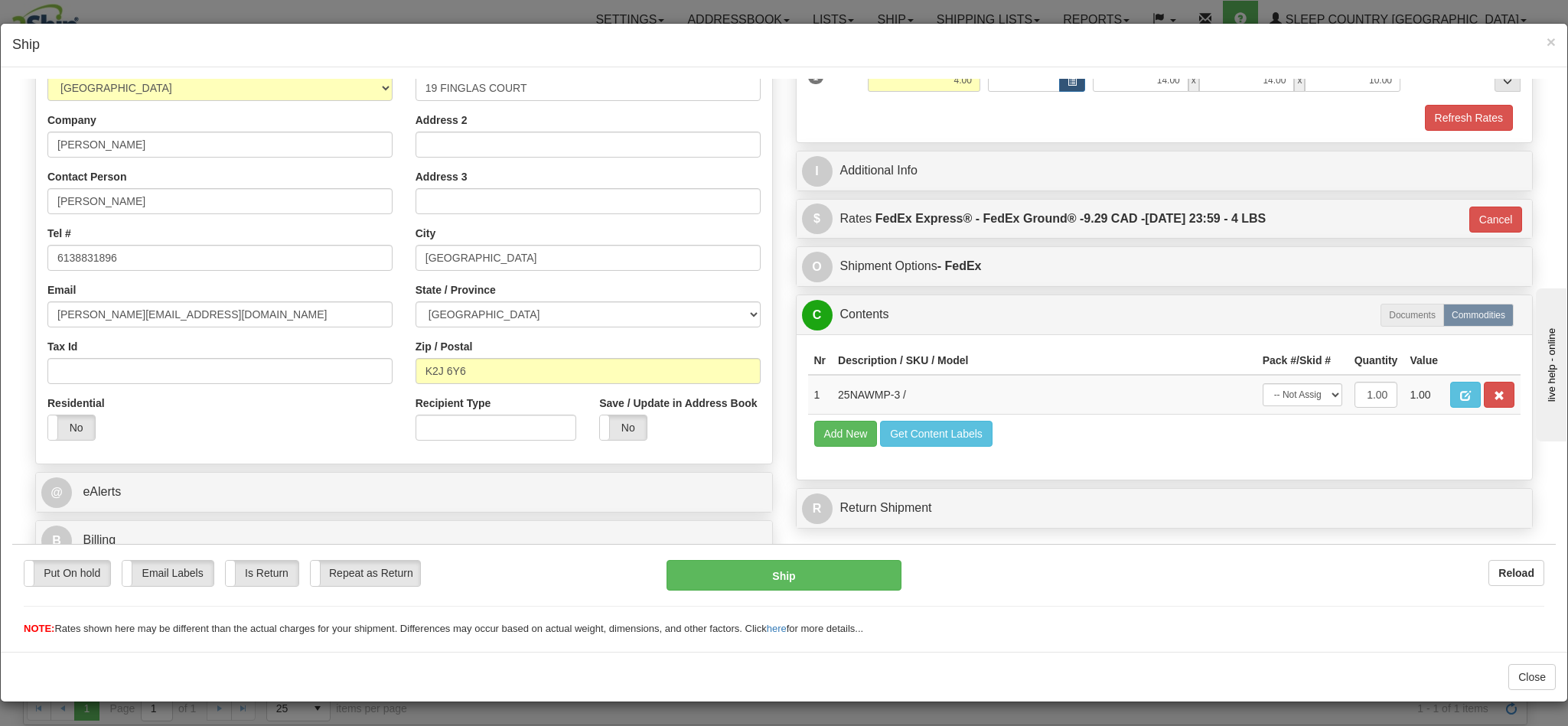
scroll to position [260, 0]
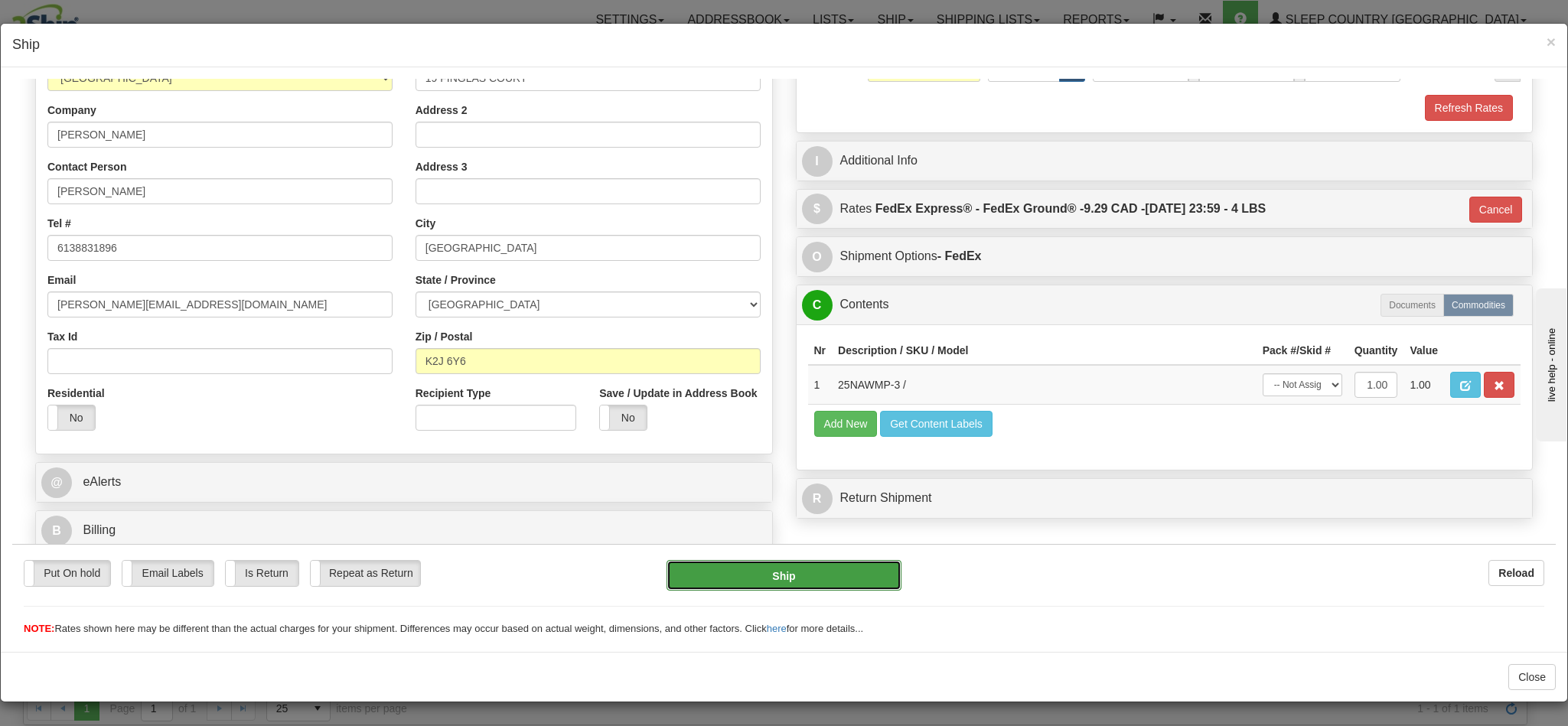
click at [827, 567] on button "Ship" at bounding box center [783, 574] width 234 height 30
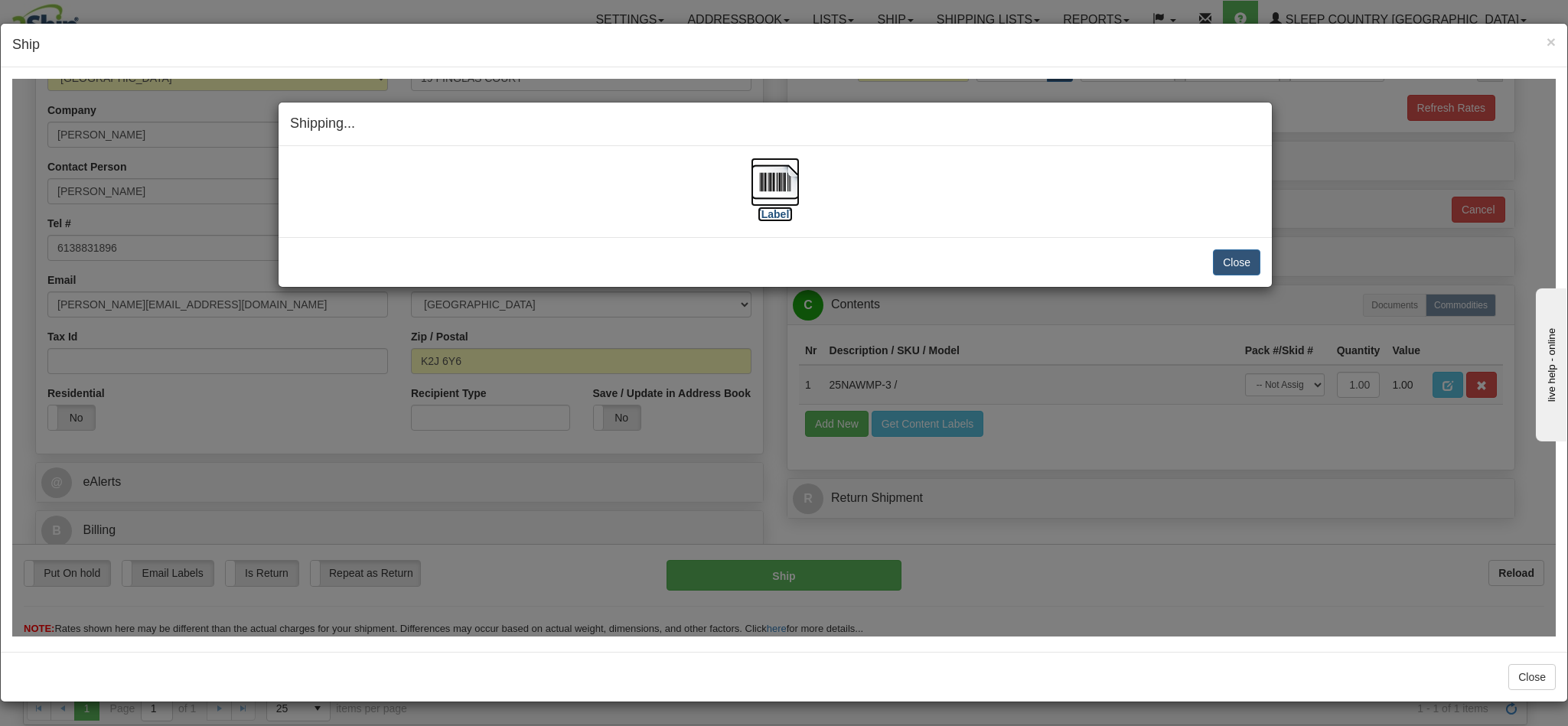
click at [760, 186] on img at bounding box center [775, 182] width 49 height 49
click at [1234, 270] on button "Close" at bounding box center [1237, 262] width 47 height 26
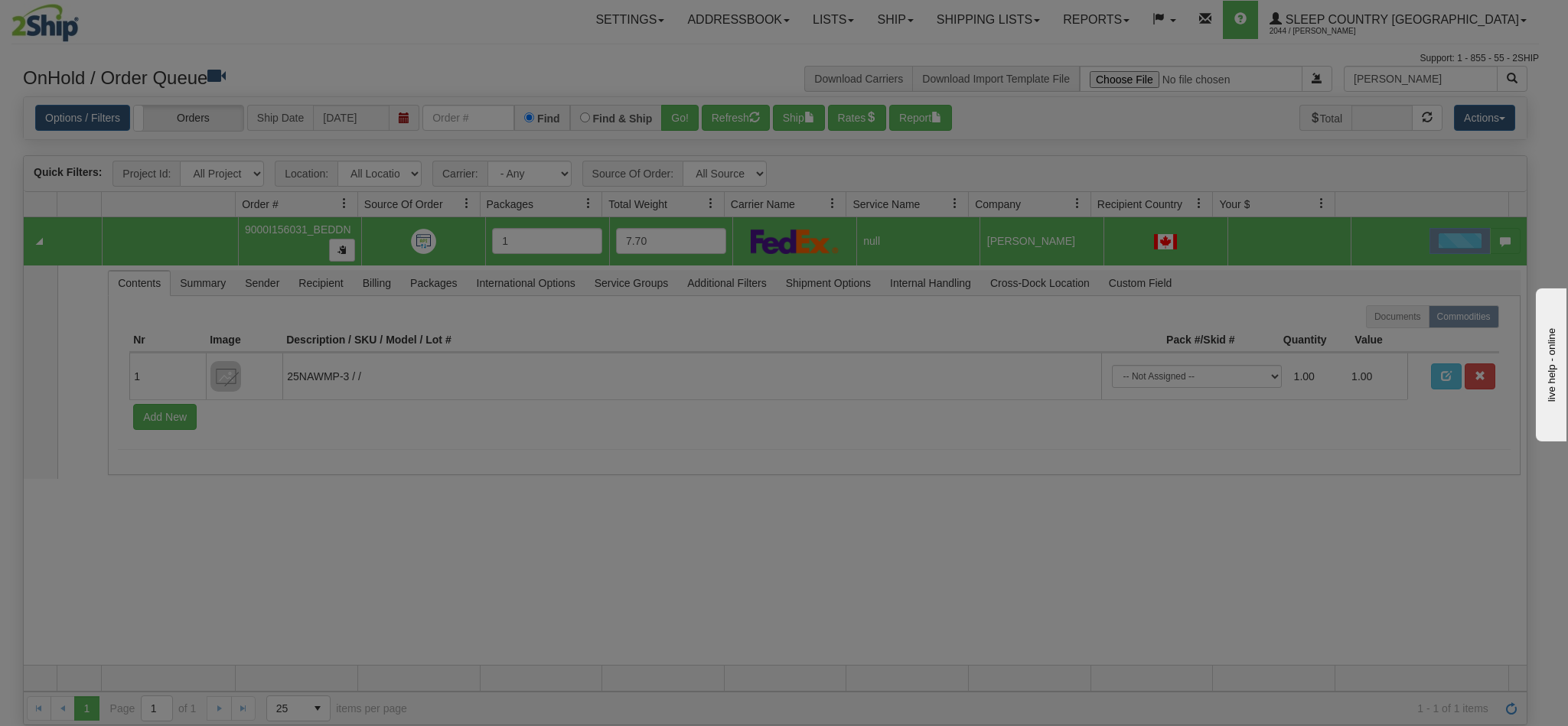
scroll to position [0, 0]
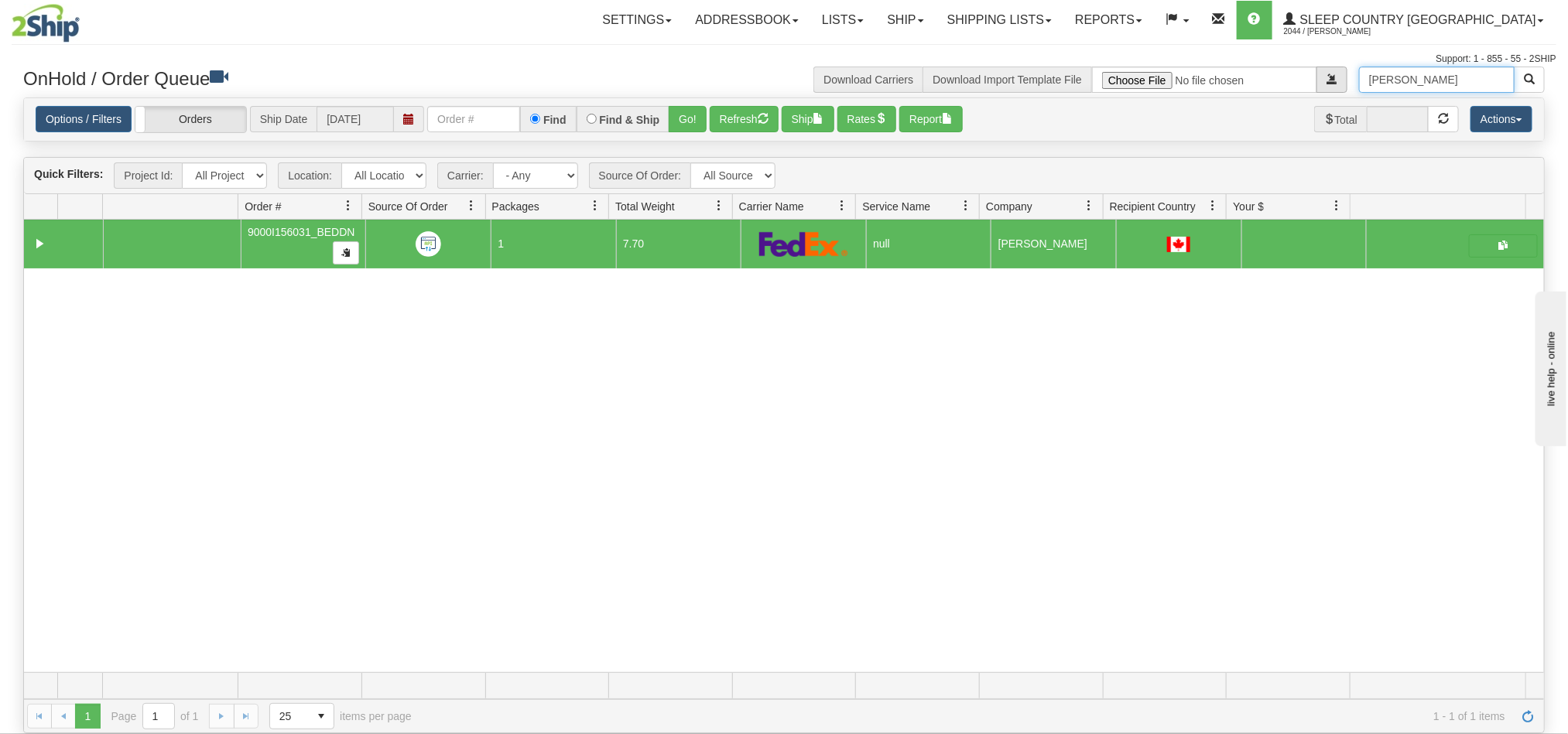
drag, startPoint x: 1478, startPoint y: 79, endPoint x: 1320, endPoint y: 79, distance: 158.0
click at [1320, 79] on div "Carolina Betancourt Download Carriers Download Import Template File" at bounding box center [1170, 79] width 772 height 26
paste input "Jean Francois Surprenan"
click at [1526, 79] on span "button" at bounding box center [1529, 79] width 11 height 11
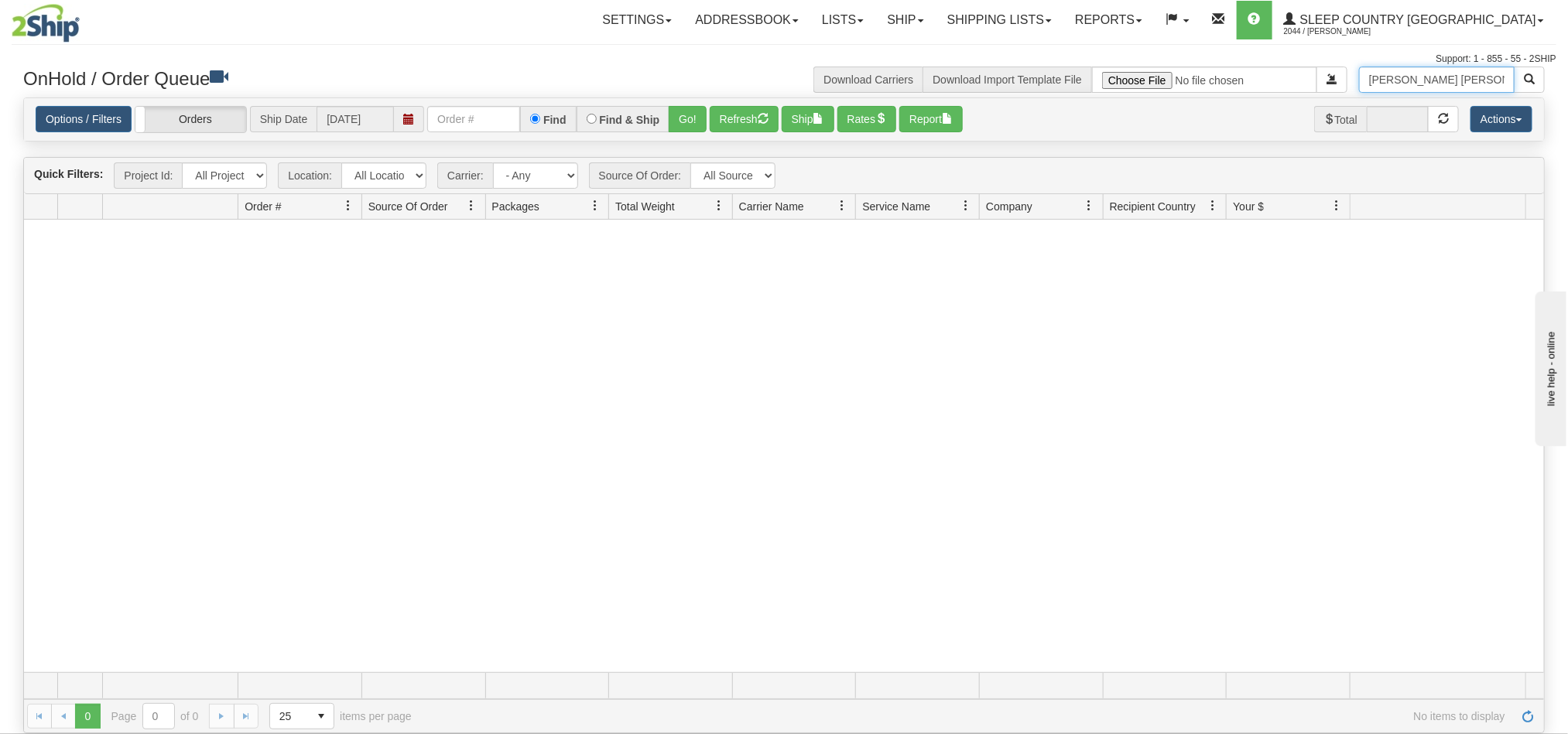
drag, startPoint x: 1423, startPoint y: 81, endPoint x: 1585, endPoint y: 112, distance: 164.9
click at [1567, 115] on html "Toggle navigation Settings Shipping Preferences New Recipients" at bounding box center [784, 367] width 1568 height 734
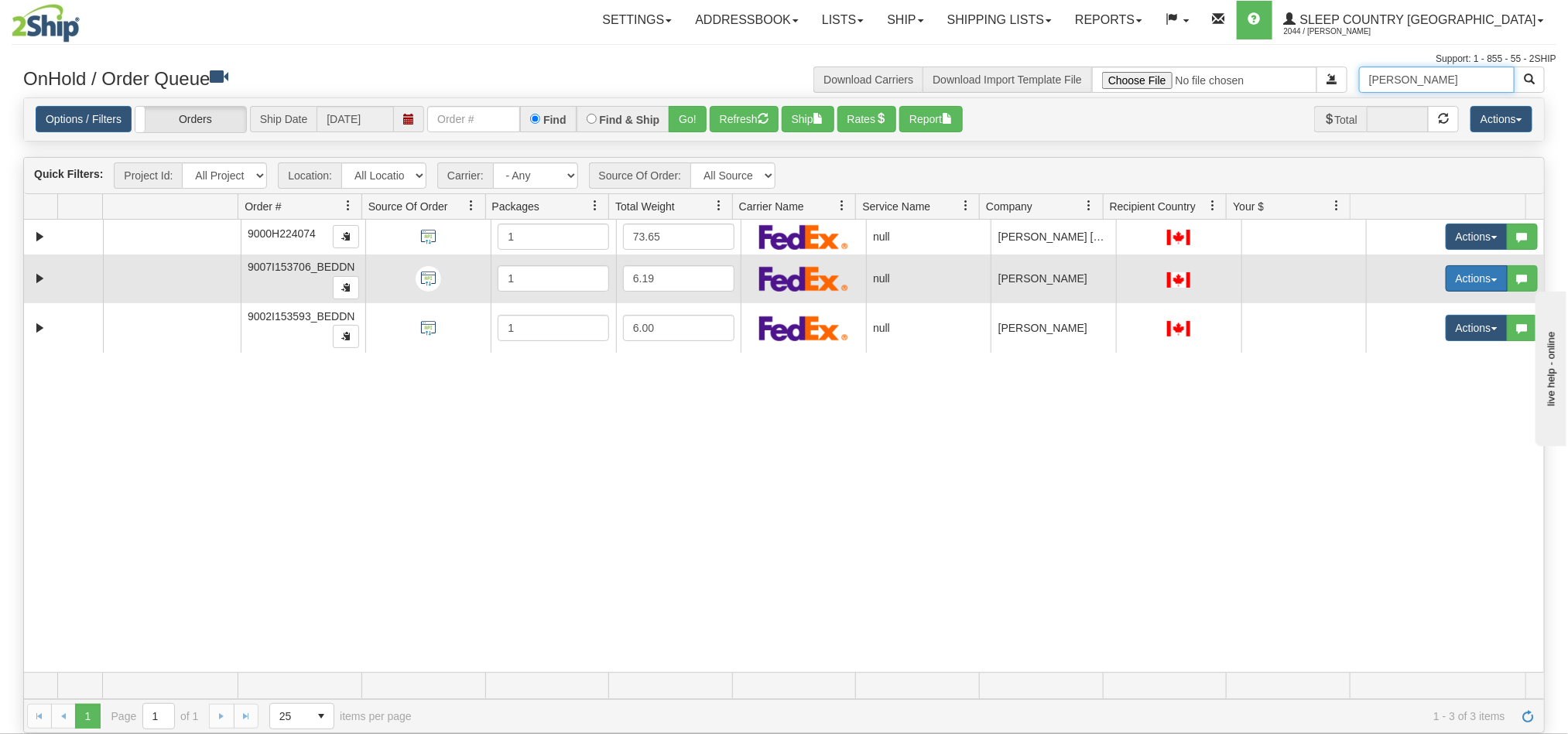
type input "Jean"
click at [1446, 276] on button "Actions" at bounding box center [1476, 279] width 62 height 26
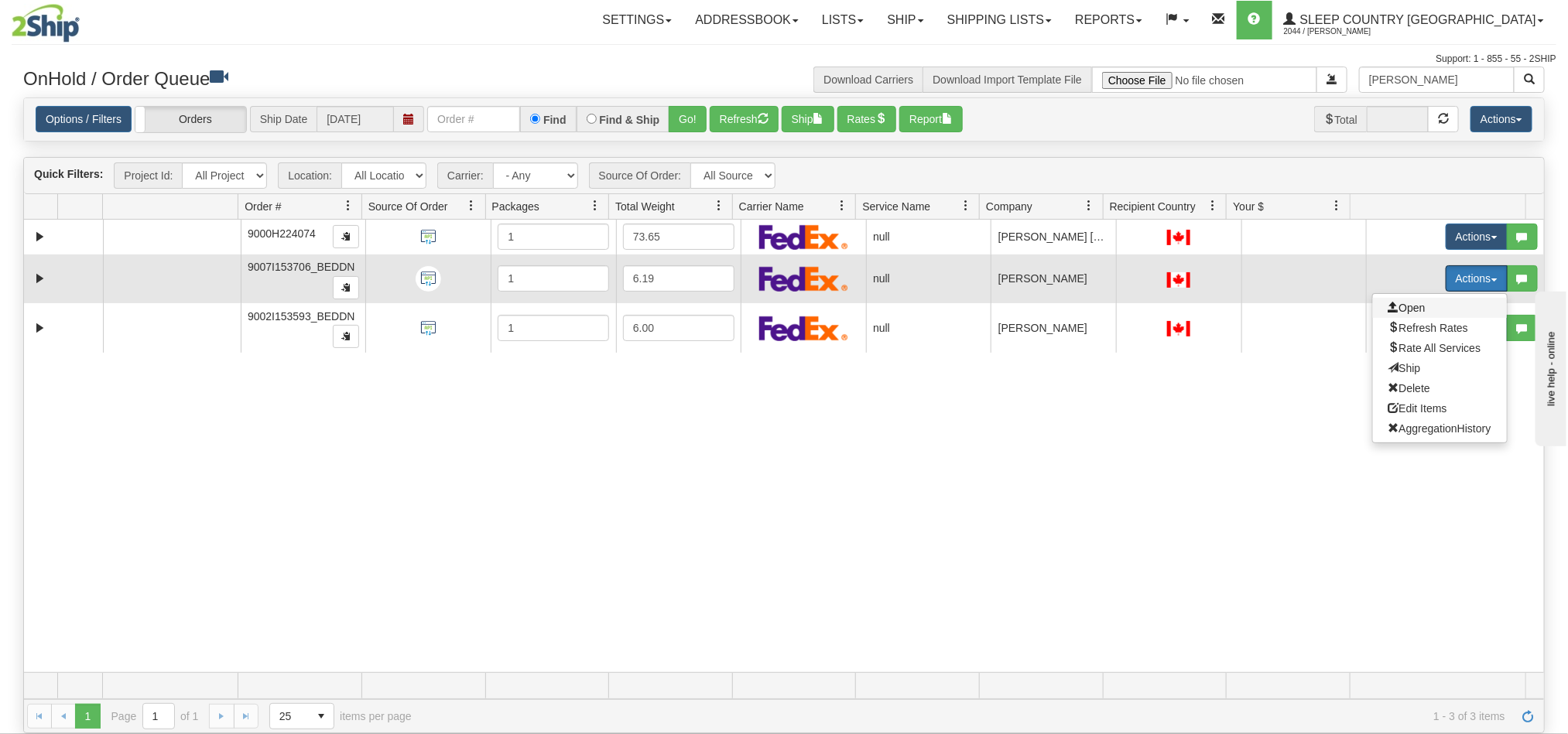
click at [1389, 307] on span "Open" at bounding box center [1407, 307] width 37 height 12
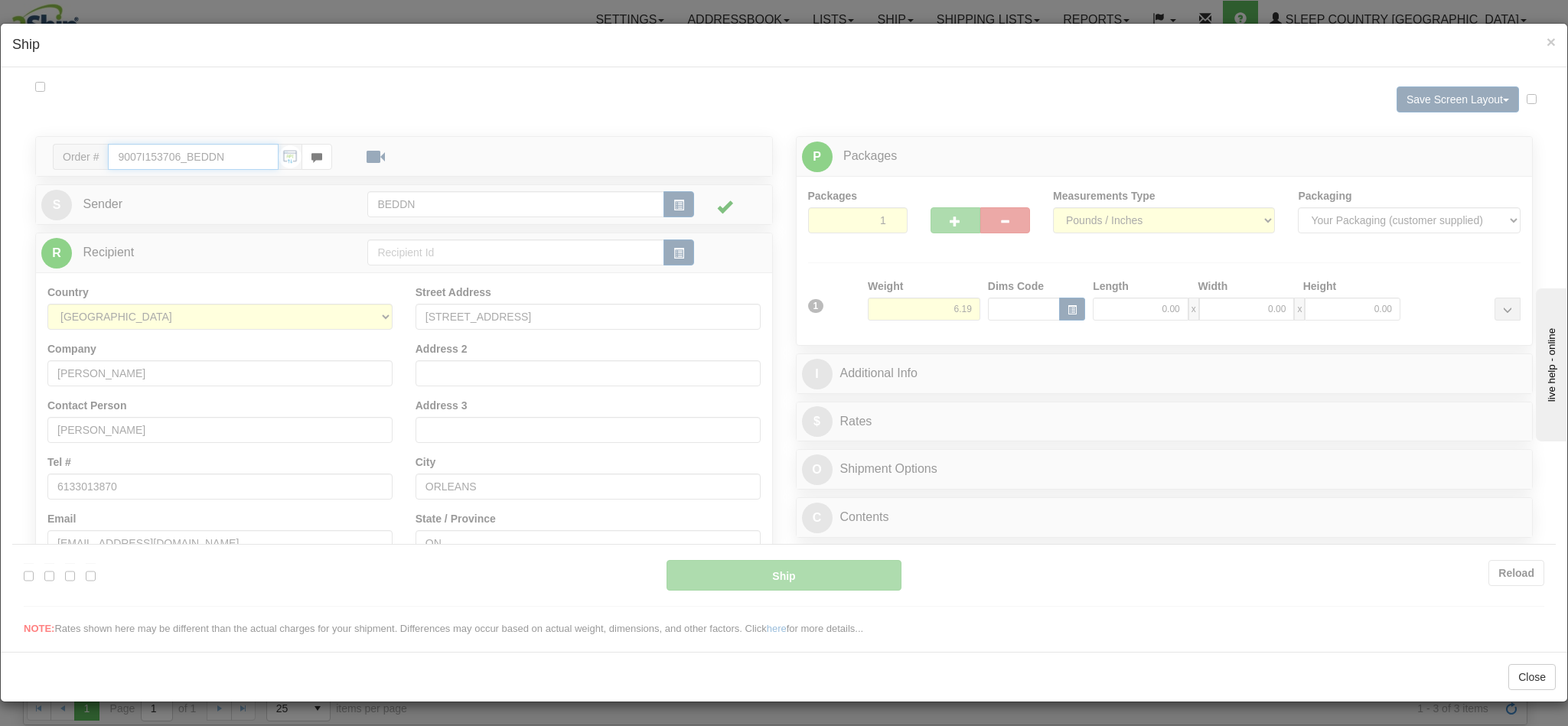
type input "14:35"
type input "16:00"
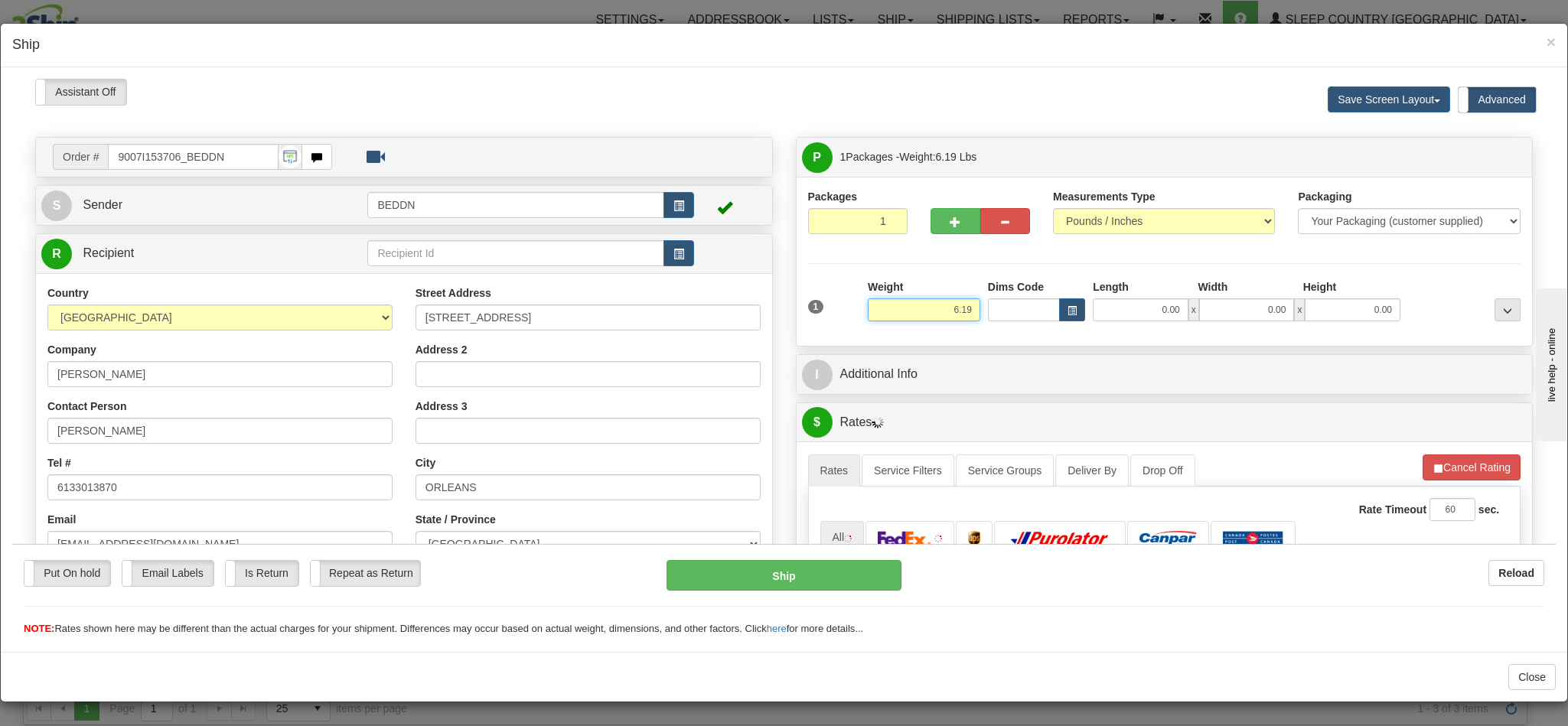
drag, startPoint x: 902, startPoint y: 305, endPoint x: 996, endPoint y: 318, distance: 94.9
click at [996, 318] on div "1 Weight 6.19 Dims Code 0.00" at bounding box center [1165, 306] width 721 height 54
type input "3.00"
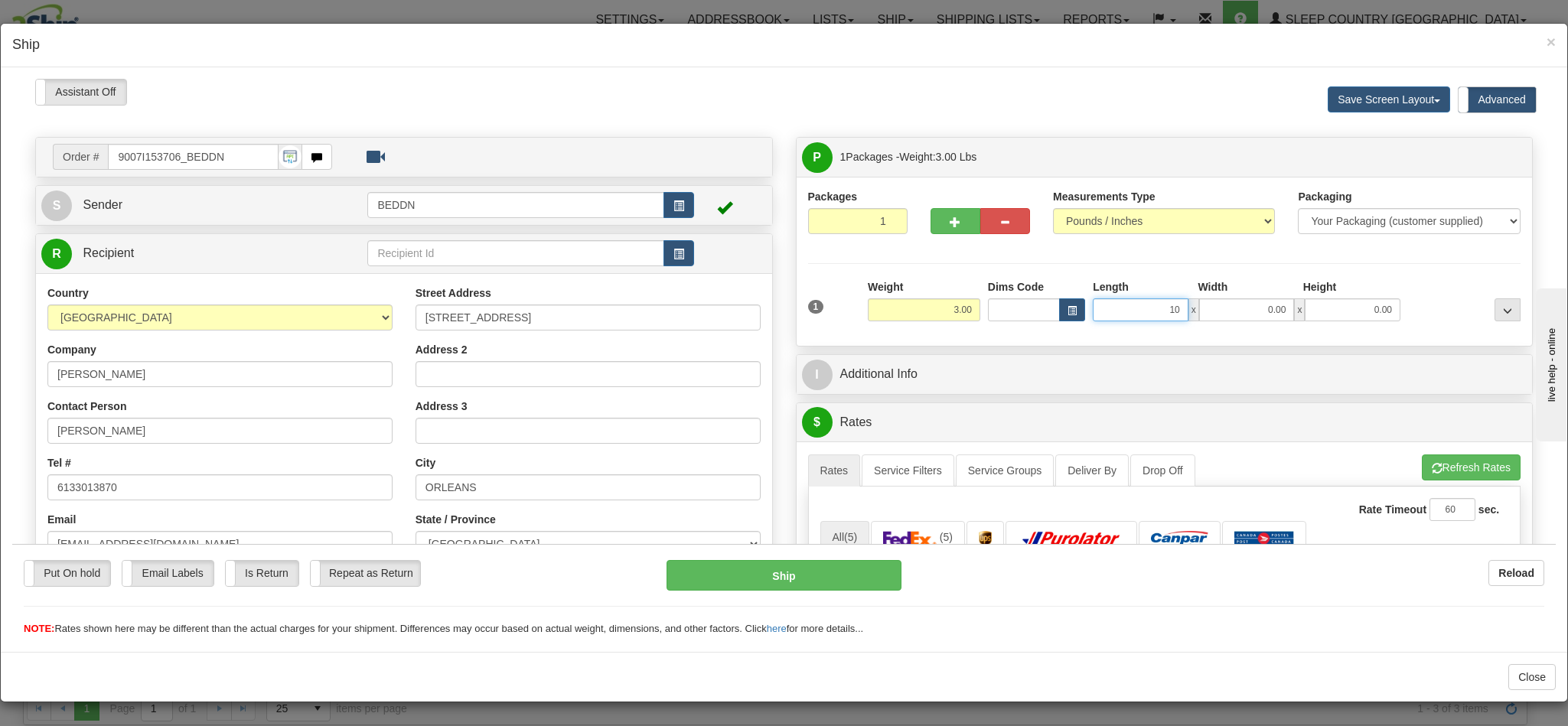
type input "10"
type input "1"
type input "10.00"
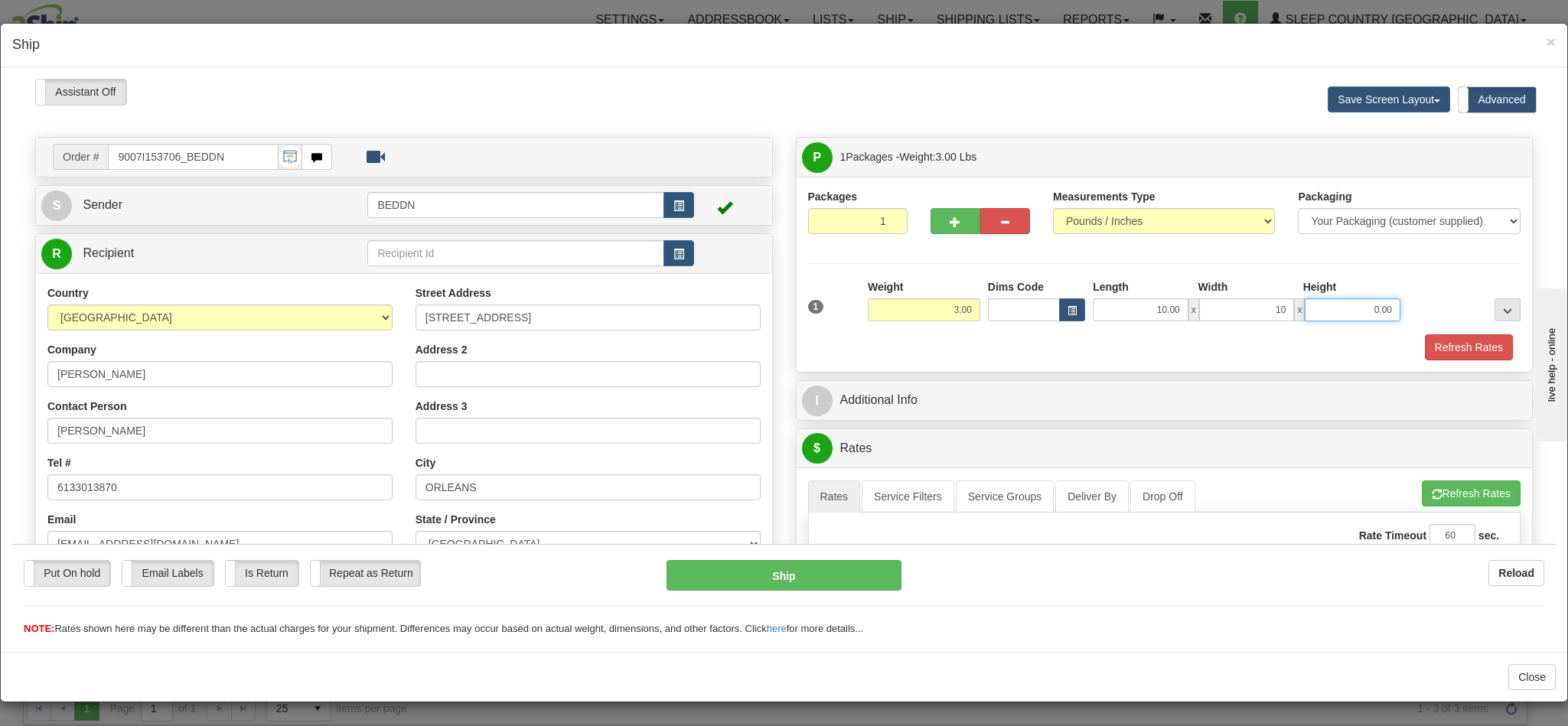
type input "10.00"
type input "20.00"
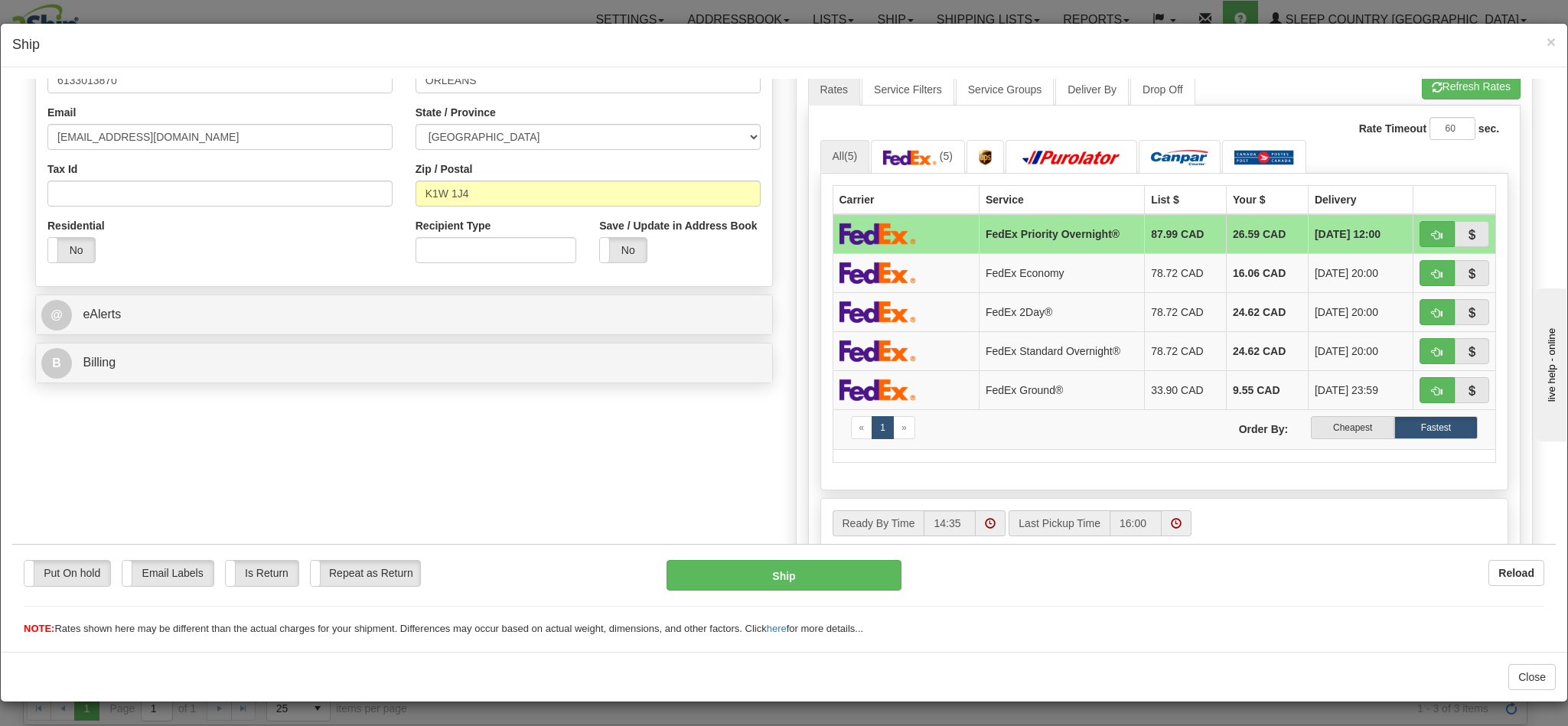
scroll to position [459, 0]
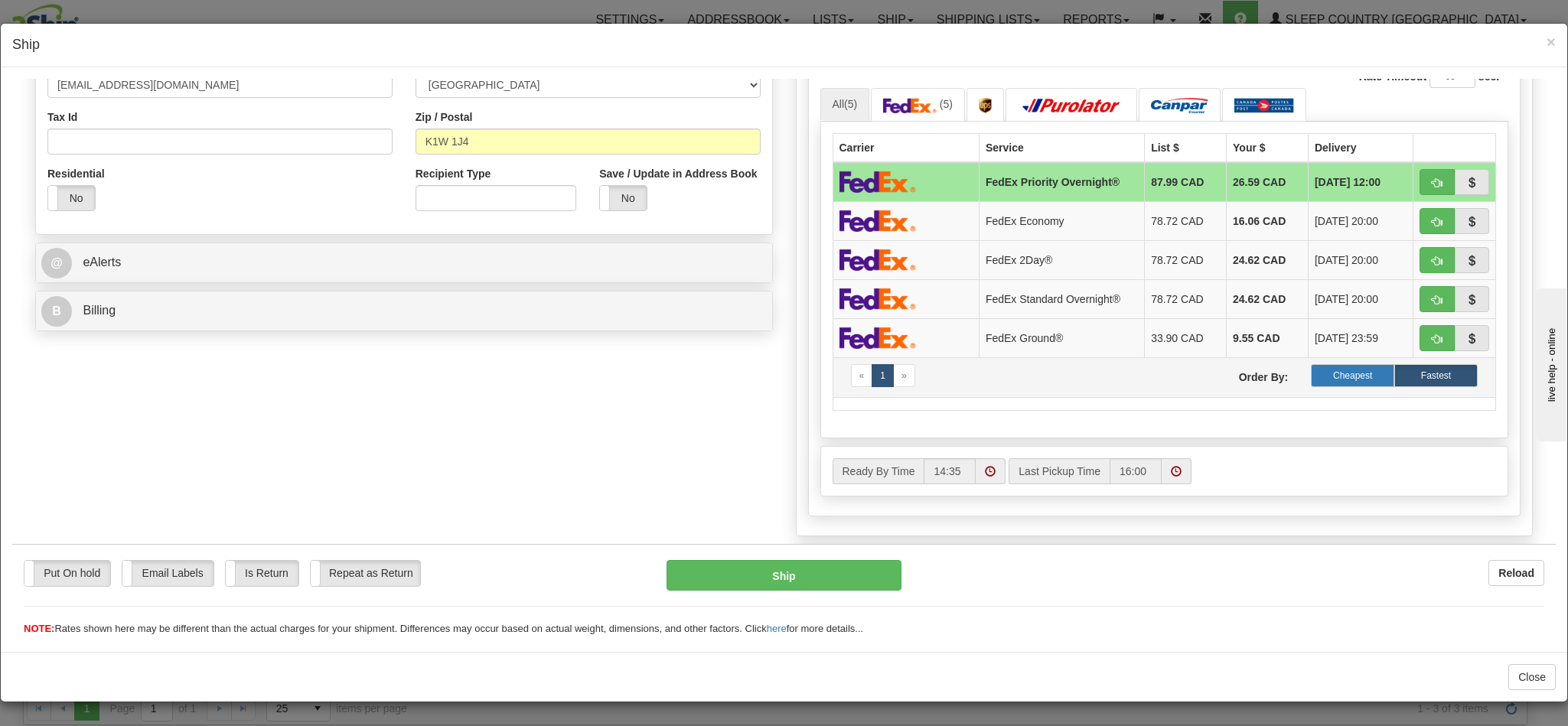
click at [1310, 385] on label "Cheapest" at bounding box center [1352, 375] width 83 height 23
click at [1431, 186] on span "button" at bounding box center [1436, 182] width 11 height 10
type input "92"
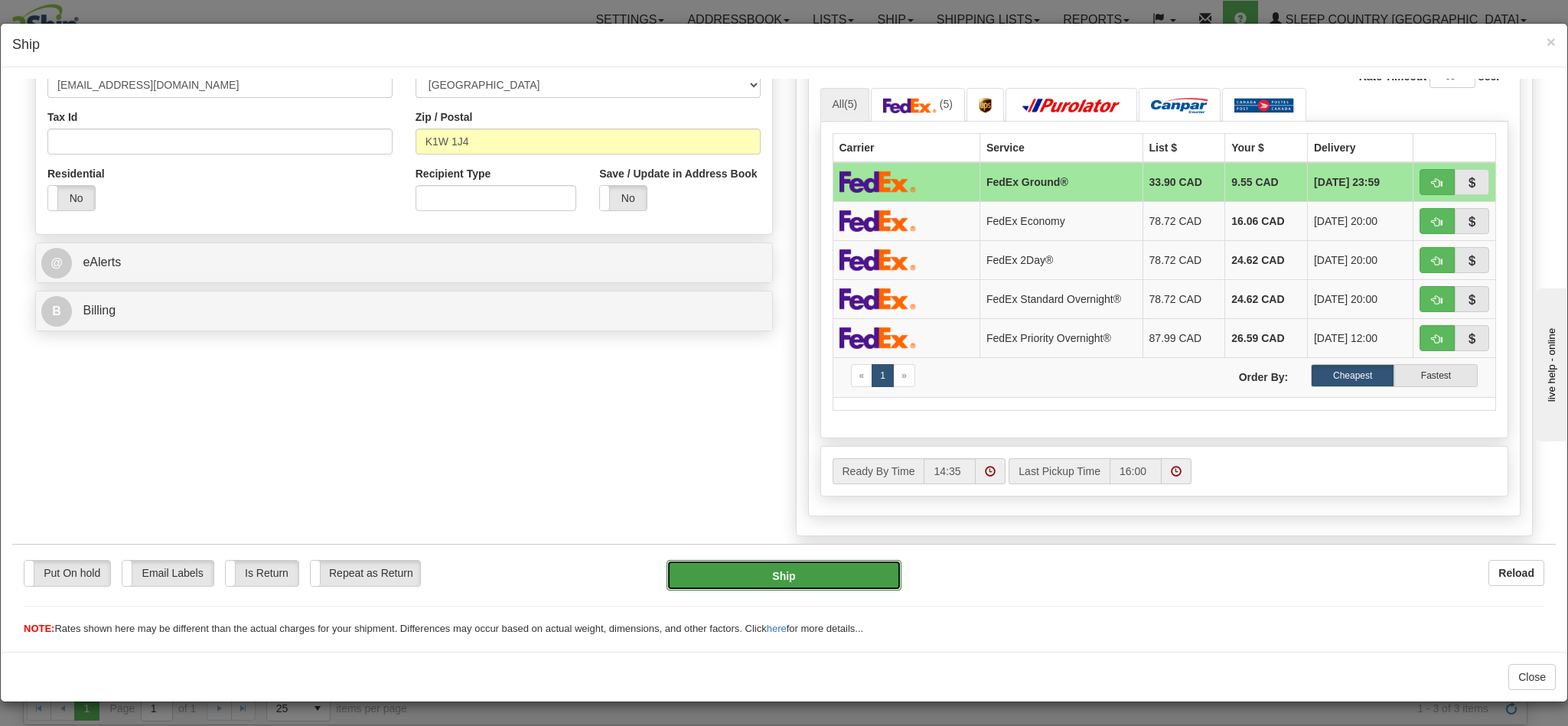
click at [809, 568] on button "Ship" at bounding box center [783, 574] width 234 height 30
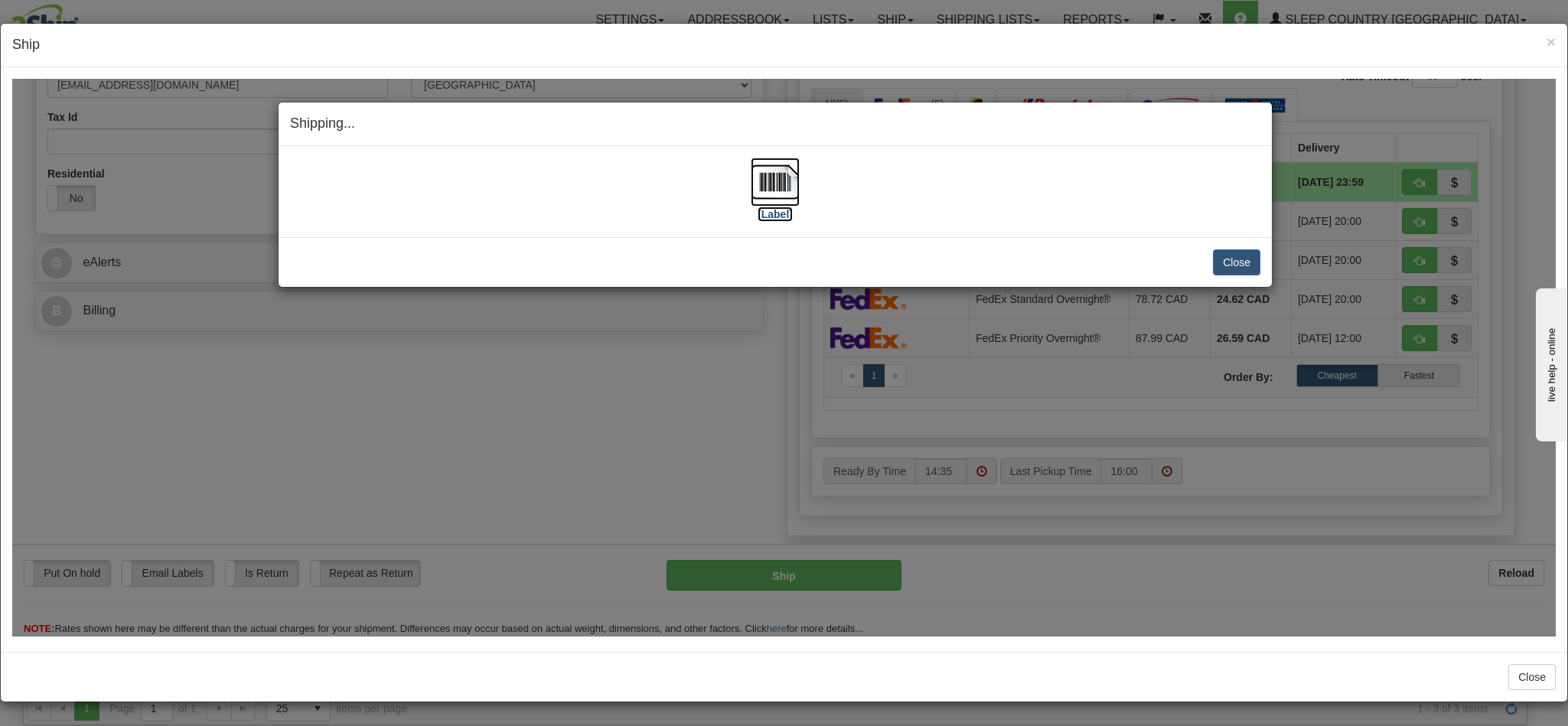
click at [774, 176] on img at bounding box center [775, 182] width 49 height 49
click at [1027, 121] on h4 "Shipping... Your SHIPMENT will EXPIRE in" at bounding box center [775, 123] width 970 height 20
click at [1213, 254] on button "Close" at bounding box center [1237, 262] width 47 height 26
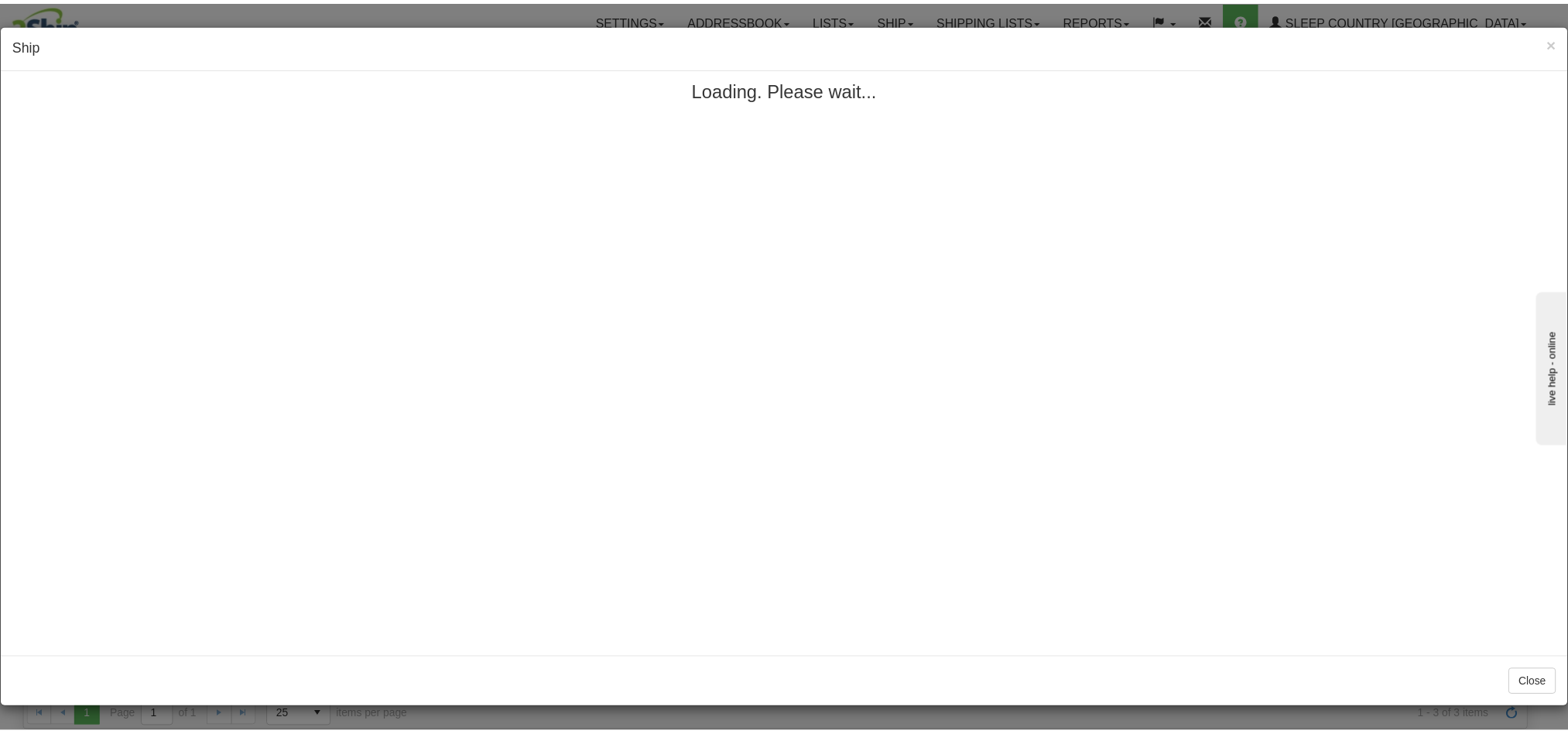
scroll to position [0, 0]
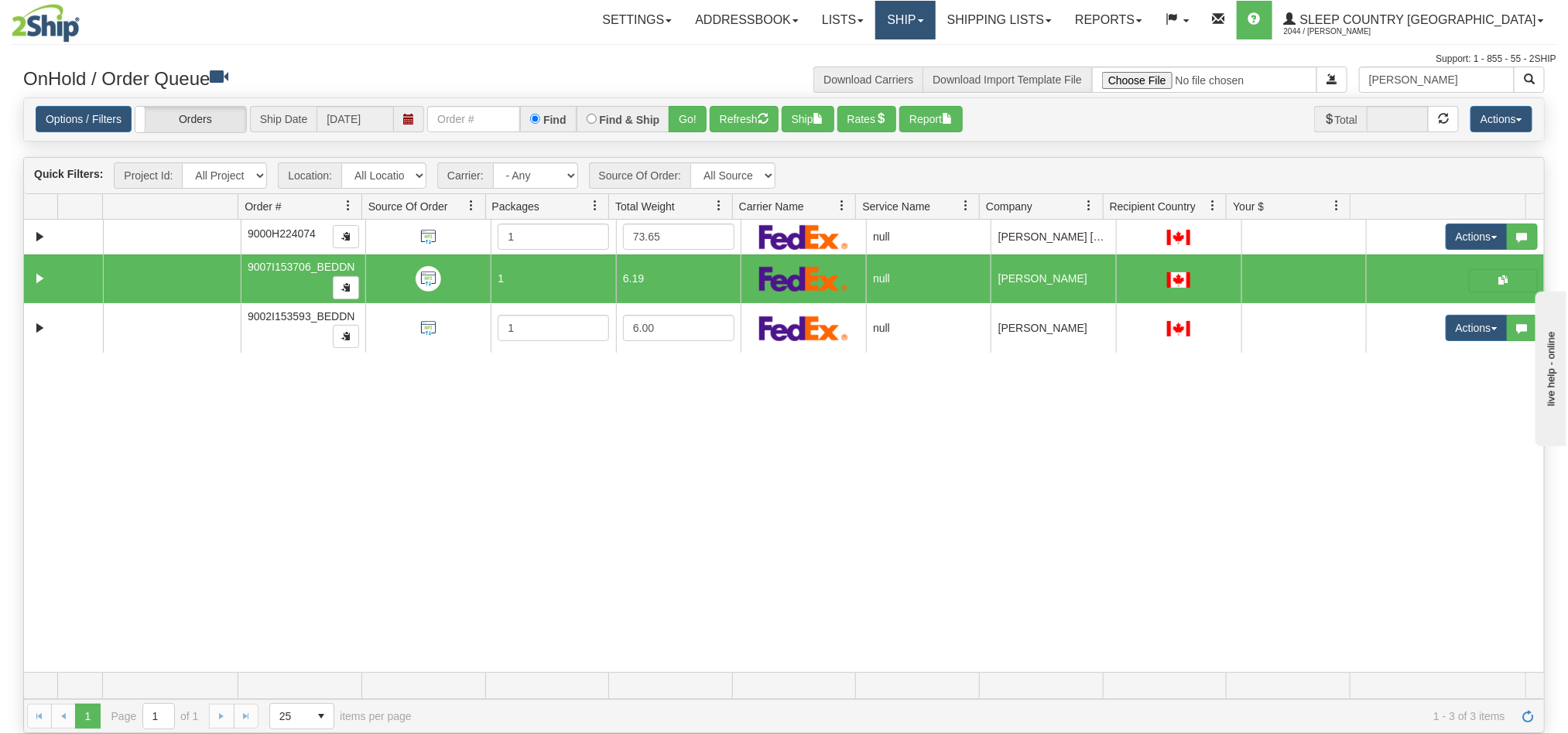
click at [935, 21] on link "Ship" at bounding box center [906, 20] width 60 height 39
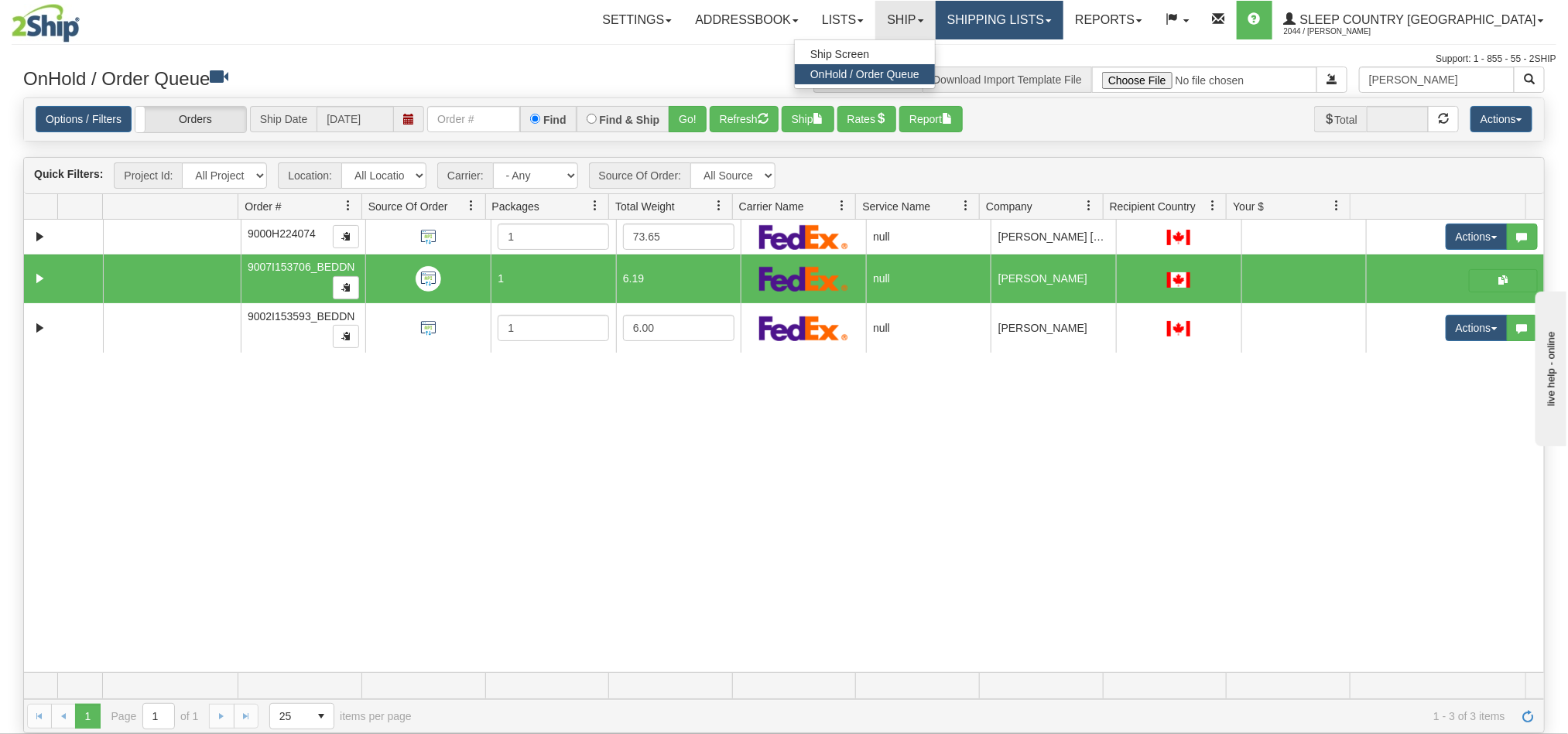
click at [1064, 24] on link "Shipping lists" at bounding box center [1000, 20] width 127 height 39
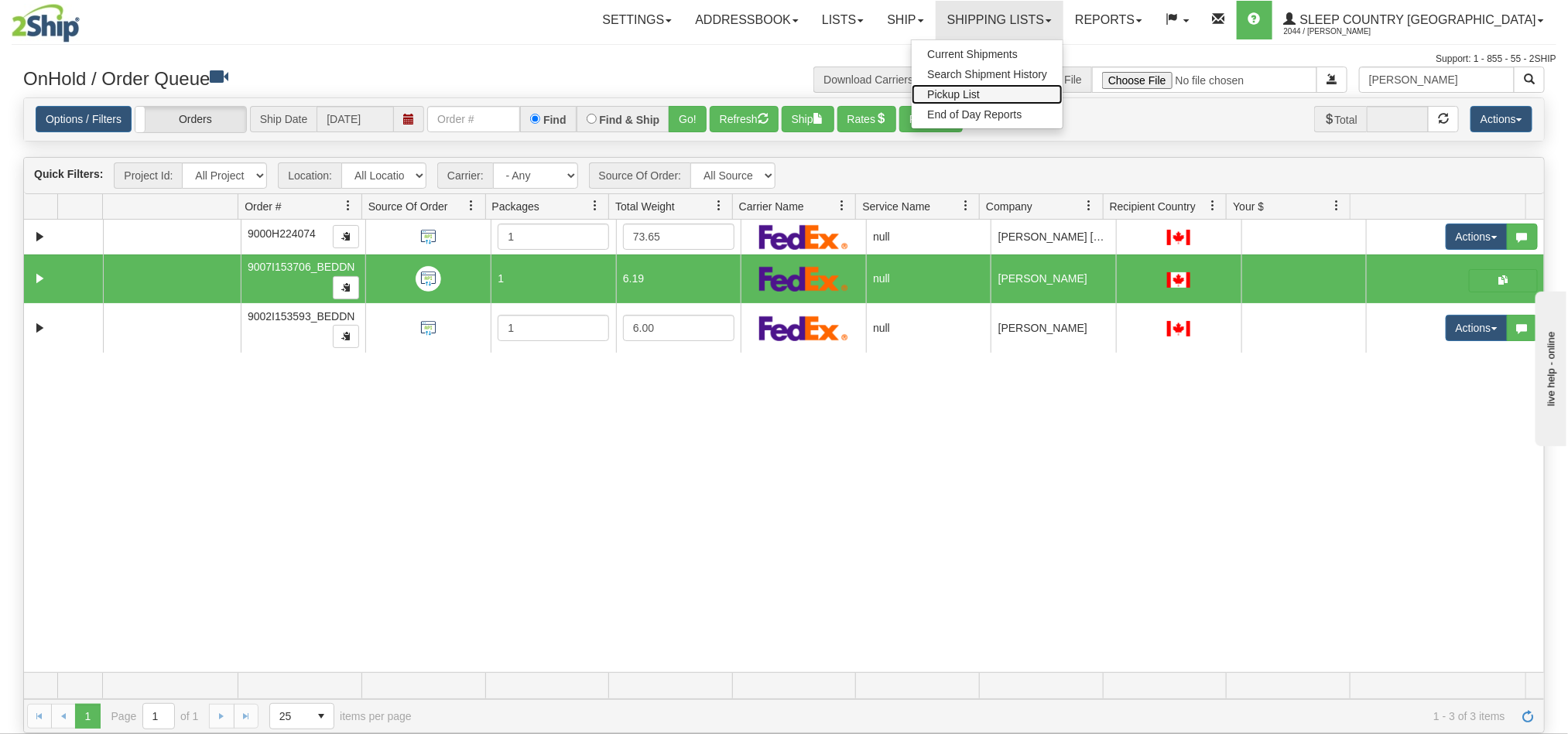
click at [1063, 96] on link "Pickup List" at bounding box center [987, 94] width 151 height 20
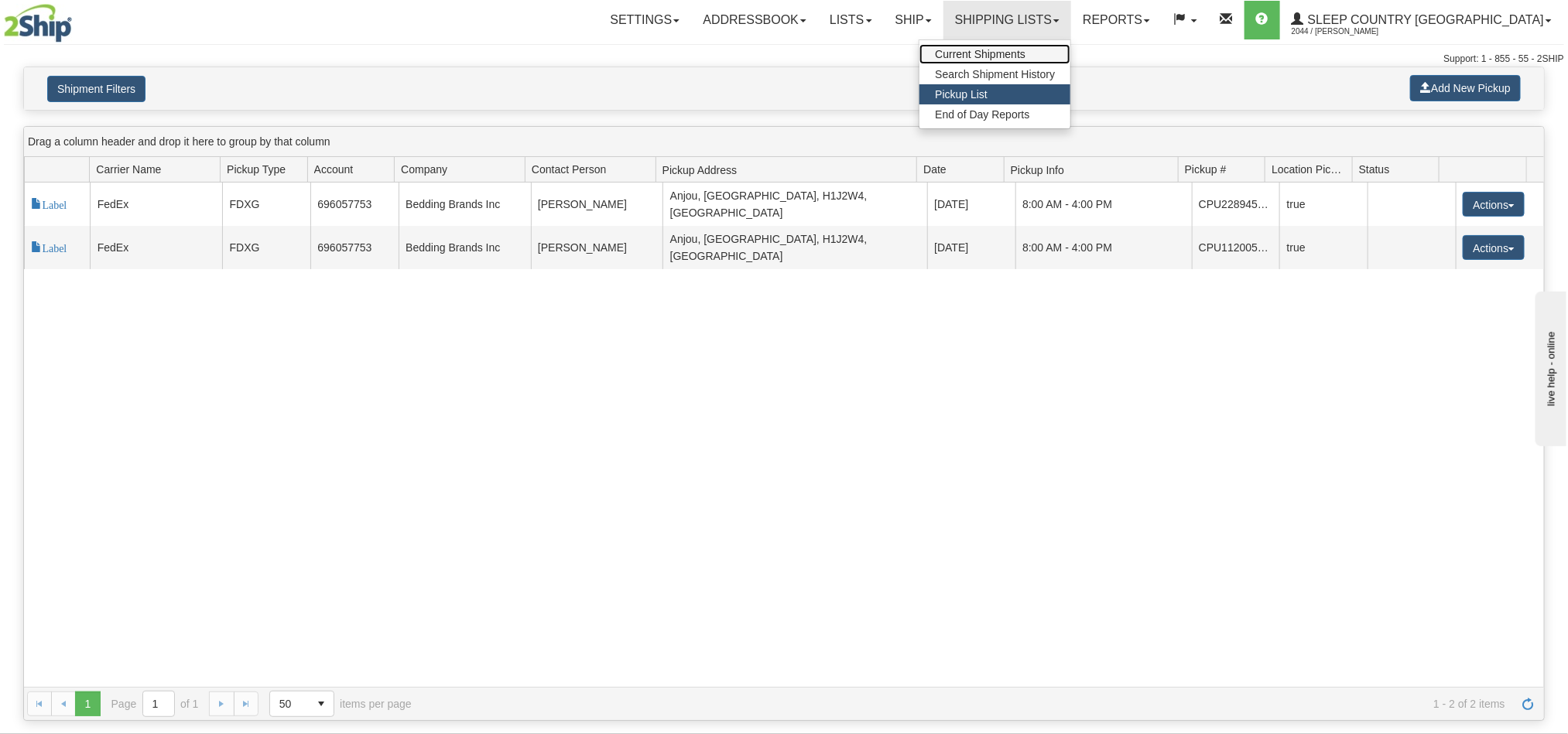
click at [1070, 61] on link "Current Shipments" at bounding box center [995, 54] width 151 height 20
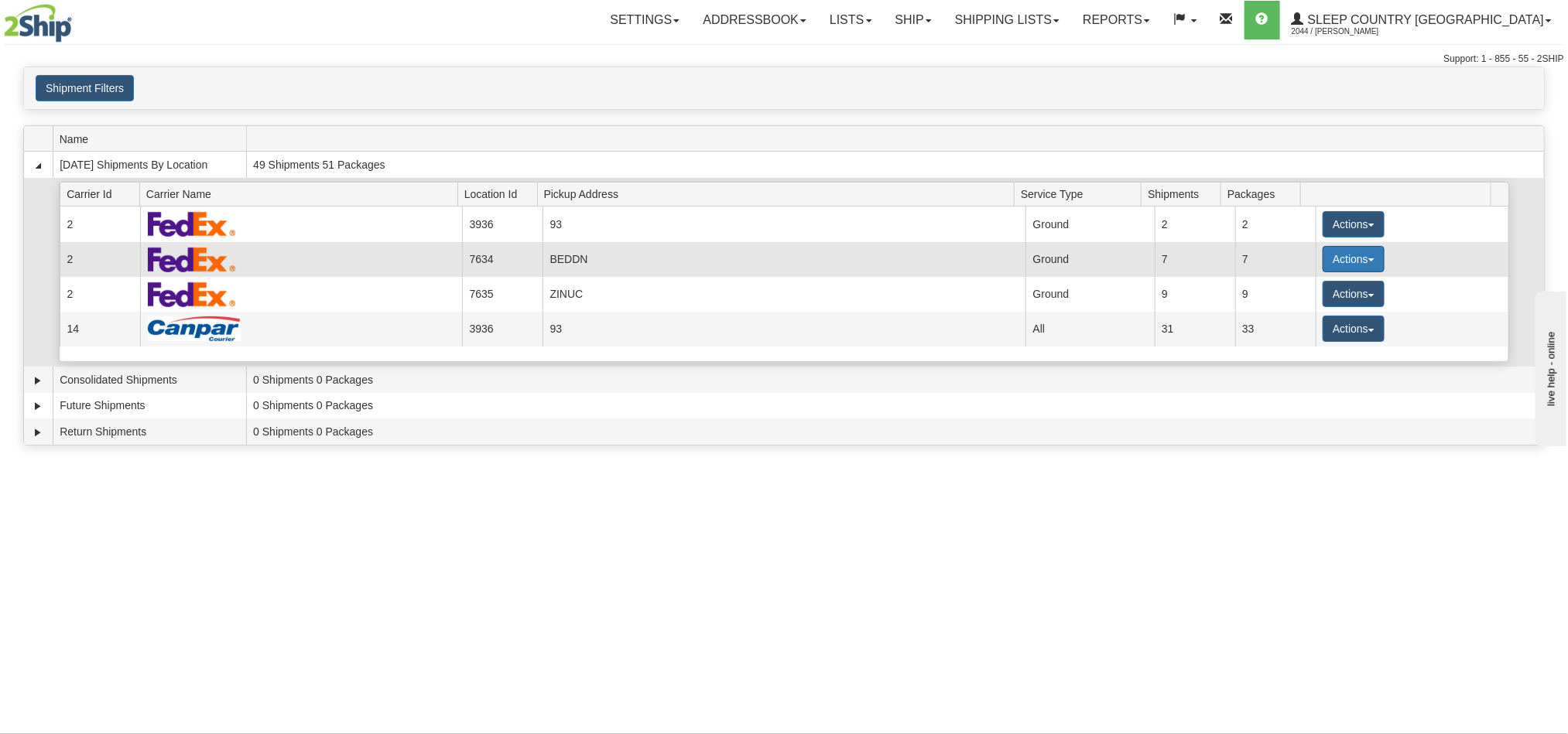
click at [1323, 263] on button "Actions" at bounding box center [1354, 260] width 62 height 26
click at [1301, 293] on span "Details" at bounding box center [1296, 288] width 42 height 11
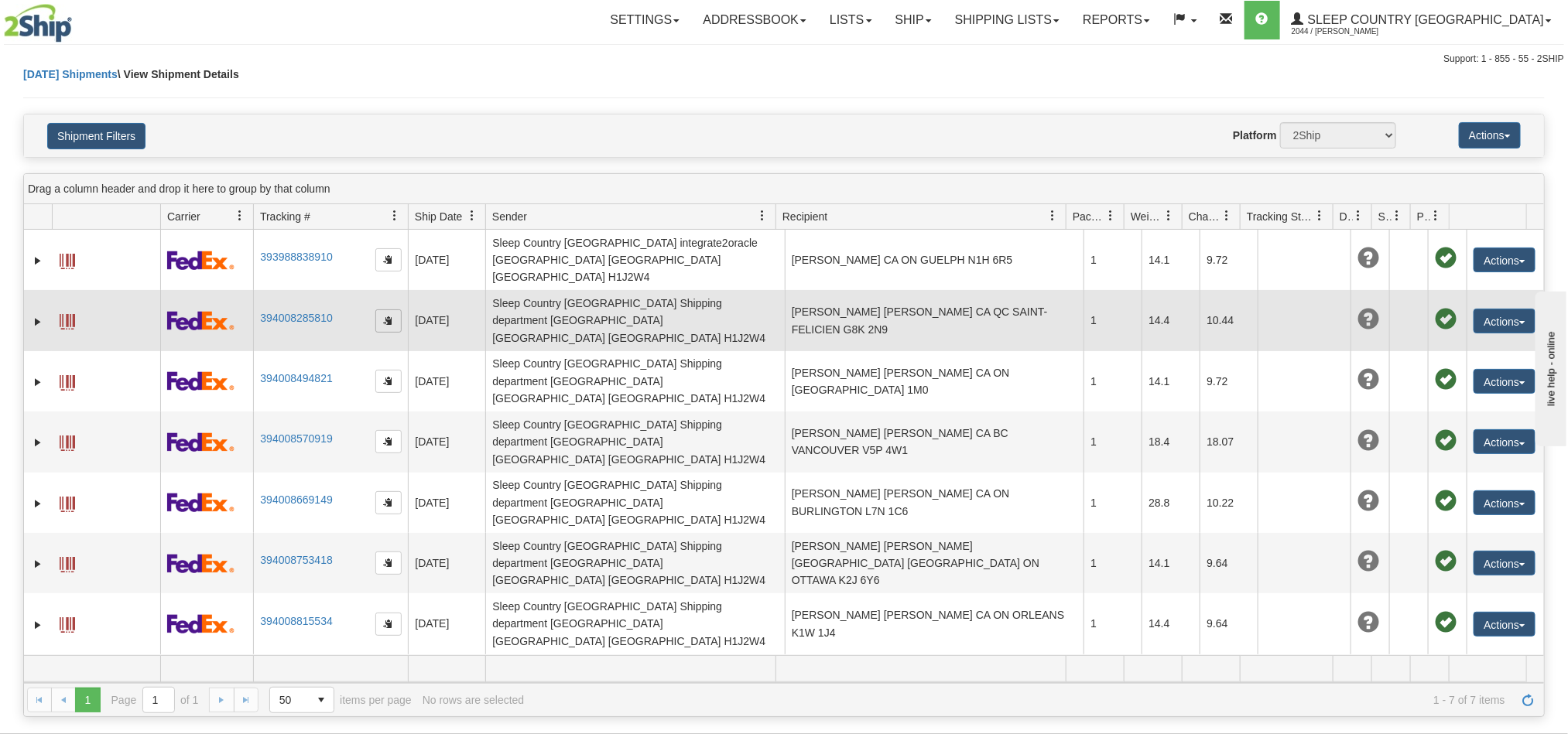
click at [385, 316] on span "button" at bounding box center [388, 320] width 9 height 9
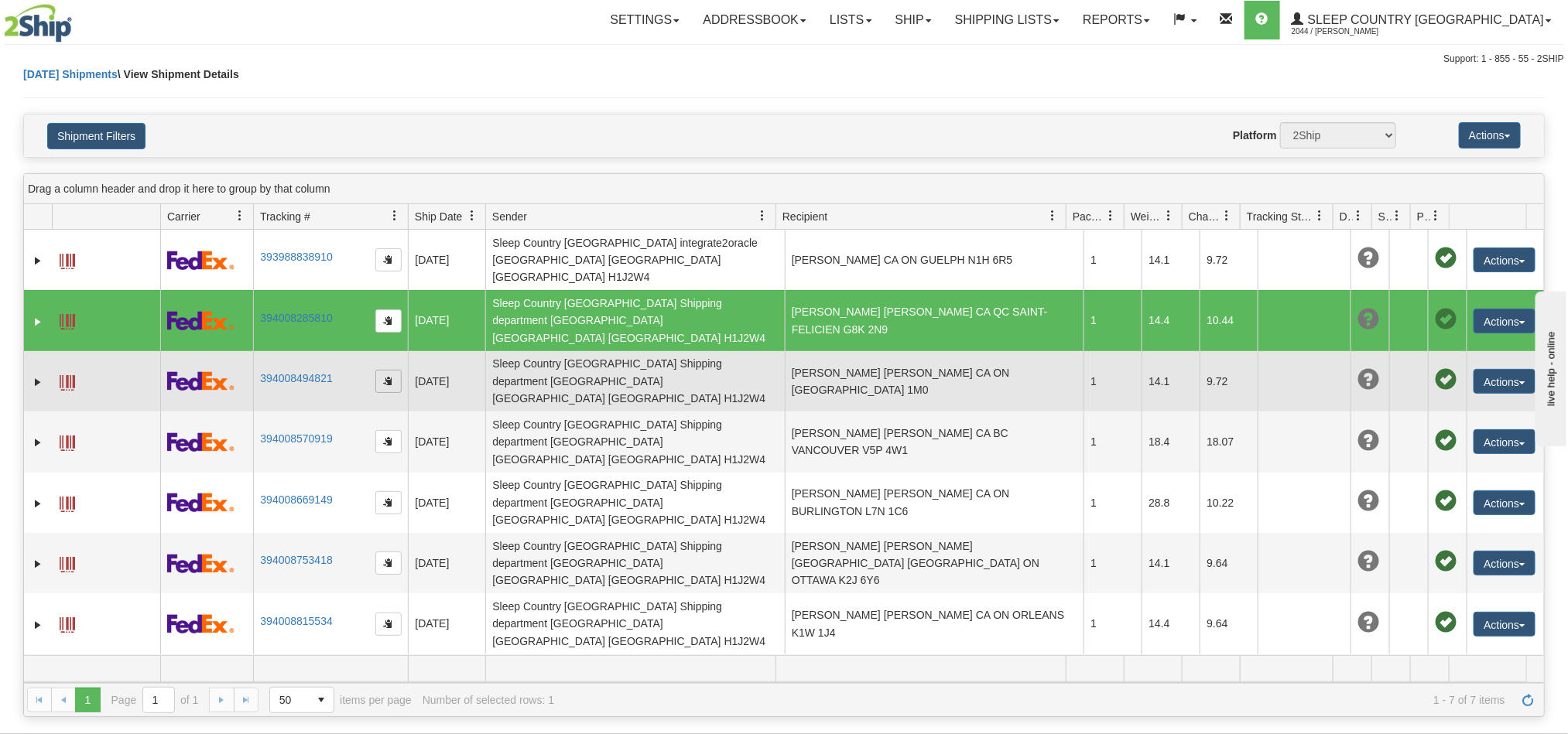
click at [386, 376] on span "button" at bounding box center [388, 380] width 9 height 9
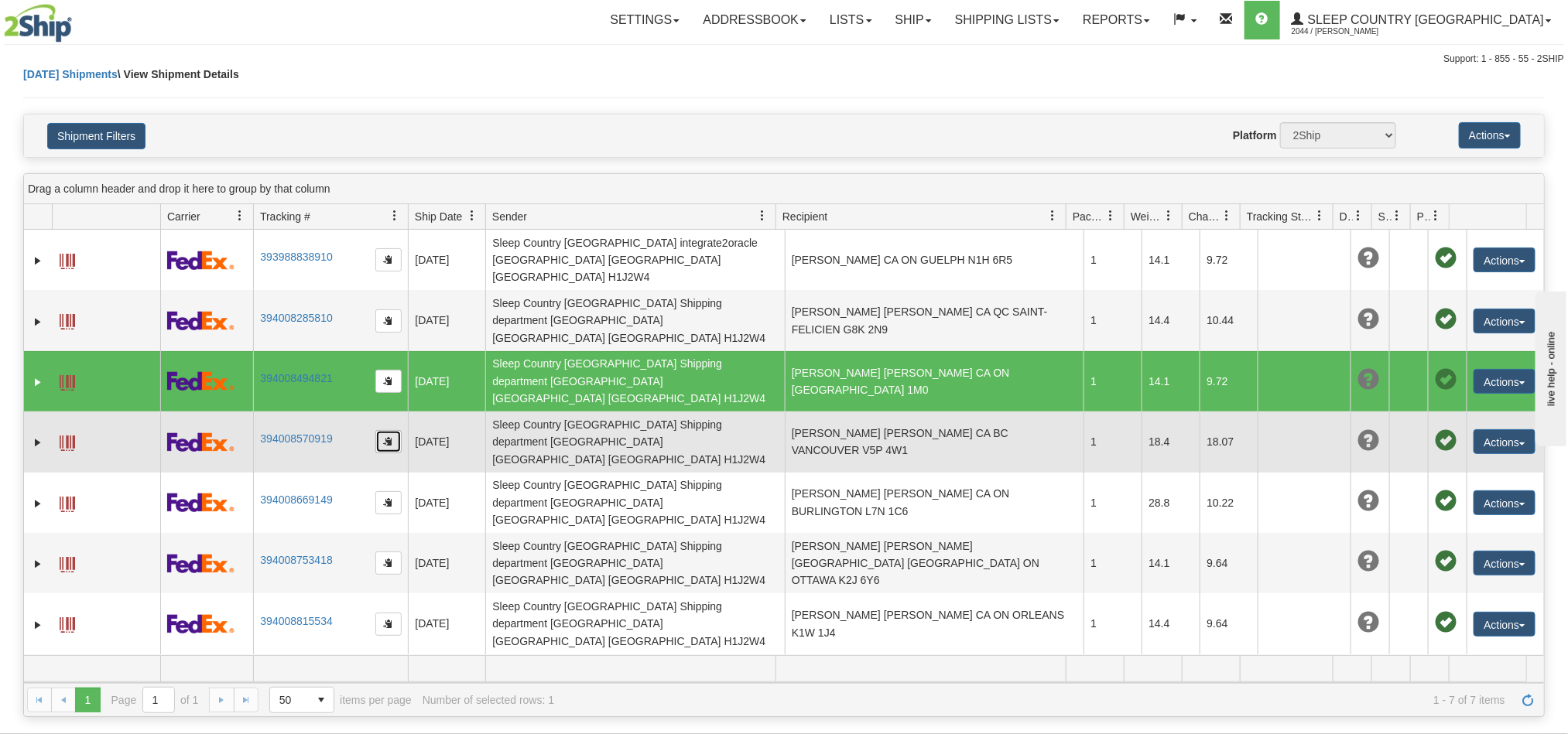
click at [385, 430] on button "button" at bounding box center [389, 441] width 26 height 23
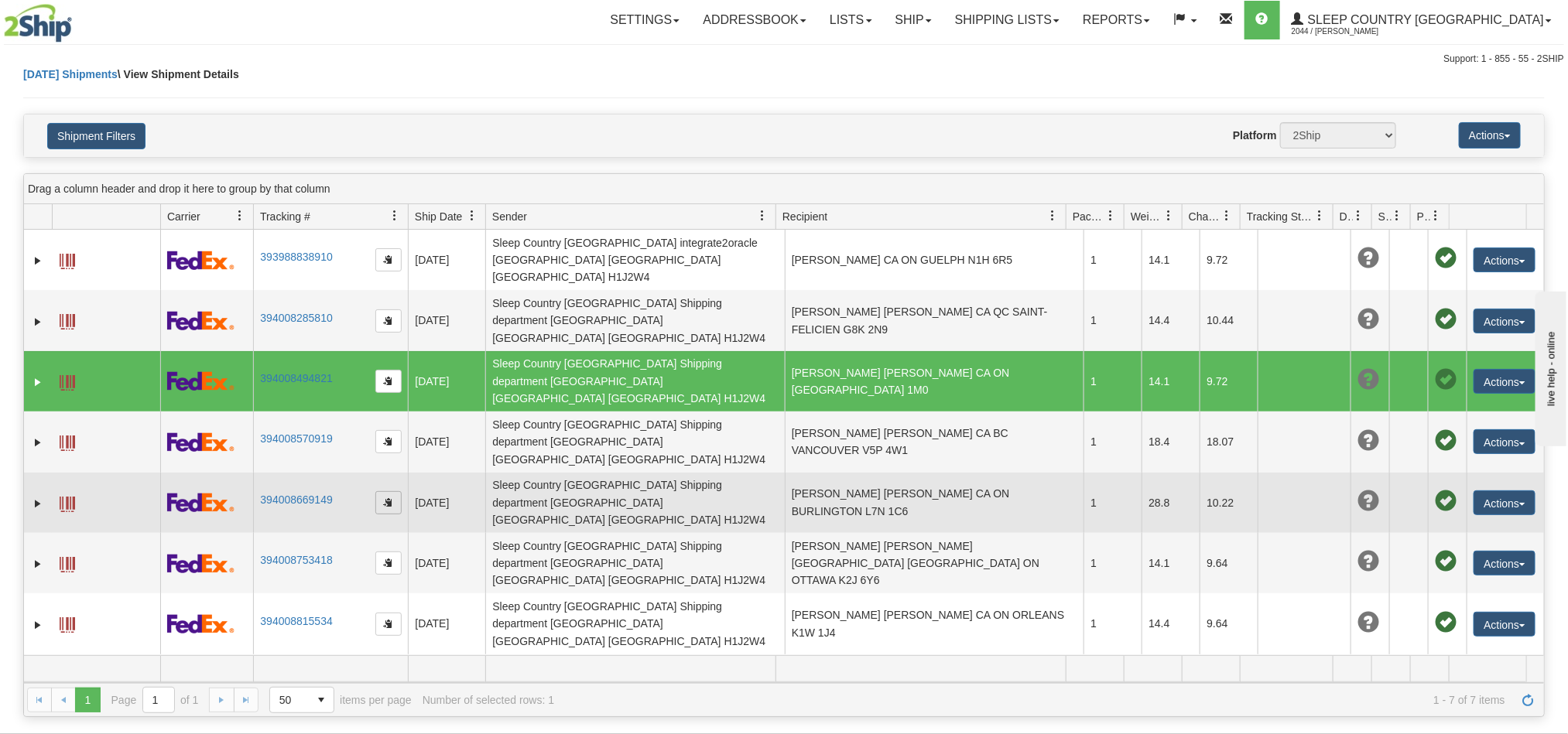
click at [391, 498] on span "button" at bounding box center [388, 502] width 9 height 9
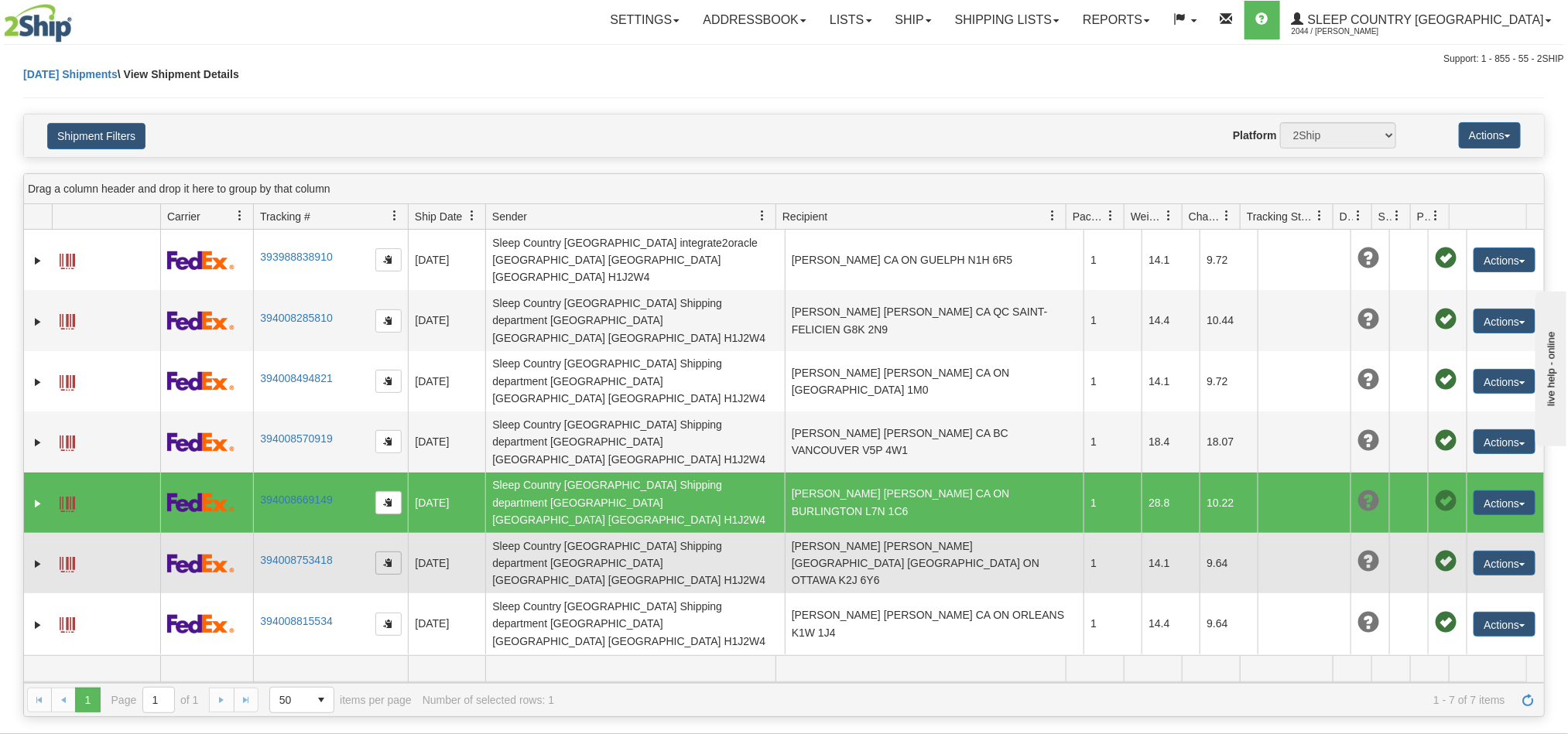
click at [384, 558] on span "button" at bounding box center [388, 562] width 9 height 9
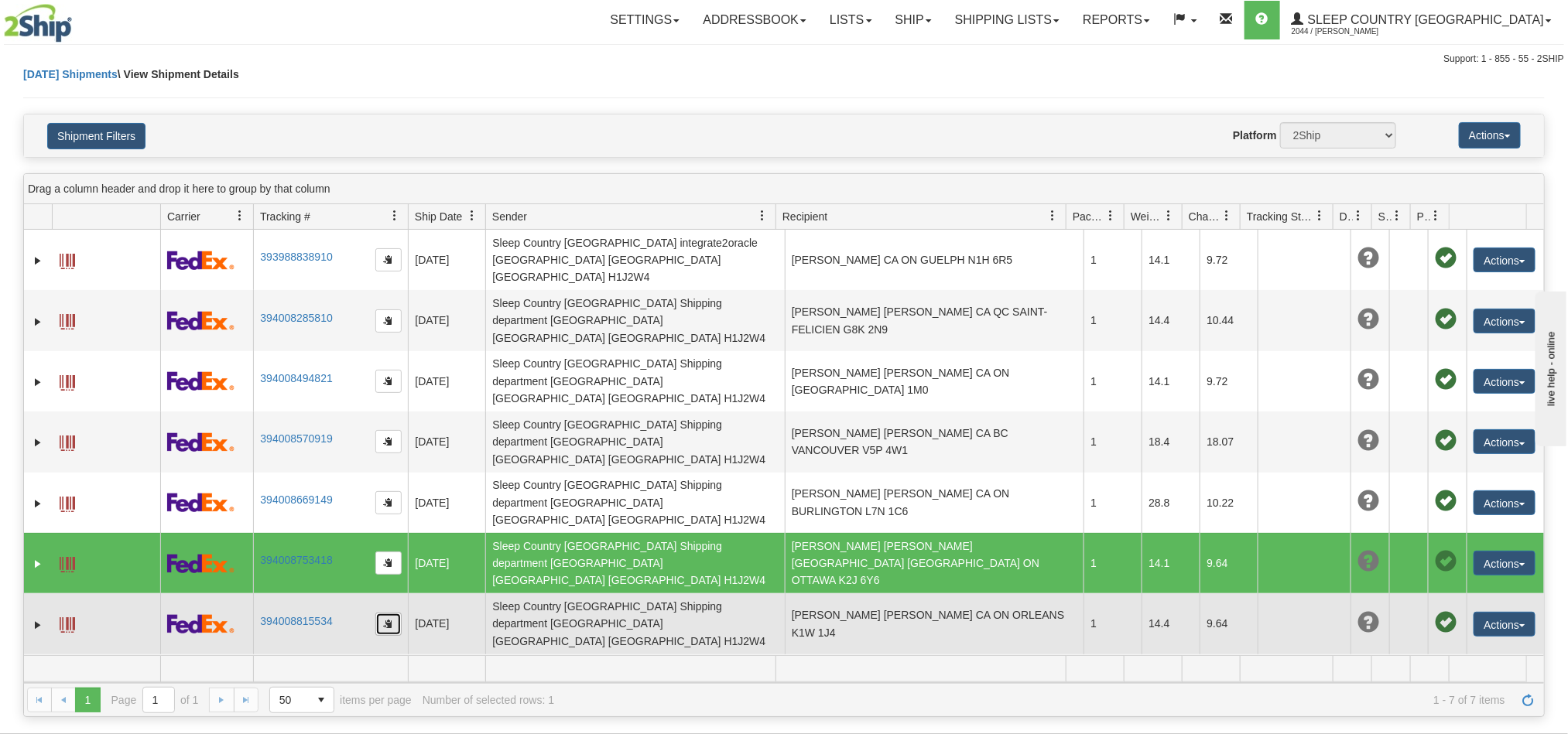
click at [380, 612] on button "button" at bounding box center [389, 624] width 26 height 23
